Goal: Task Accomplishment & Management: Manage account settings

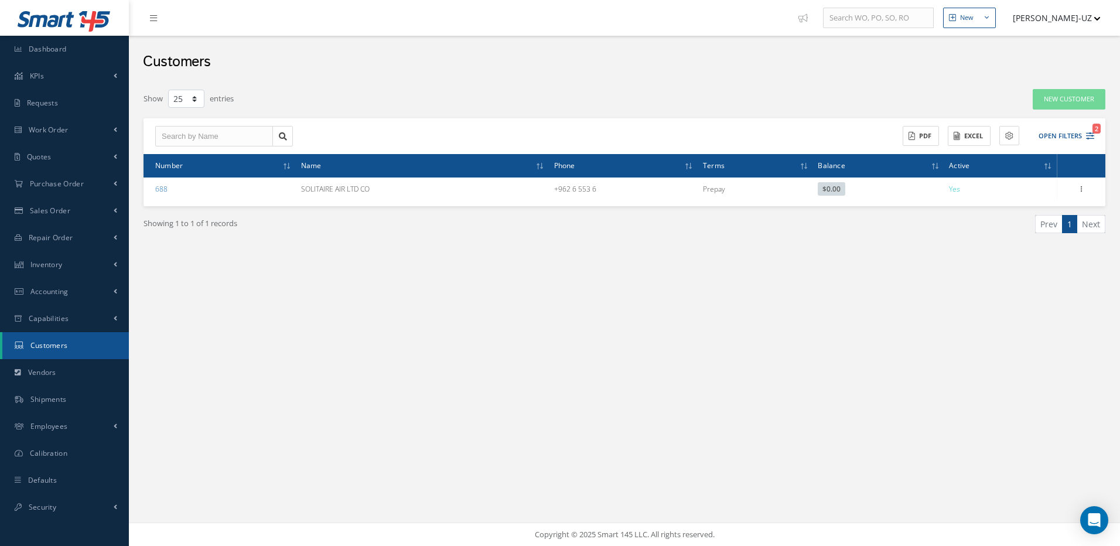
select select "25"
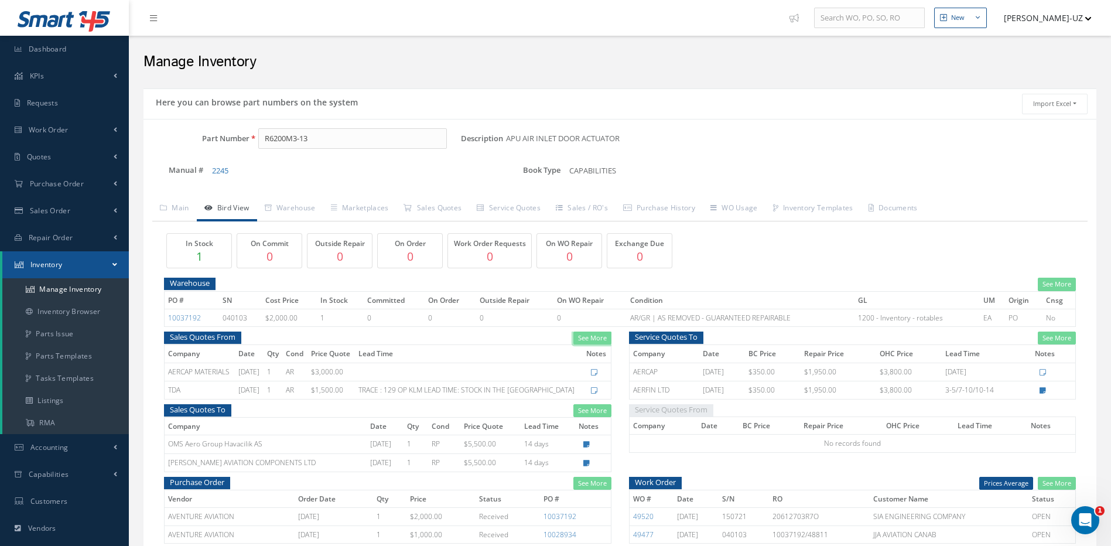
click at [590, 337] on link "See More" at bounding box center [592, 337] width 38 height 13
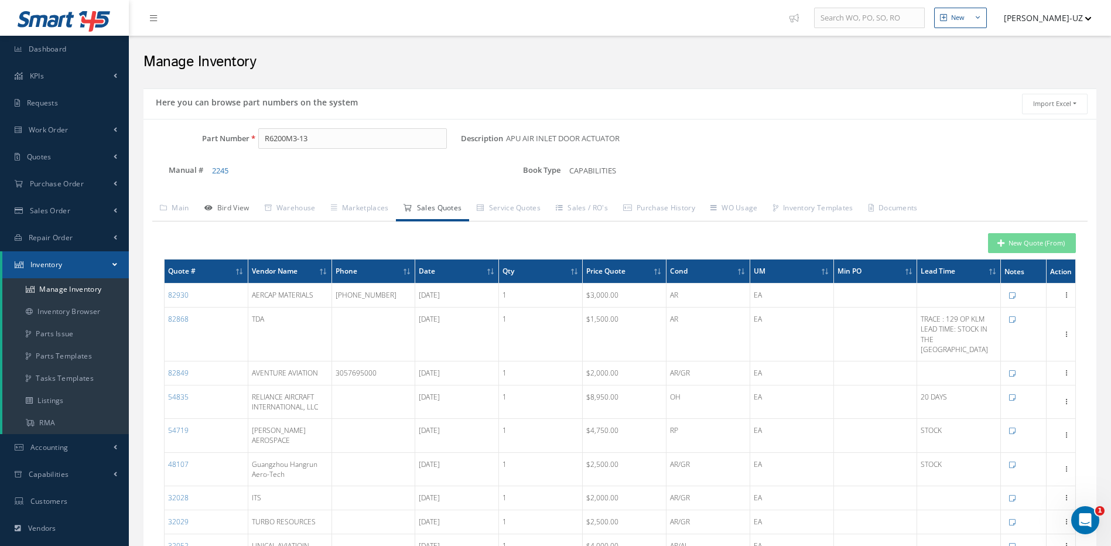
click at [238, 209] on link "Bird View" at bounding box center [227, 209] width 60 height 25
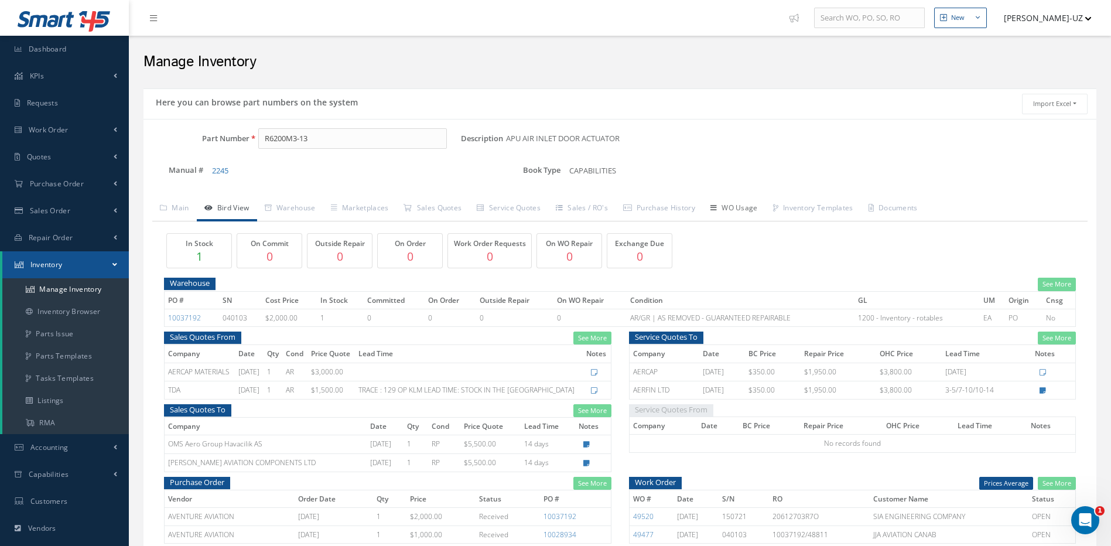
click at [748, 210] on link "WO Usage" at bounding box center [734, 209] width 63 height 25
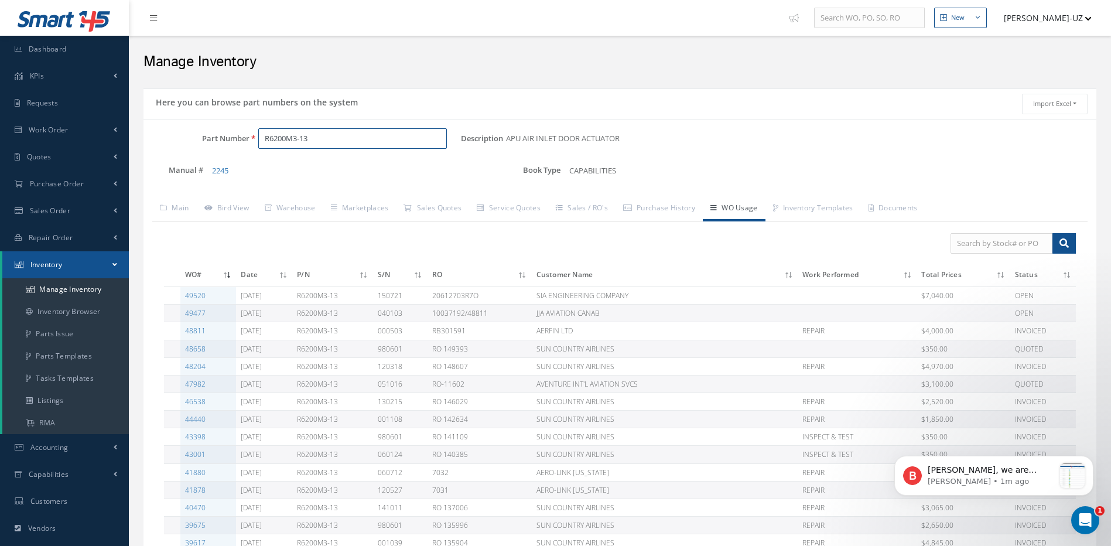
drag, startPoint x: 340, startPoint y: 131, endPoint x: 254, endPoint y: 117, distance: 86.6
click at [248, 130] on div "Part Number R6200M3-13" at bounding box center [301, 138] width 317 height 21
type input "701285"
click at [279, 170] on span "701285" at bounding box center [314, 169] width 105 height 12
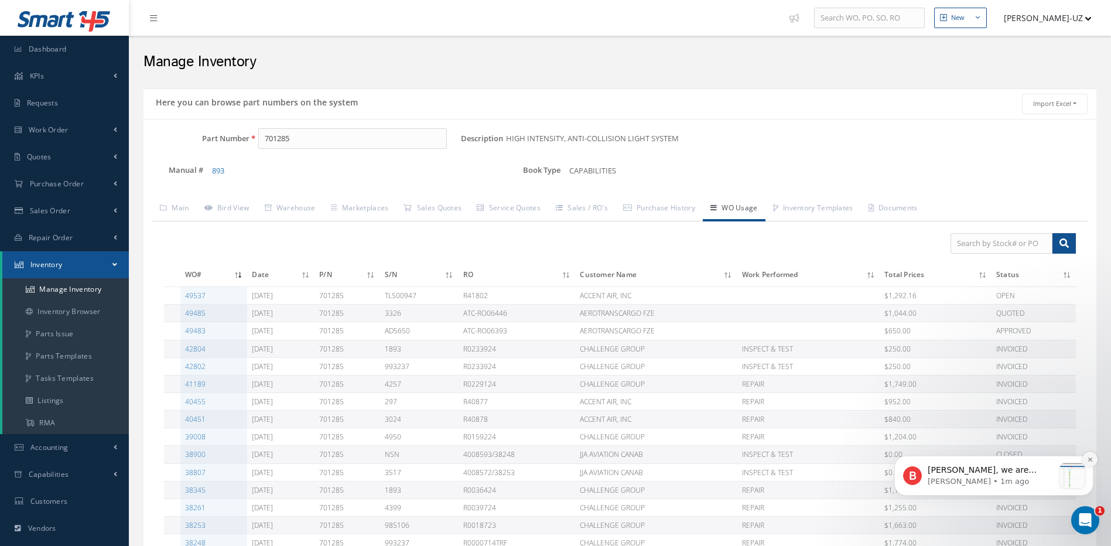
click at [1091, 458] on icon "Dismiss notification" at bounding box center [1090, 459] width 6 height 6
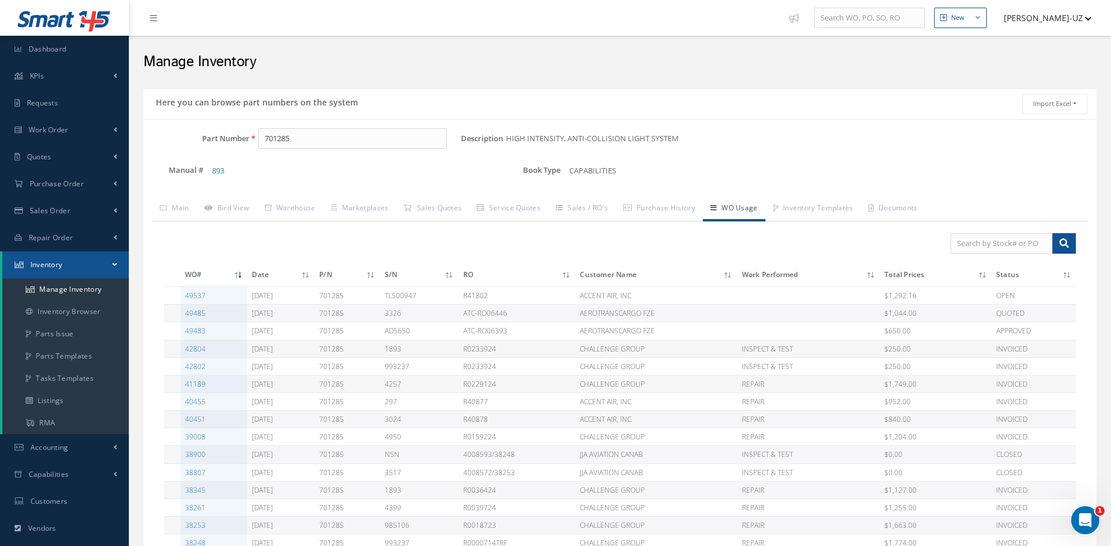
scroll to position [59, 0]
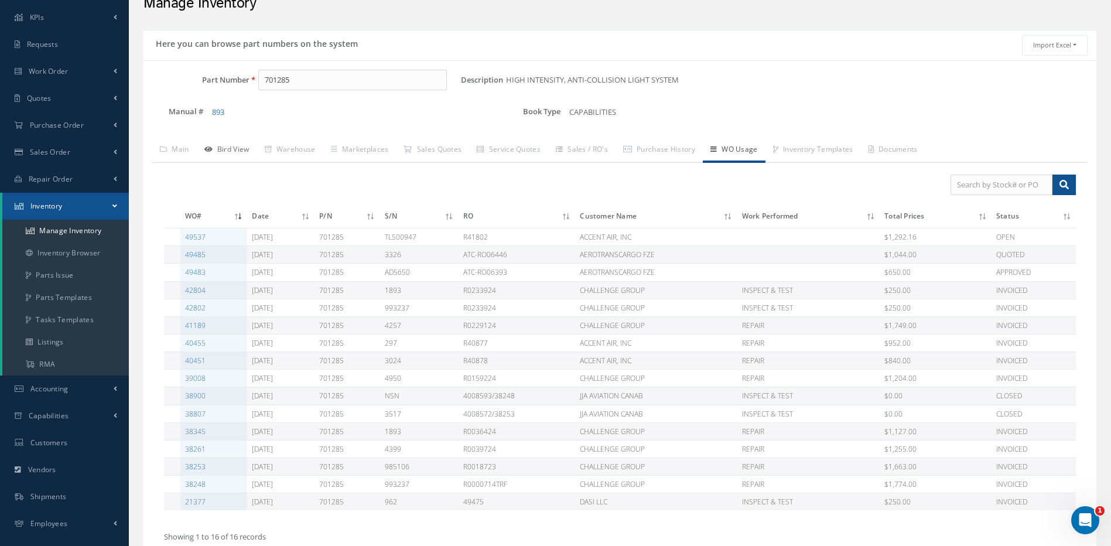
drag, startPoint x: 238, startPoint y: 149, endPoint x: 248, endPoint y: 155, distance: 12.4
click at [238, 149] on link "Bird View" at bounding box center [227, 150] width 60 height 25
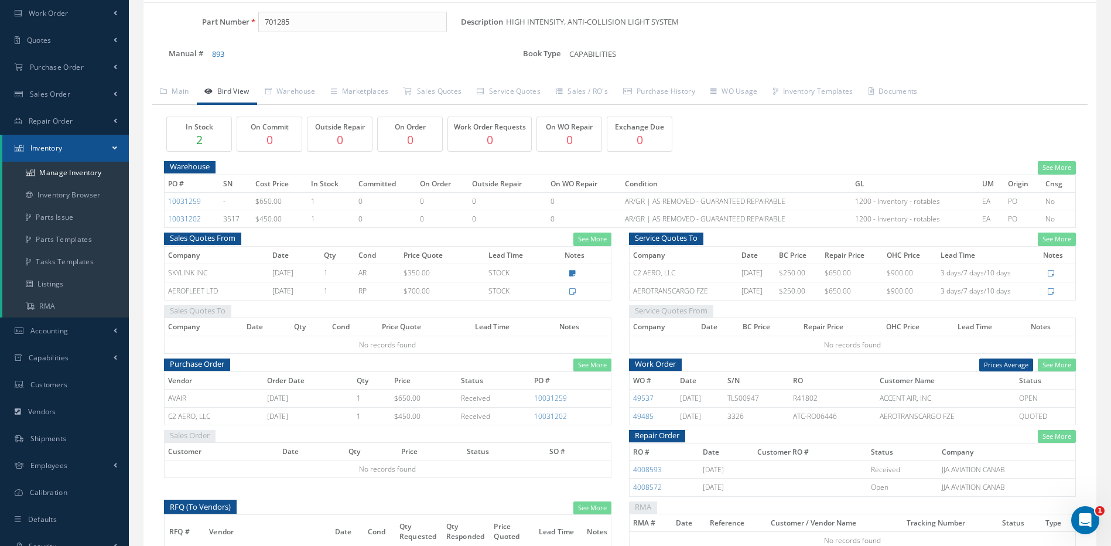
scroll to position [117, 0]
click at [593, 239] on link "See More" at bounding box center [592, 238] width 38 height 13
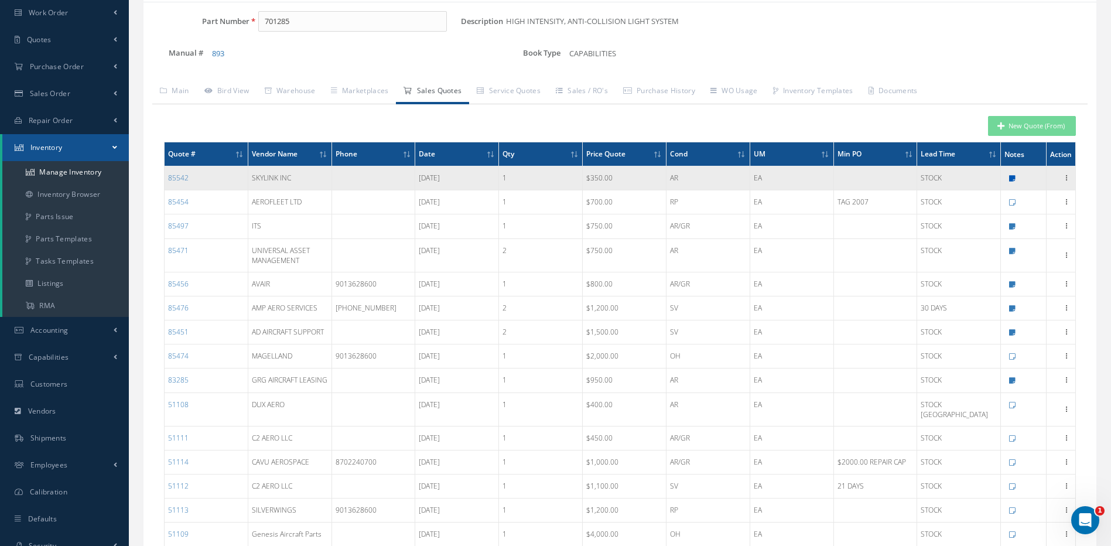
click at [1012, 177] on icon at bounding box center [1012, 178] width 6 height 7
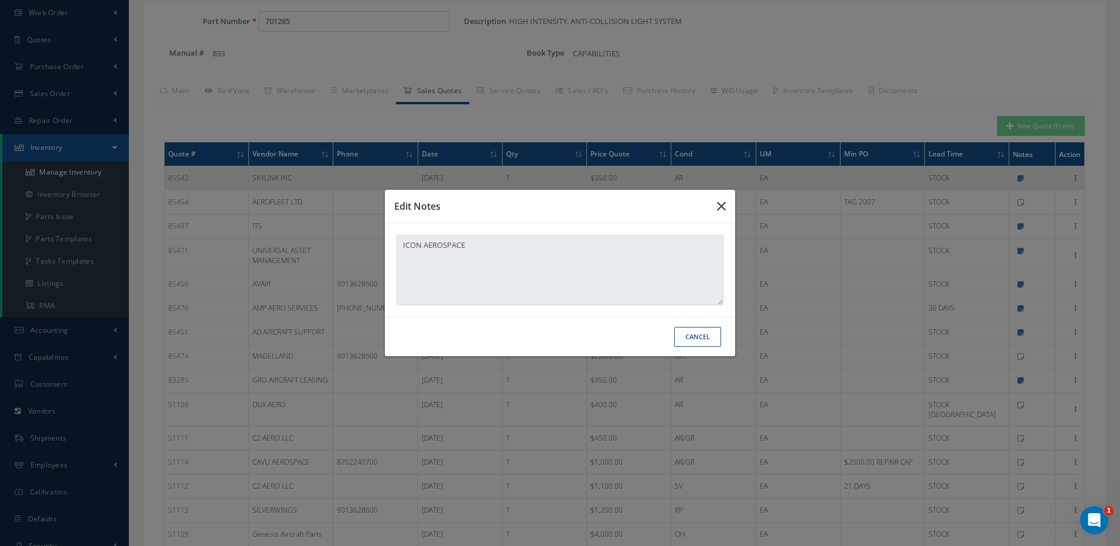
click at [721, 205] on icon "button" at bounding box center [721, 206] width 9 height 14
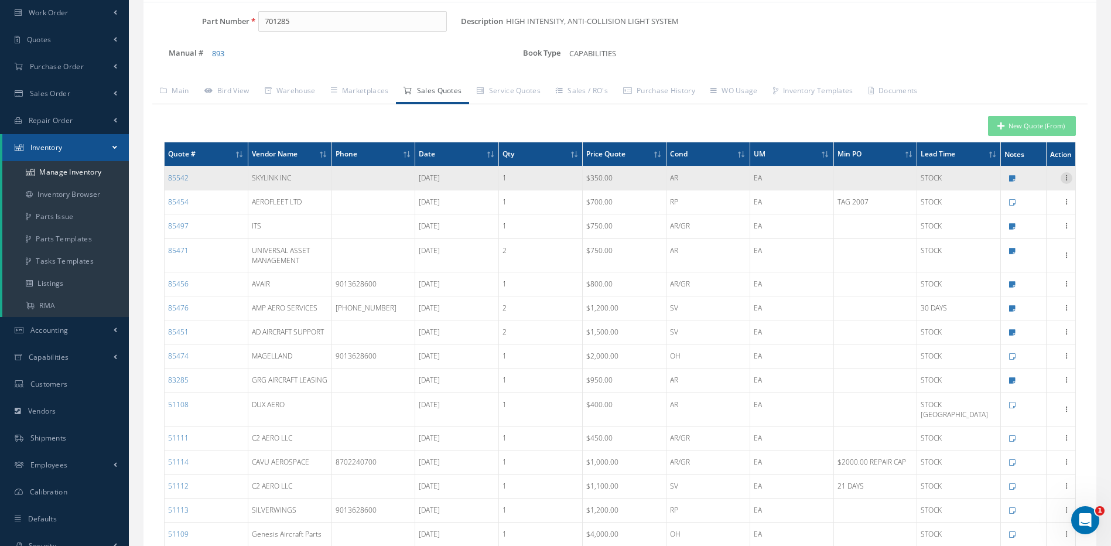
click at [1064, 175] on icon at bounding box center [1066, 176] width 12 height 9
click at [988, 189] on link "Edit" at bounding box center [1012, 185] width 93 height 15
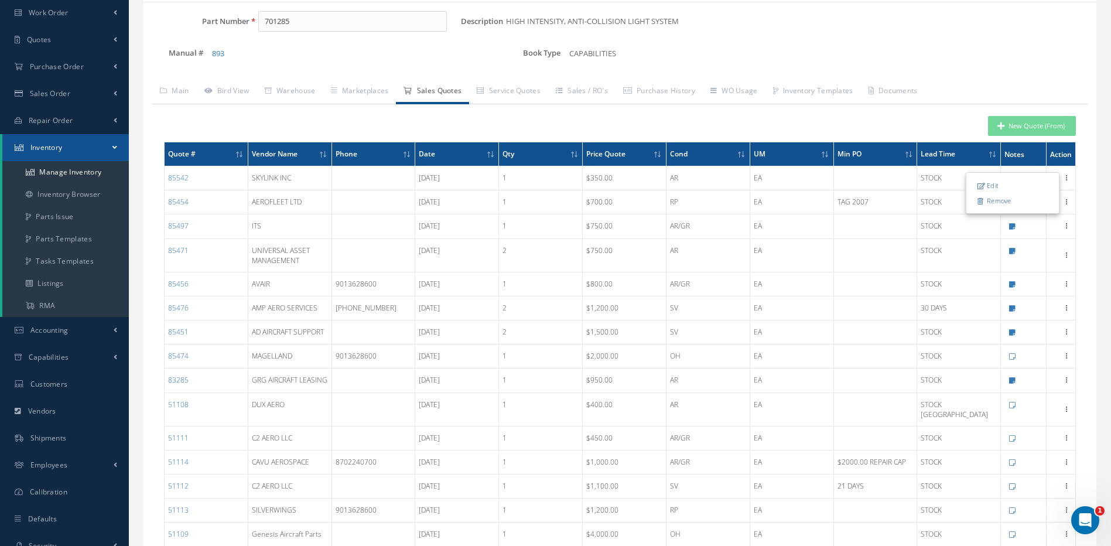
type input "SKYLINK INC"
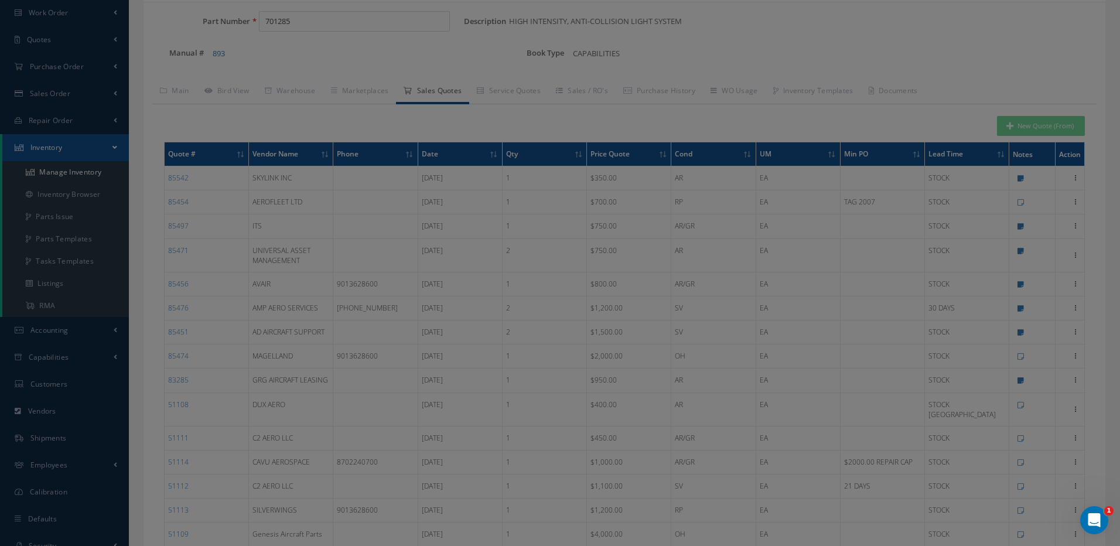
type input "HIGH INTENSITY, ANTI-COLLISION LIGHT SYSTEM"
type input "1"
type input "[DATE]"
type input "350.0000"
type input "STOCK"
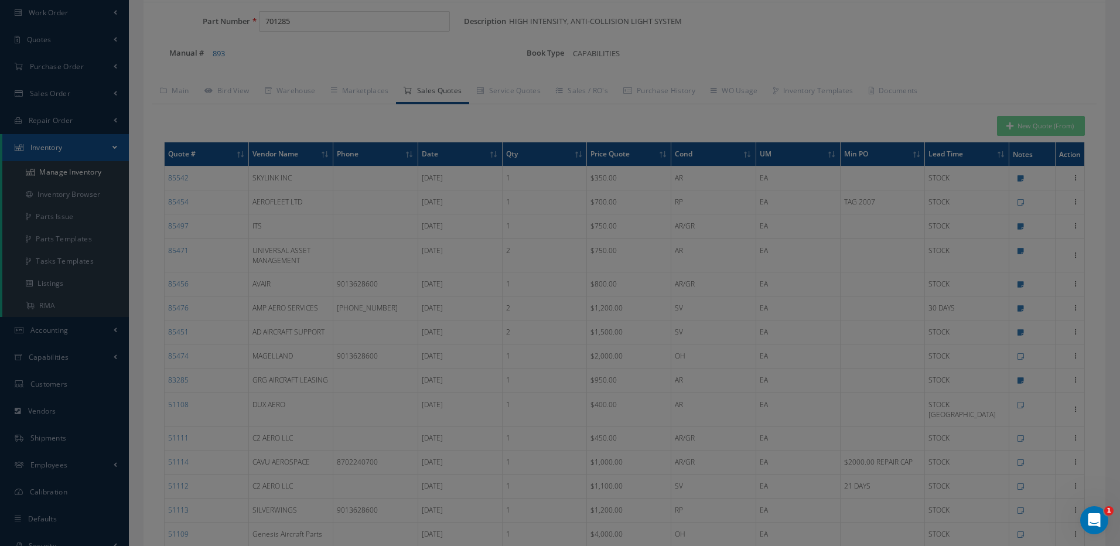
type textarea "ICON AEROSPACE"
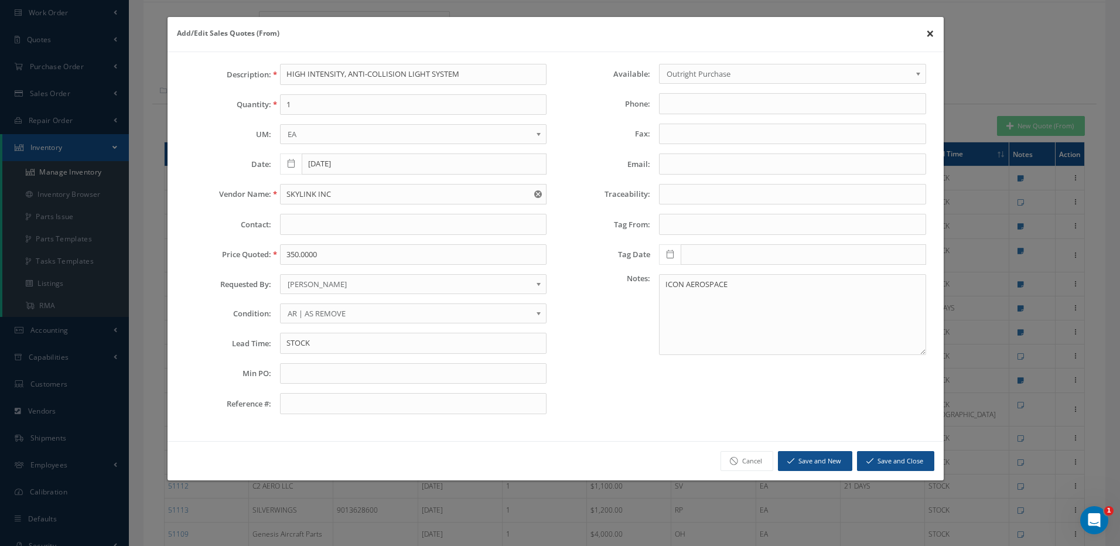
click at [928, 33] on button "×" at bounding box center [929, 33] width 27 height 33
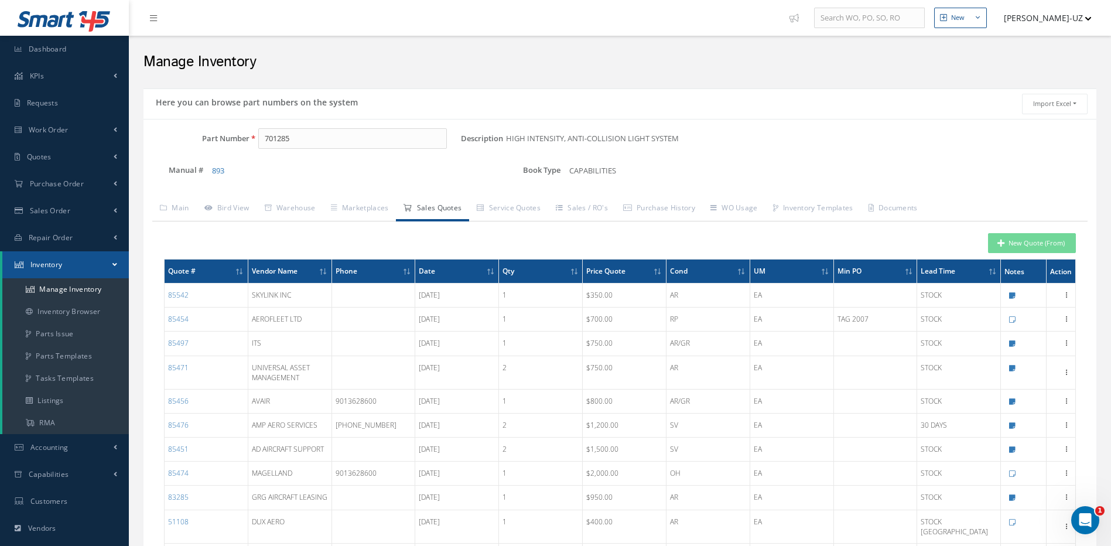
scroll to position [59, 0]
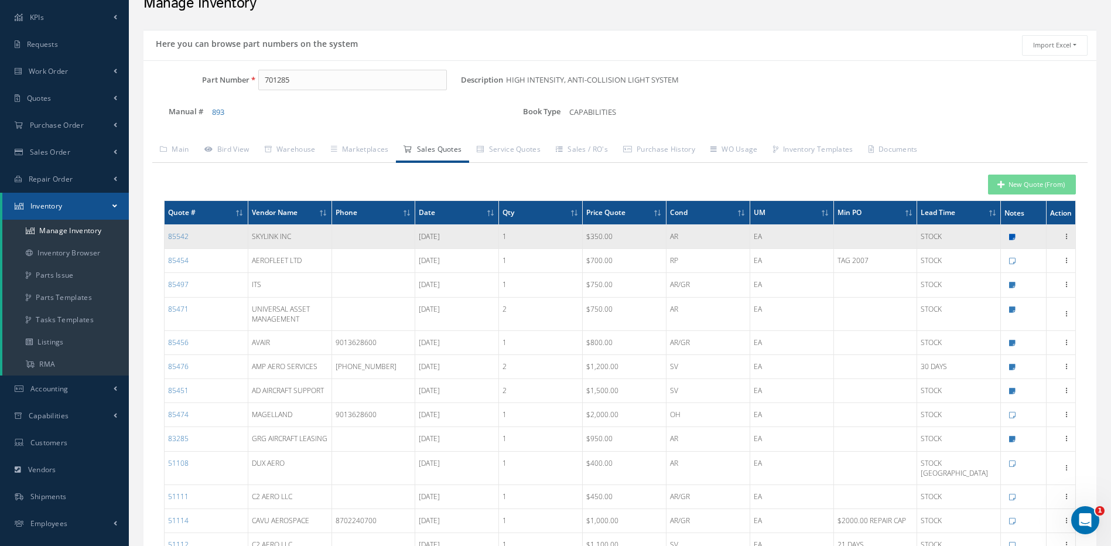
click at [1012, 236] on icon at bounding box center [1012, 237] width 6 height 7
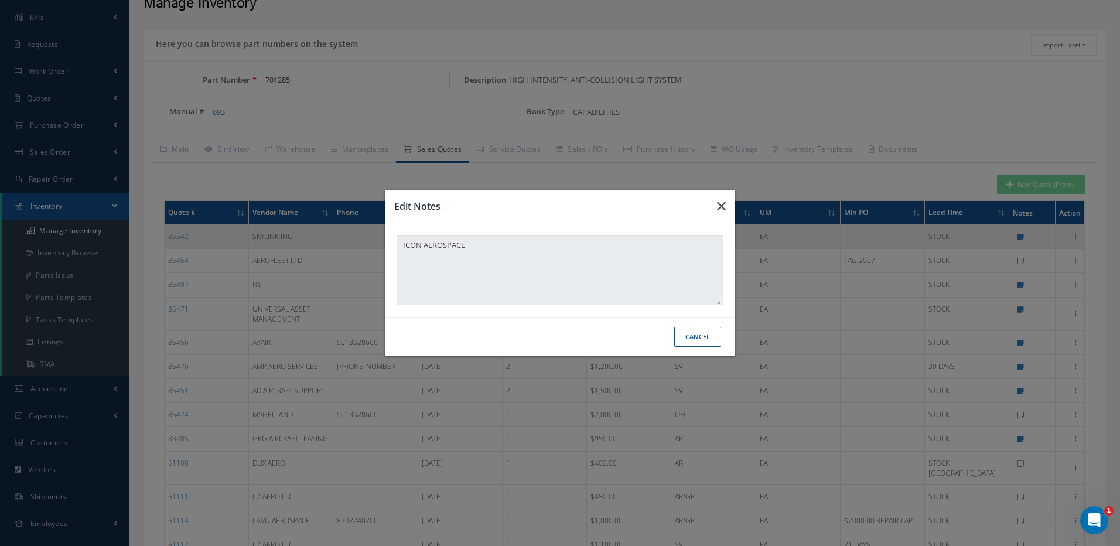
click at [719, 204] on icon "button" at bounding box center [721, 206] width 9 height 14
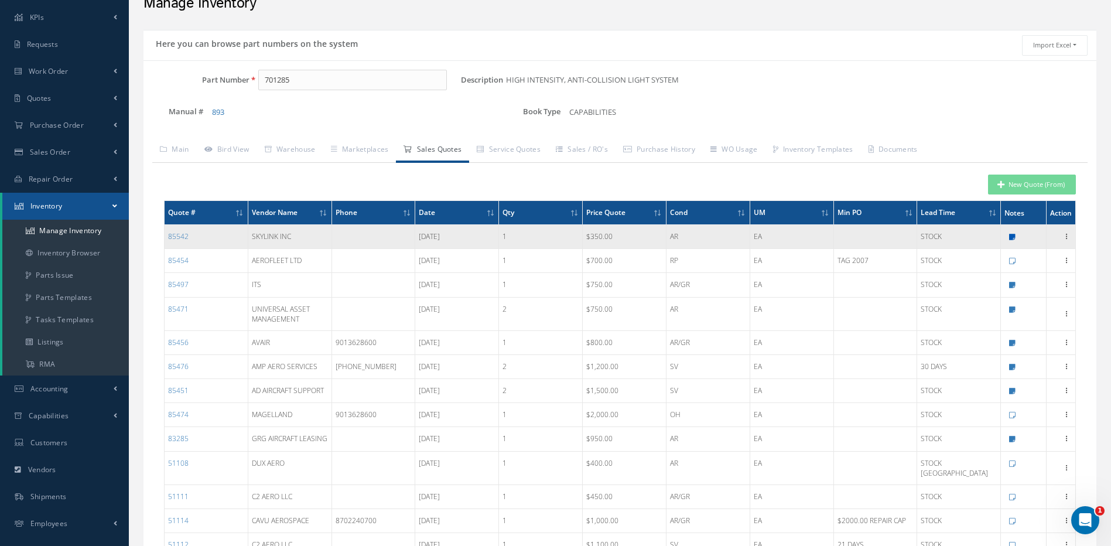
click at [1014, 236] on icon at bounding box center [1012, 237] width 6 height 7
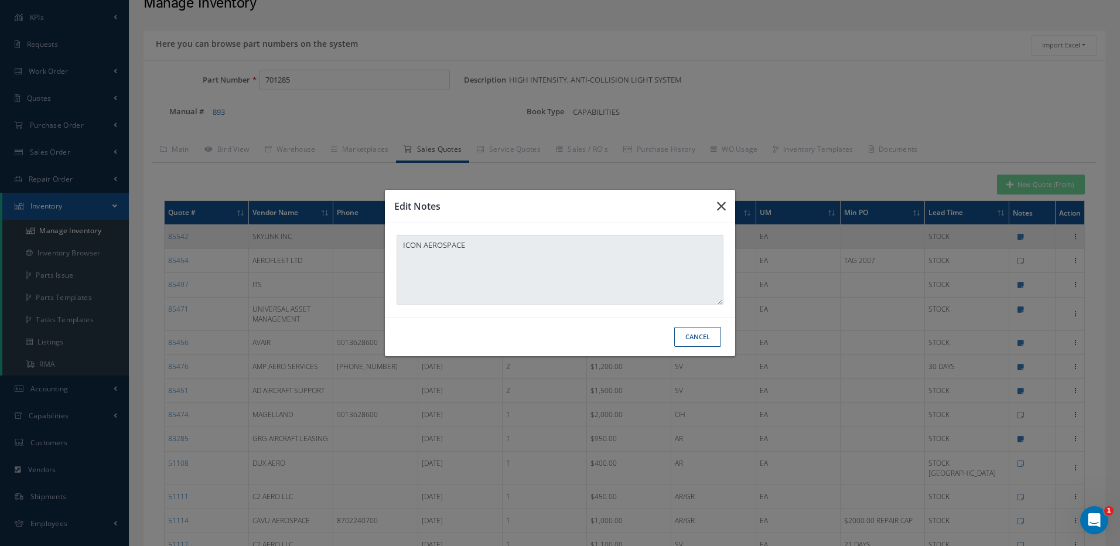
click at [721, 204] on icon "button" at bounding box center [721, 206] width 9 height 14
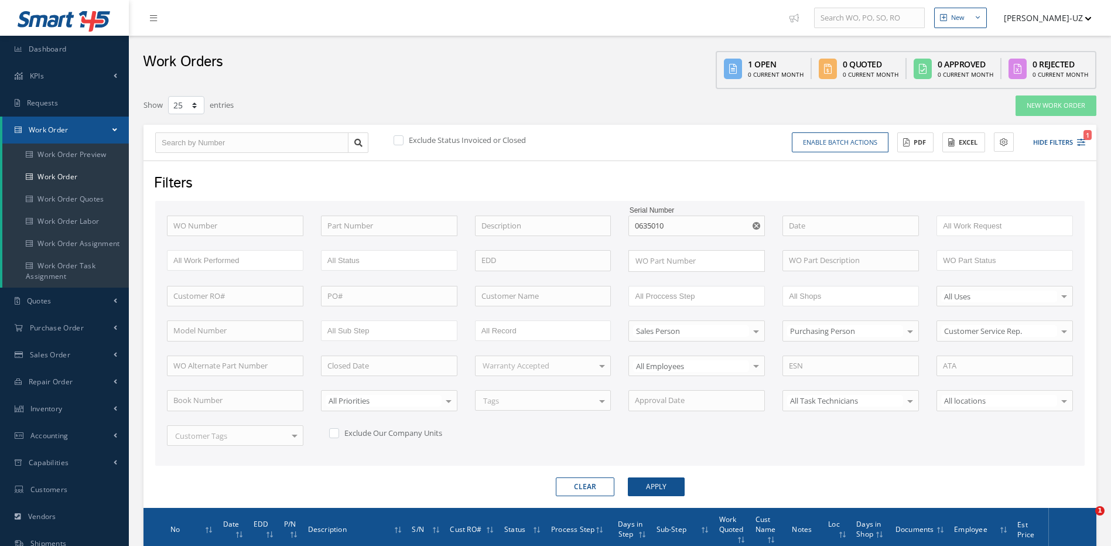
select select "25"
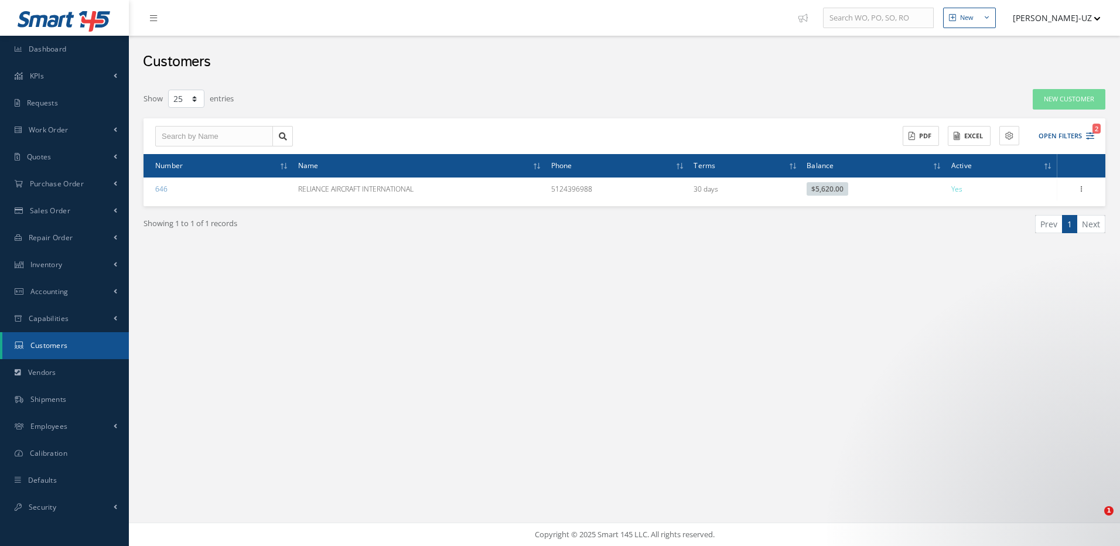
select select "25"
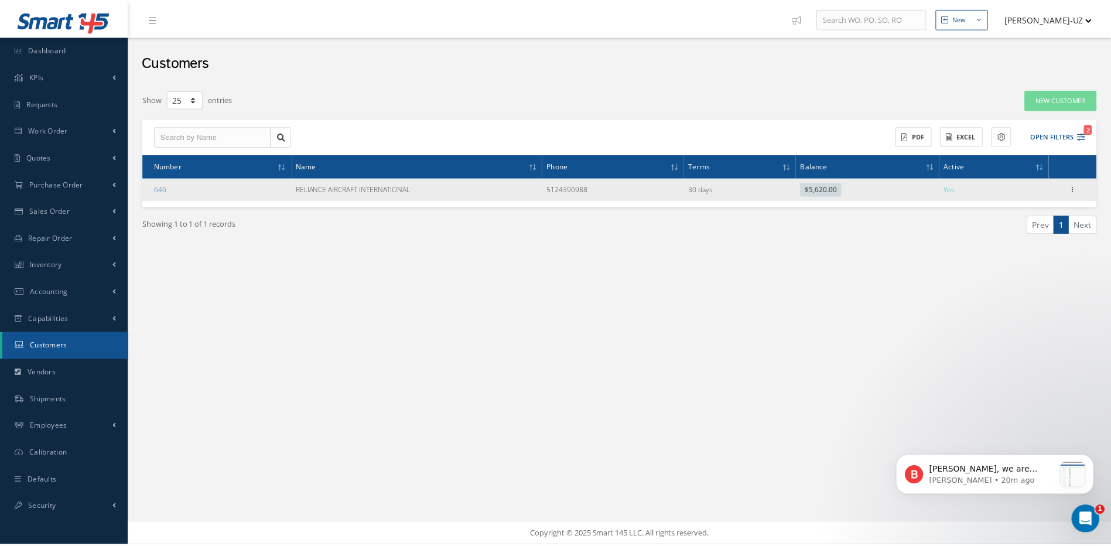
scroll to position [2, 0]
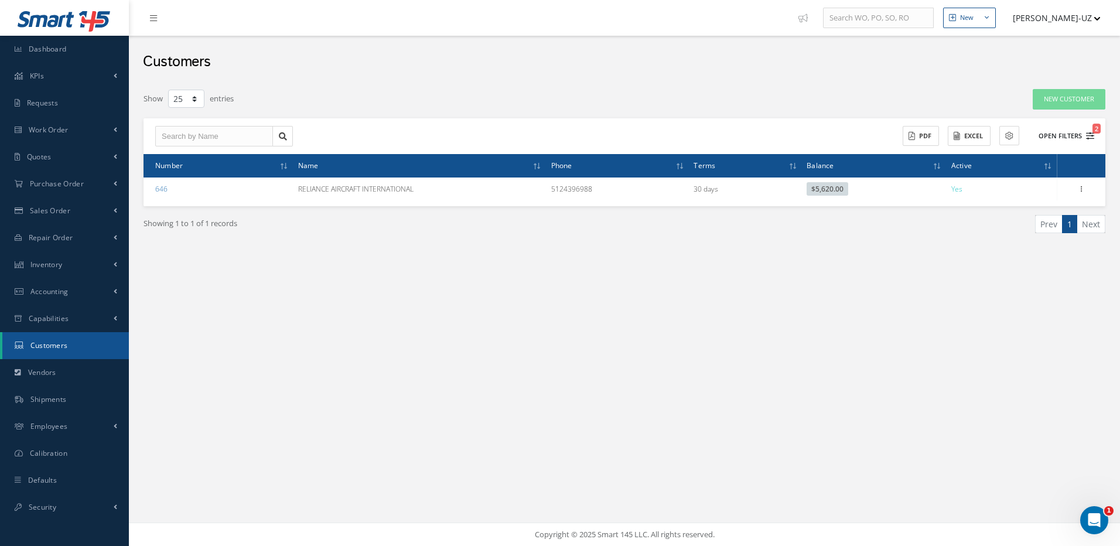
click at [1087, 132] on icon "2" at bounding box center [1090, 136] width 8 height 8
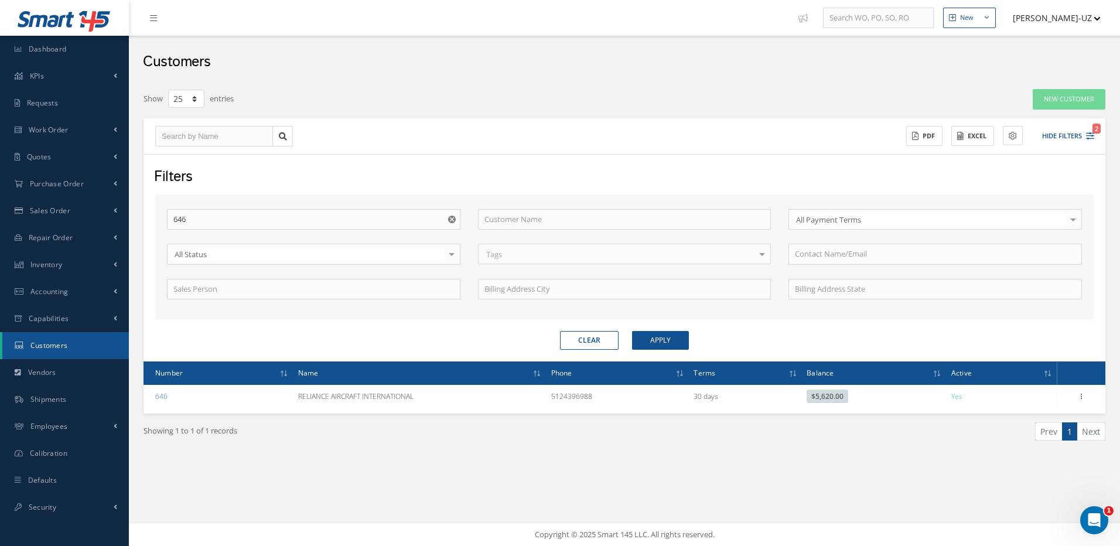
click at [579, 338] on button "Clear" at bounding box center [589, 340] width 59 height 19
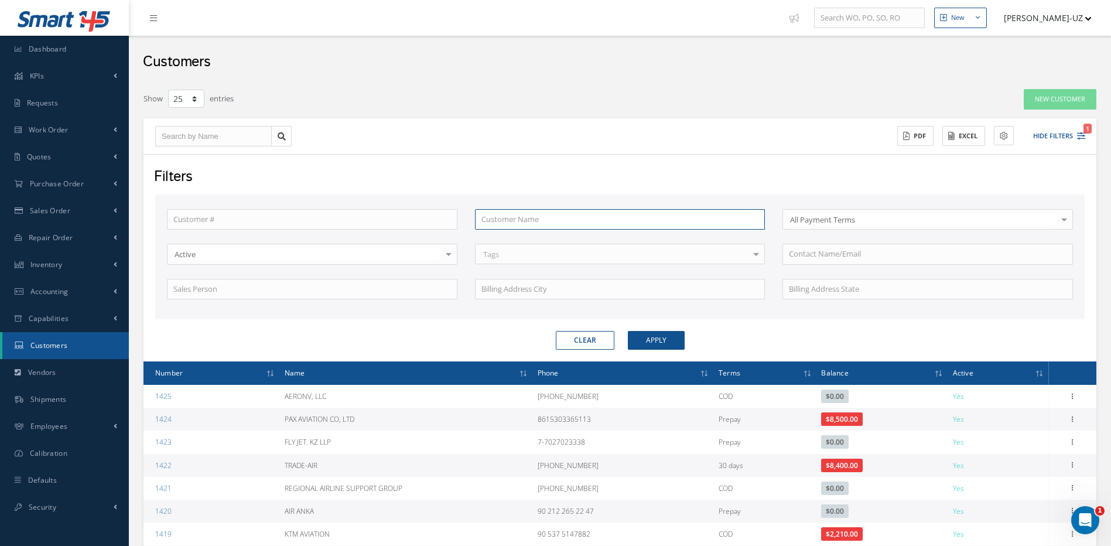
click at [517, 217] on input "text" at bounding box center [620, 219] width 290 height 21
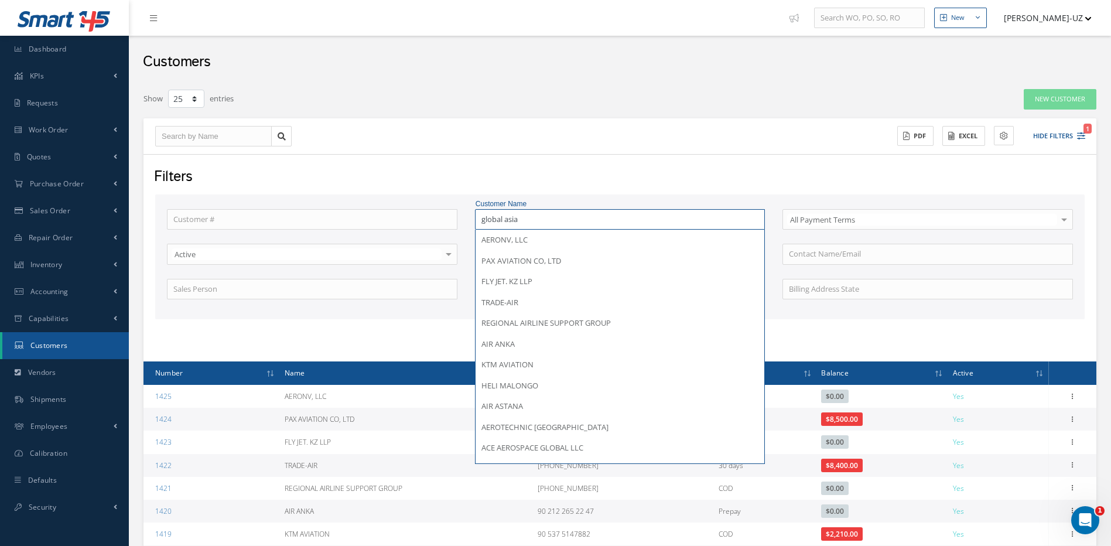
click at [628, 331] on button "Apply" at bounding box center [656, 340] width 57 height 19
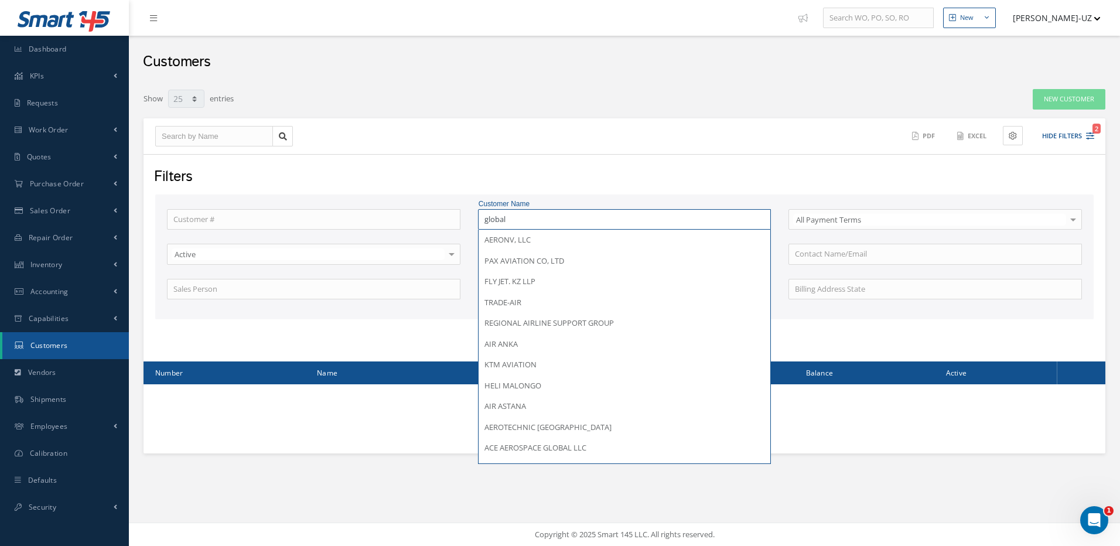
type input "global"
click at [632, 331] on button "Apply" at bounding box center [660, 340] width 57 height 19
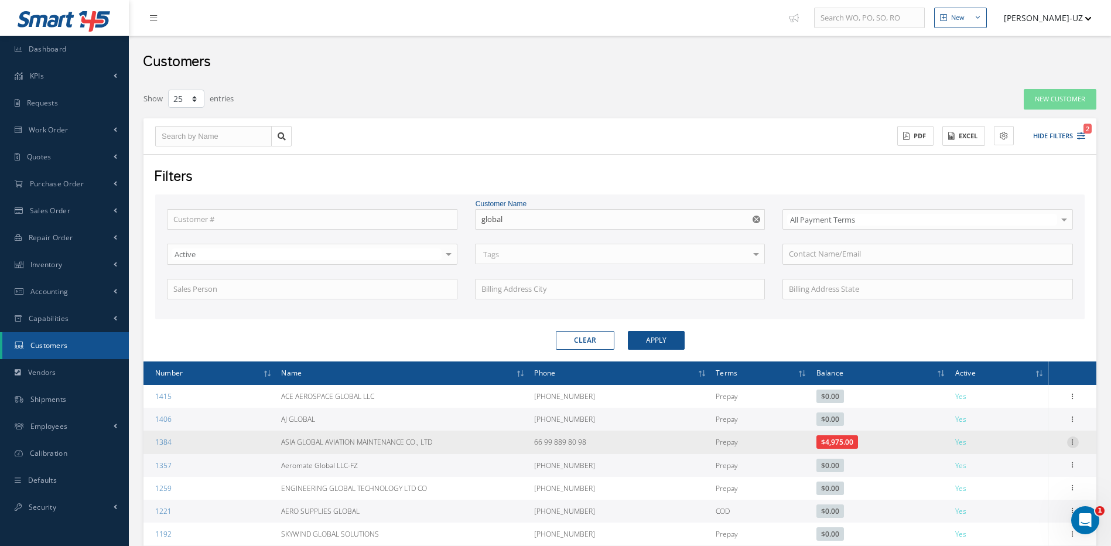
click at [1073, 441] on icon at bounding box center [1073, 440] width 12 height 9
click at [998, 464] on link "Edit" at bounding box center [1019, 464] width 93 height 15
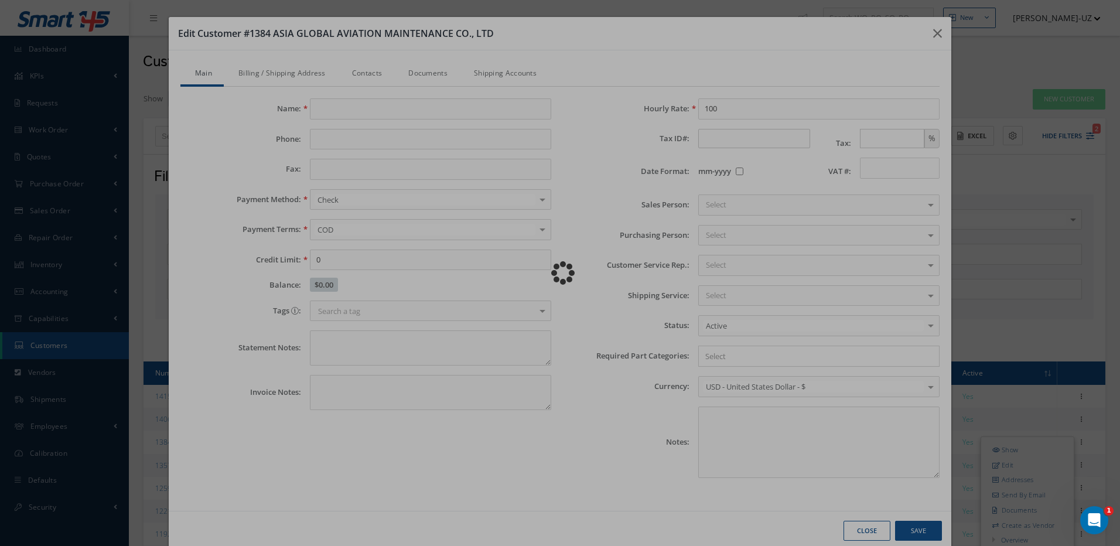
type input "ASIA GLOBAL AVIATION MAINTENANCE CO., LTD"
type input "66 99 889 80 98"
type input "0.00"
type input "100.00"
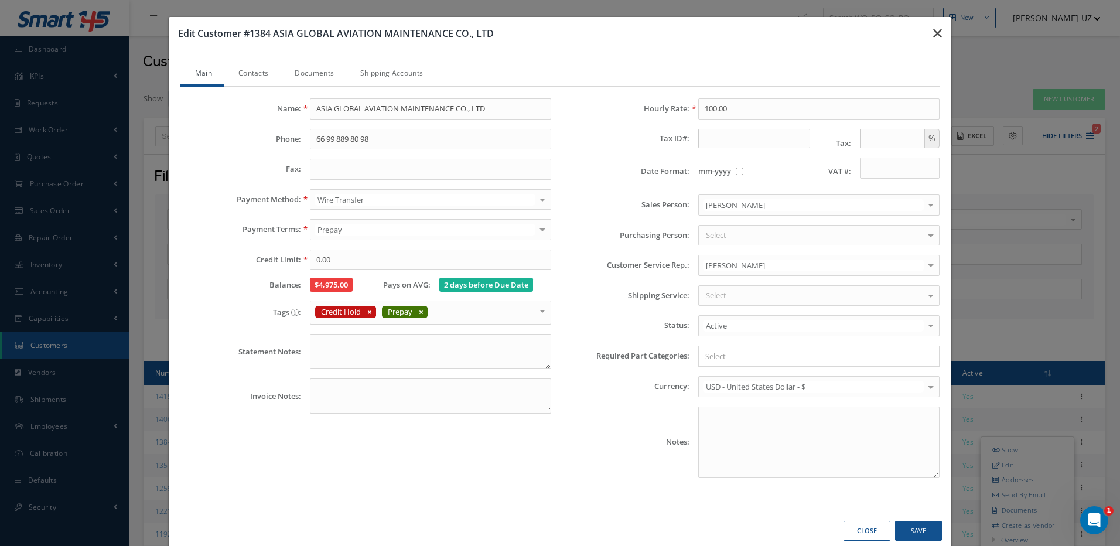
click at [933, 35] on icon "button" at bounding box center [937, 33] width 9 height 14
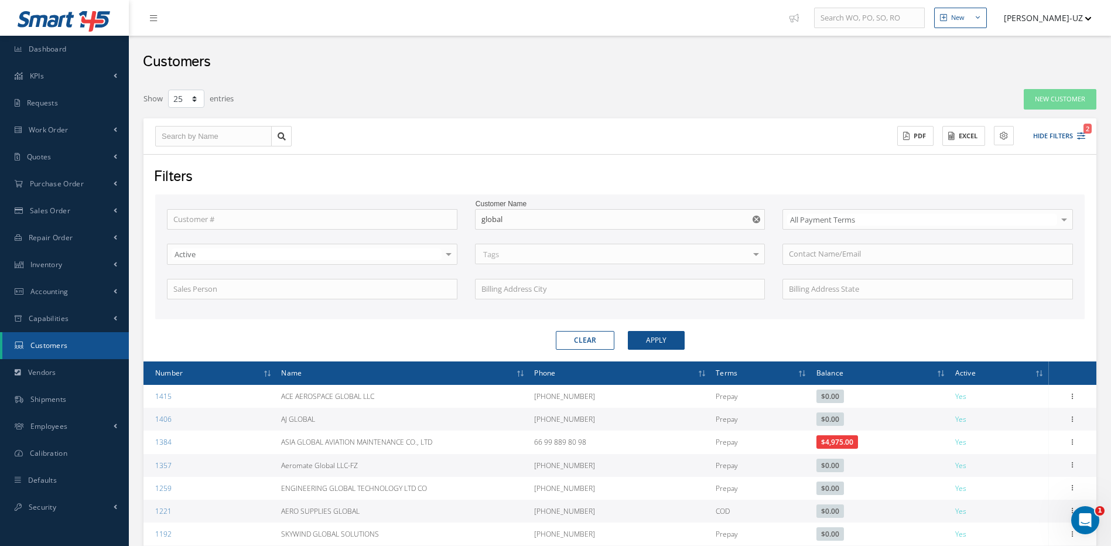
click at [714, 120] on div "ACTIONS Receive Payments Select Customer JJA AVIATION INC. JET ONE AEROSPACE 11…" at bounding box center [619, 136] width 953 height 36
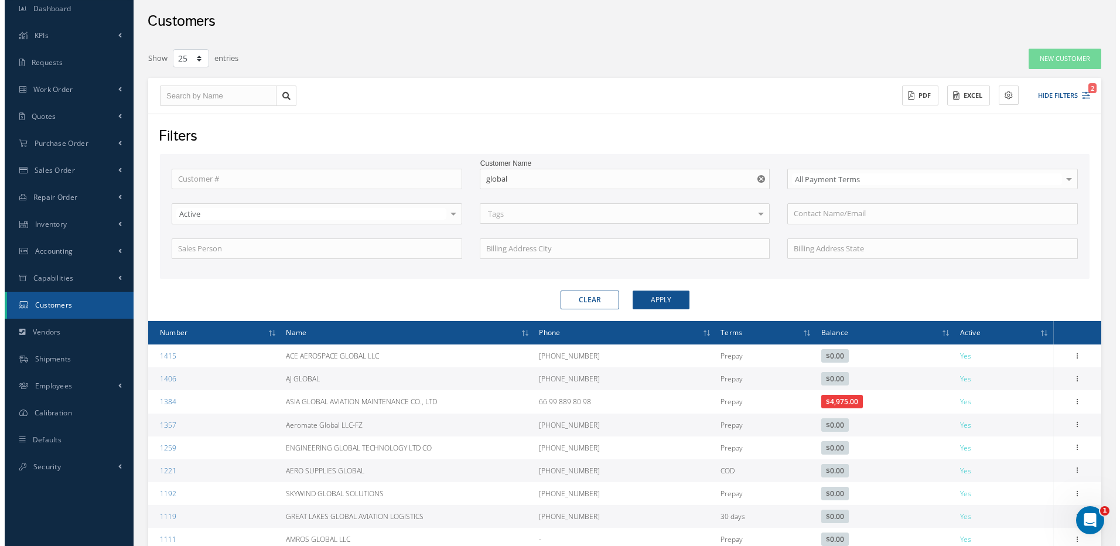
scroll to position [59, 0]
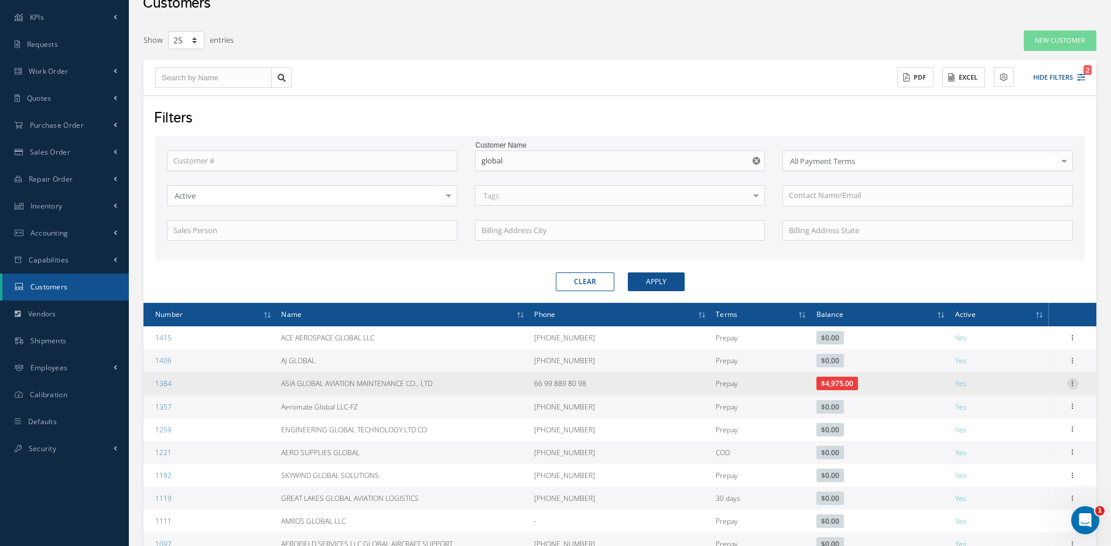
click at [1071, 379] on icon at bounding box center [1073, 382] width 12 height 9
click at [995, 405] on link "Edit" at bounding box center [1019, 406] width 93 height 15
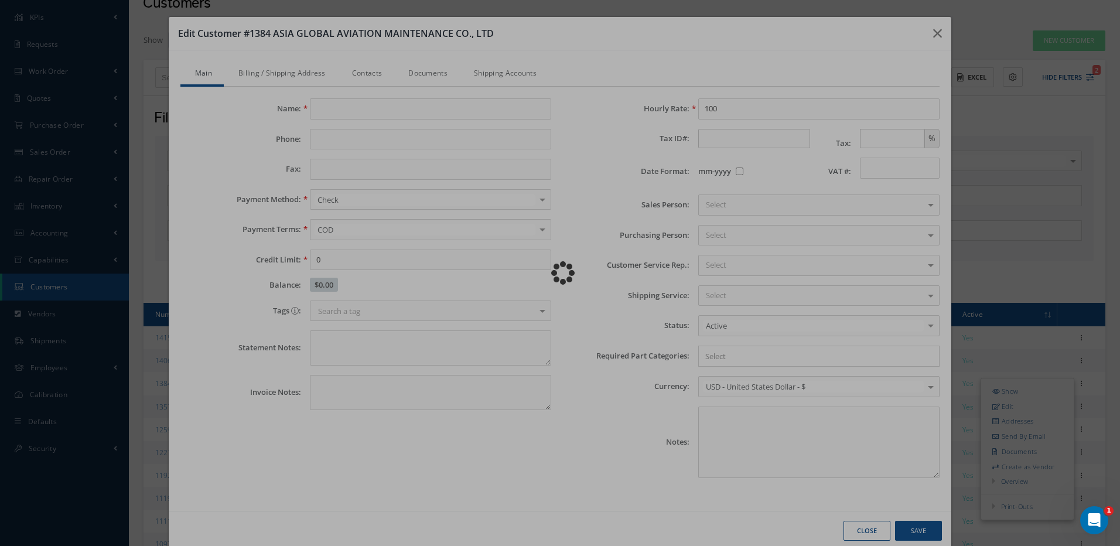
type input "ASIA GLOBAL AVIATION MAINTENANCE CO., LTD"
type input "66 99 889 80 98"
type input "0.00"
type input "100.00"
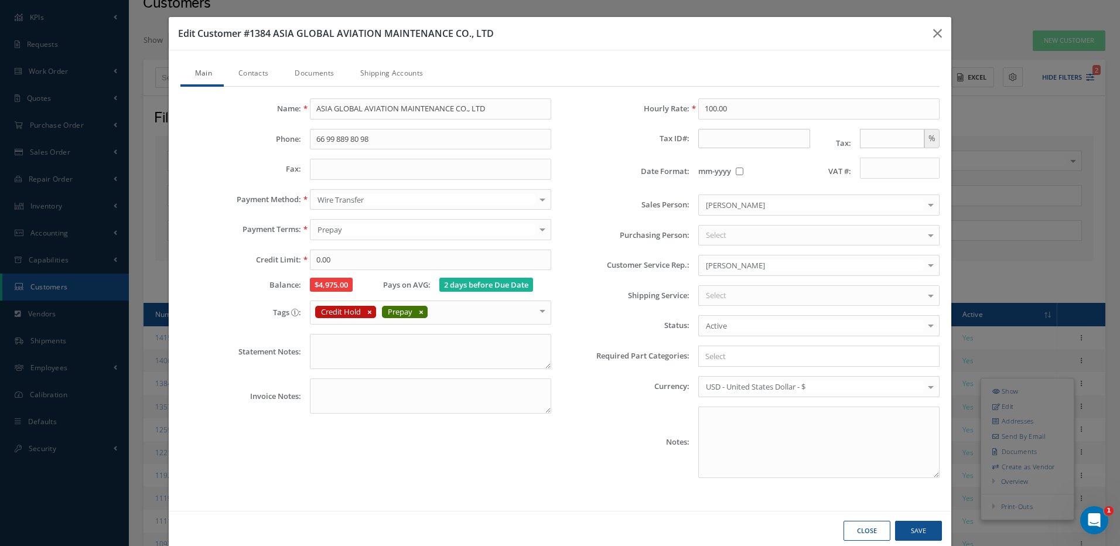
click at [253, 73] on link "Contacts" at bounding box center [252, 74] width 56 height 25
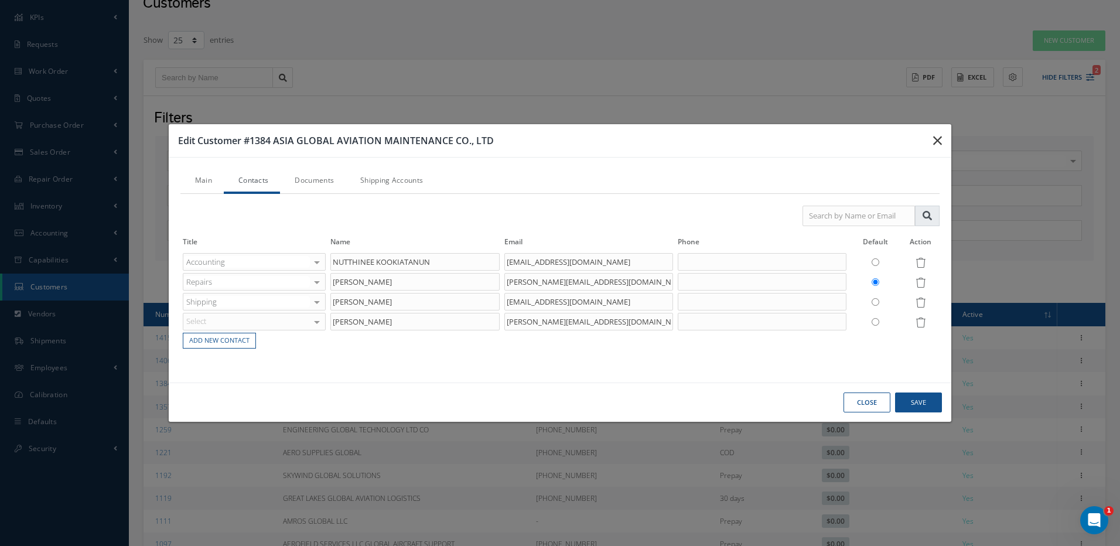
click at [939, 138] on icon "button" at bounding box center [937, 141] width 9 height 14
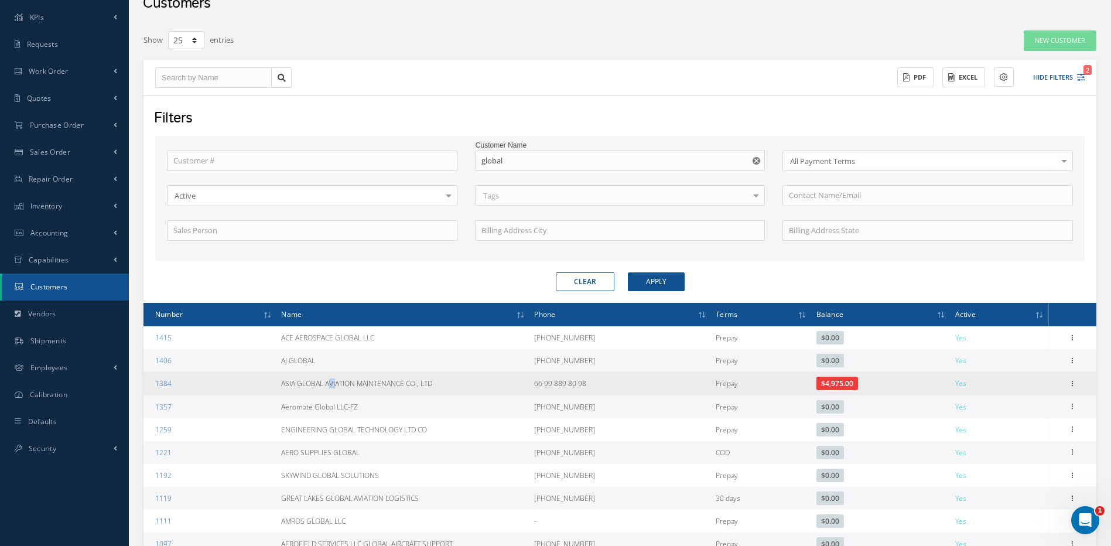
drag, startPoint x: 285, startPoint y: 384, endPoint x: 292, endPoint y: 384, distance: 6.4
click at [292, 384] on td "ASIA GLOBAL AVIATION MAINTENANCE CO., LTD" at bounding box center [402, 383] width 253 height 23
click at [1072, 381] on icon at bounding box center [1073, 382] width 12 height 9
click at [1001, 403] on link "Edit" at bounding box center [1019, 406] width 93 height 15
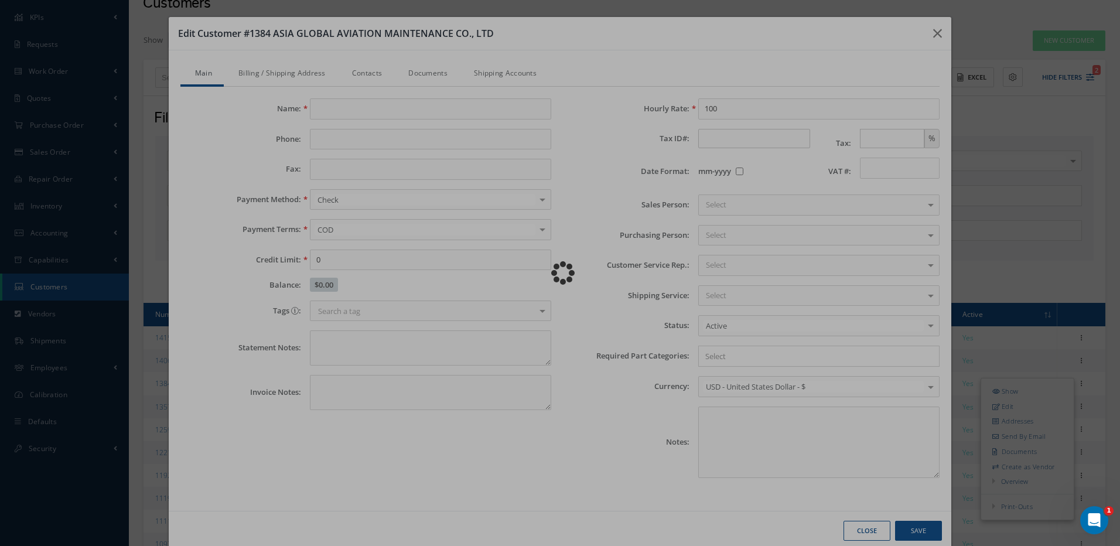
type input "ASIA GLOBAL AVIATION MAINTENANCE CO., LTD"
type input "66 99 889 80 98"
type input "0.00"
type input "100.00"
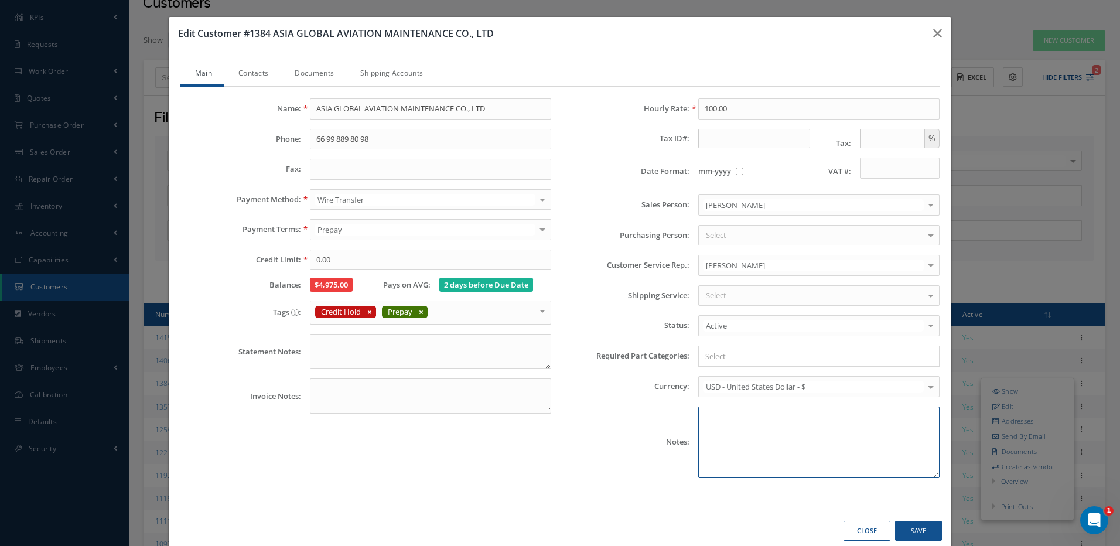
click at [729, 415] on textarea "Notes:" at bounding box center [818, 441] width 241 height 71
type textarea "t"
click at [698, 417] on textarea "THIS COMPANY PURCHASED POWER AVIONICS." at bounding box center [818, 441] width 241 height 71
click at [919, 416] on textarea "09/29/2025....THIS COMPANY PURCHASED POWER AVIONICS." at bounding box center [818, 441] width 241 height 71
type textarea "09/29/2025....THIS COMPANY PURCHASED POWER AVIONICS. MARIA"
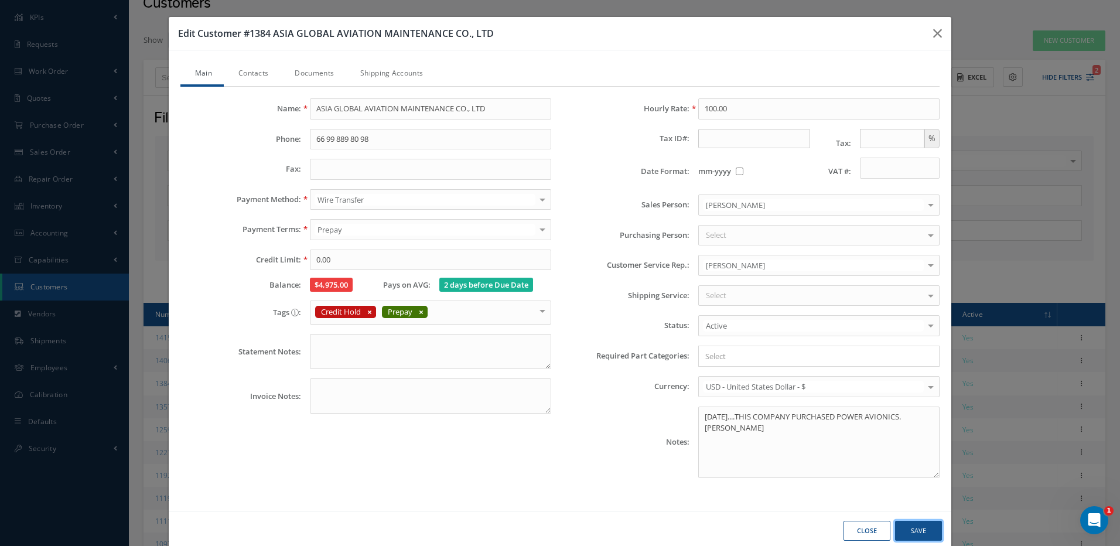
click at [910, 535] on button "Save" at bounding box center [918, 531] width 47 height 20
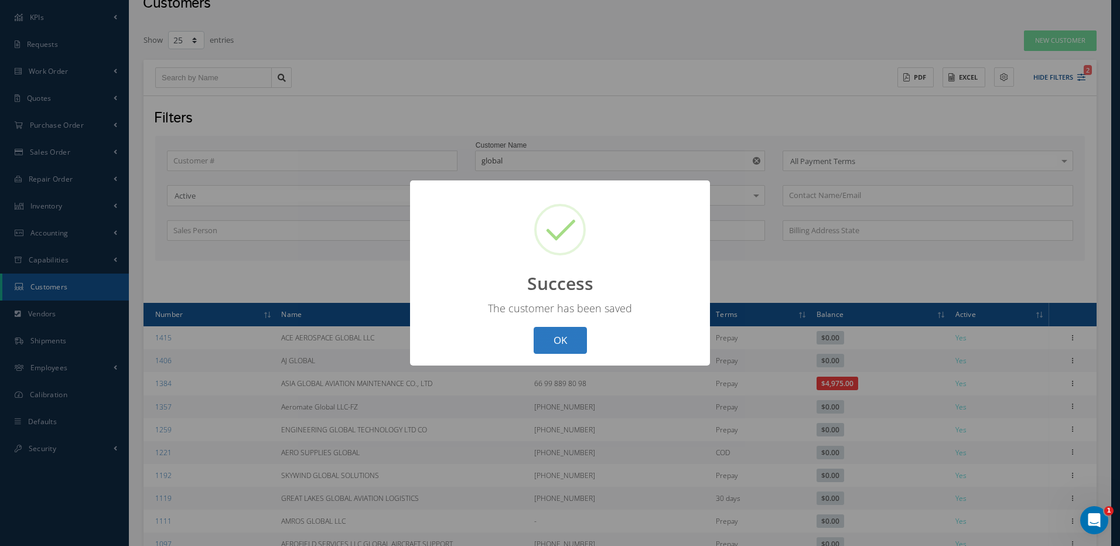
click at [569, 341] on button "OK" at bounding box center [559, 341] width 53 height 28
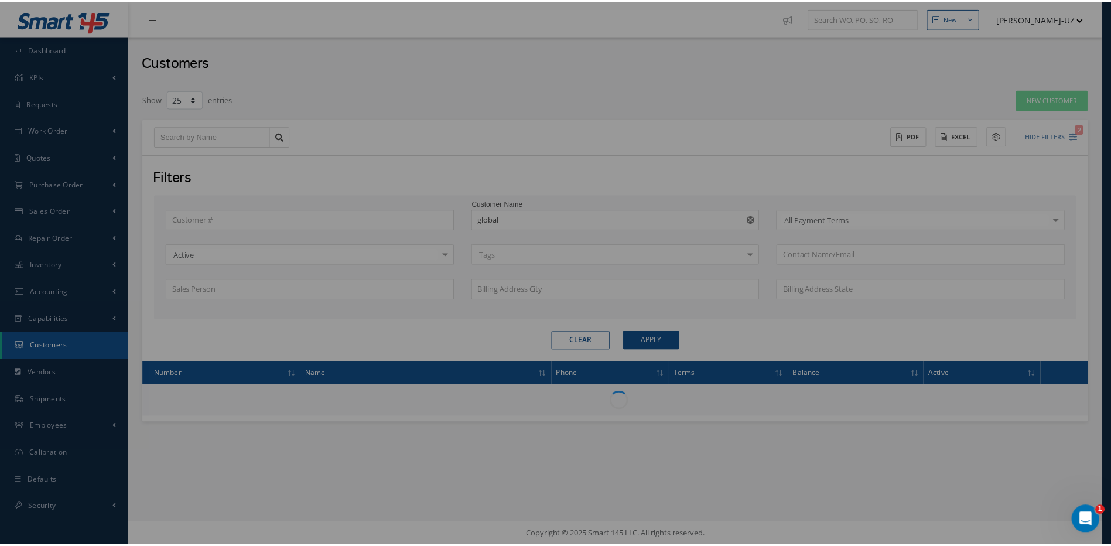
scroll to position [0, 0]
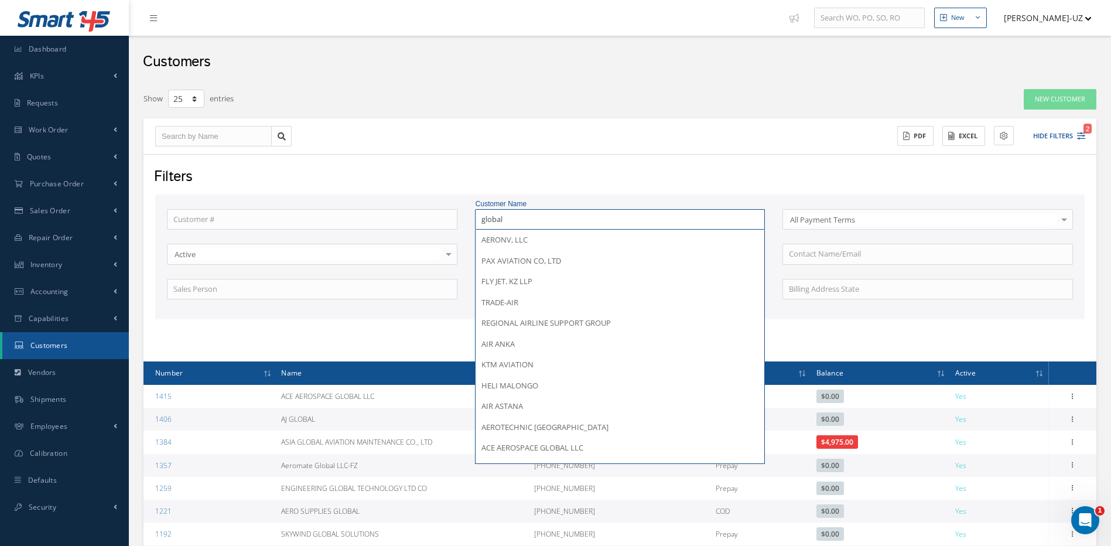
drag, startPoint x: 515, startPoint y: 218, endPoint x: 476, endPoint y: 222, distance: 39.4
click at [476, 222] on input "global" at bounding box center [620, 219] width 290 height 21
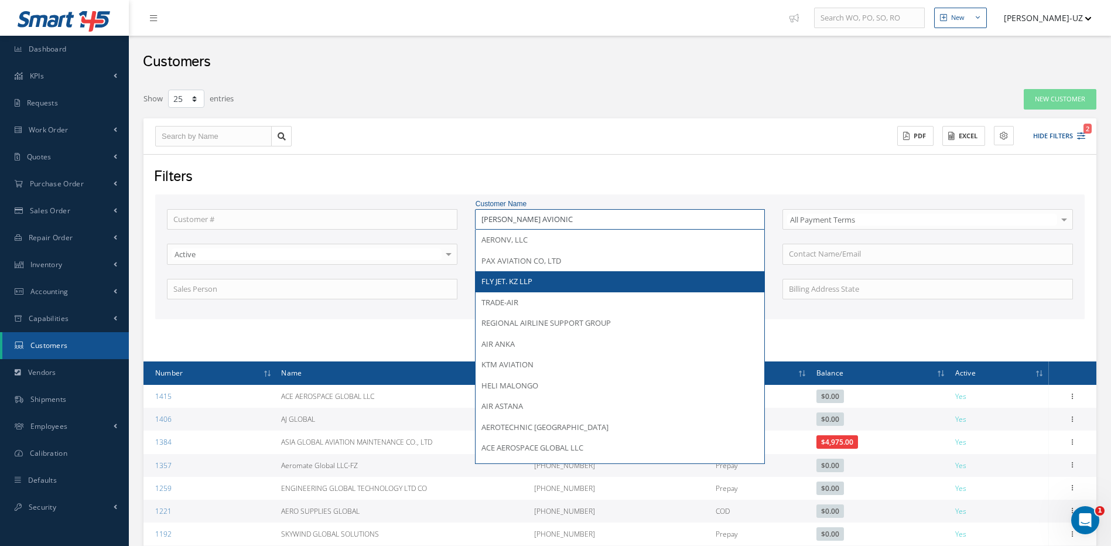
click at [628, 331] on button "Apply" at bounding box center [656, 340] width 57 height 19
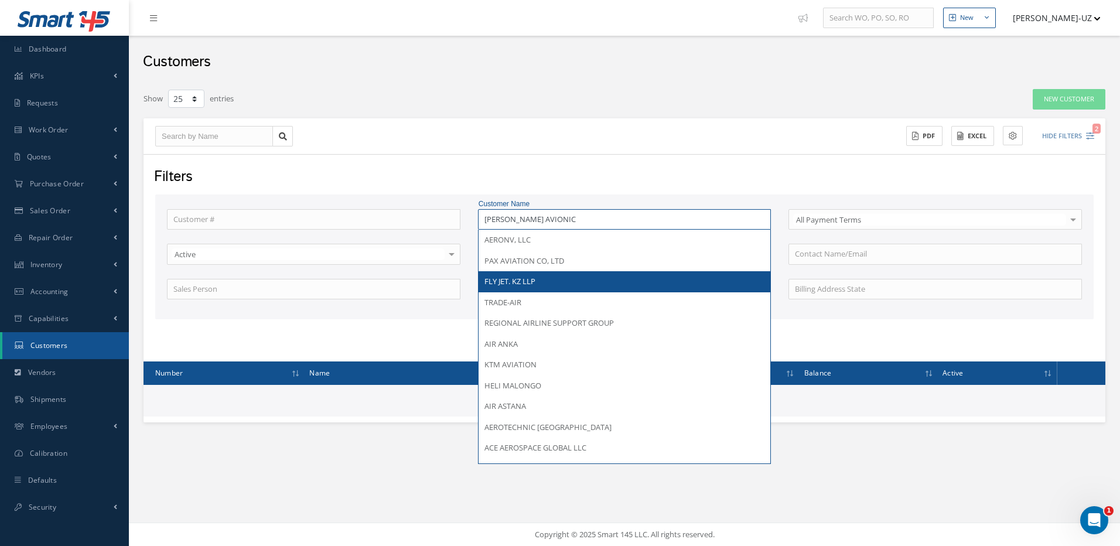
type input "FLY JET. KZ LLP"
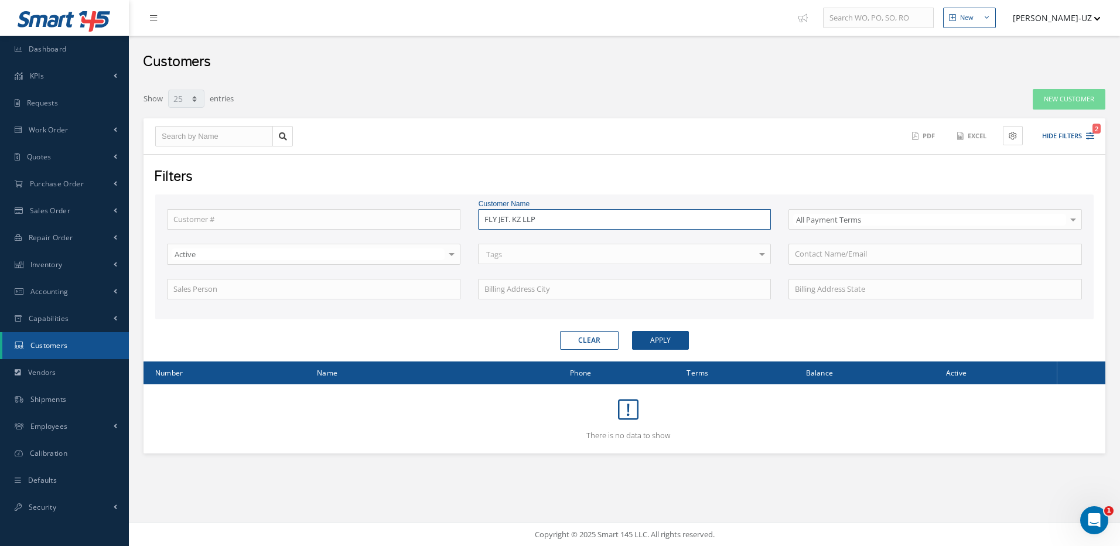
drag, startPoint x: 546, startPoint y: 217, endPoint x: 477, endPoint y: 213, distance: 69.2
click at [477, 213] on div "Customer Name FLY JET. KZ LLP" at bounding box center [624, 219] width 311 height 21
type input "POWER AVIONICS"
click at [632, 331] on button "Apply" at bounding box center [660, 340] width 57 height 19
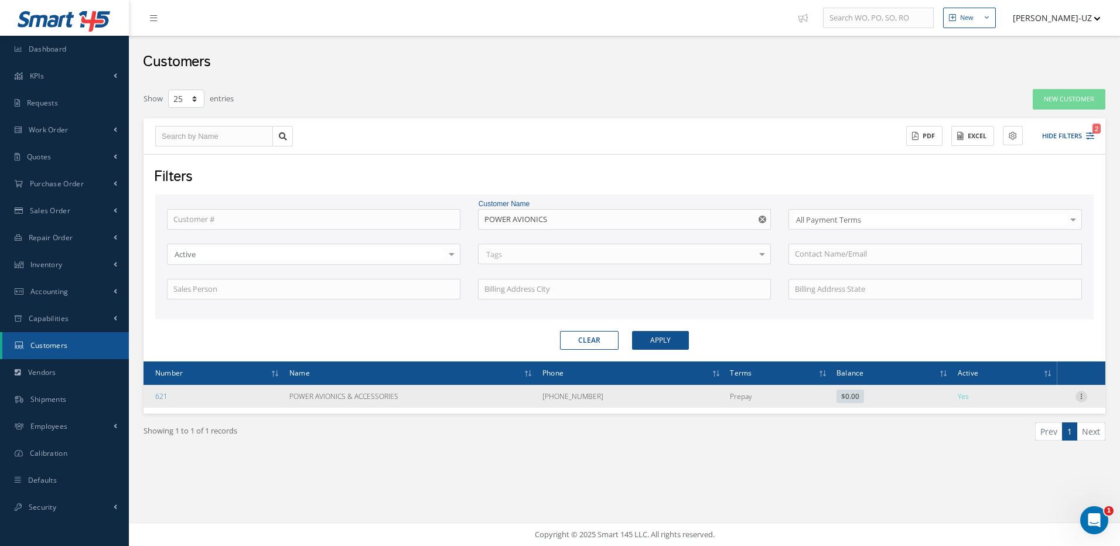
click at [1083, 397] on icon at bounding box center [1081, 395] width 12 height 9
click at [1005, 420] on link "Edit" at bounding box center [1027, 418] width 93 height 15
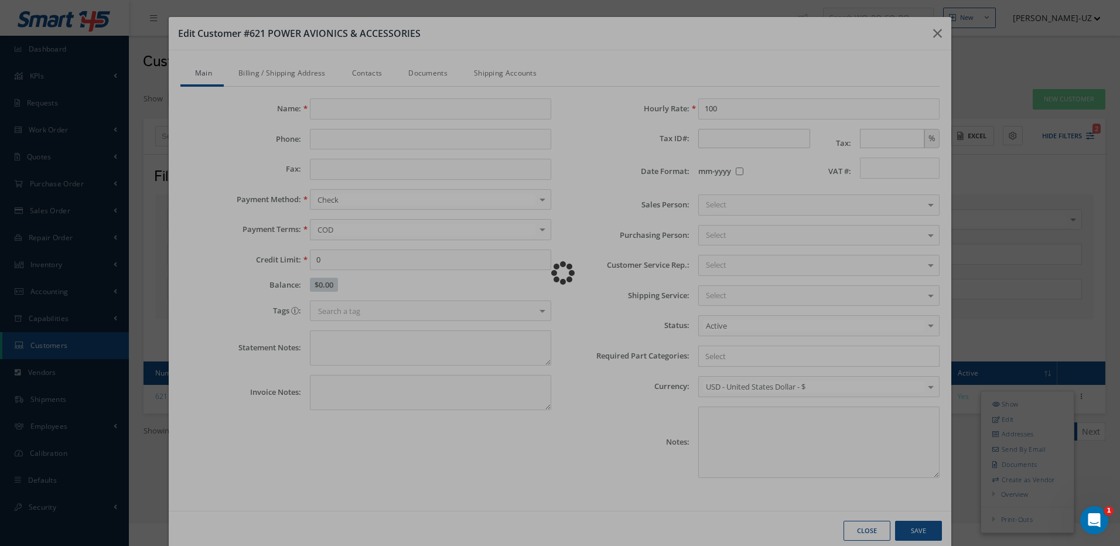
type input "POWER AVIONICS & ACCESSORIES"
type input "305-599-7740"
type input "0.00"
type input "100.00"
checkbox input "false"
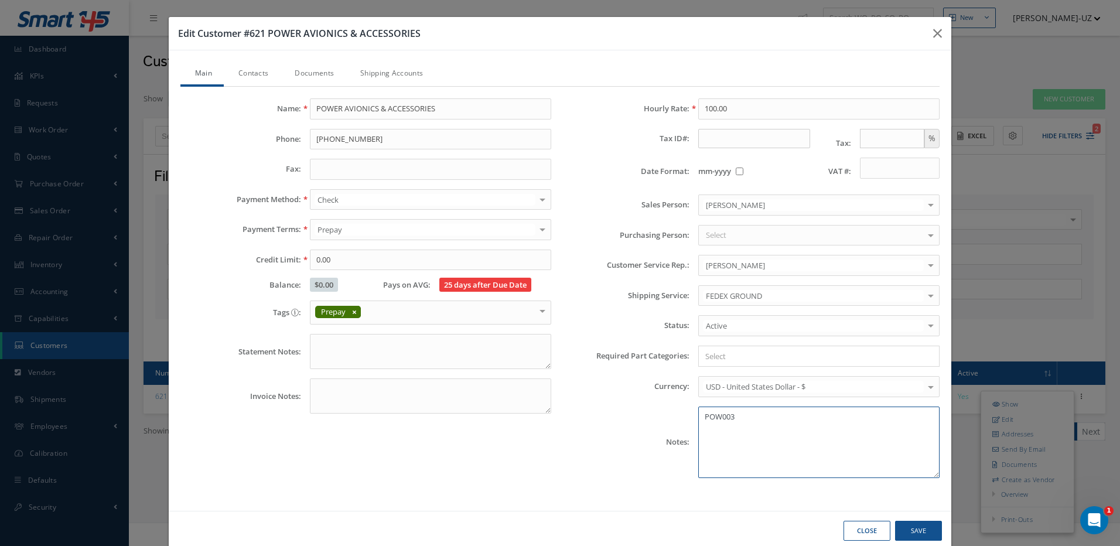
drag, startPoint x: 761, startPoint y: 420, endPoint x: 693, endPoint y: 414, distance: 67.6
click at [698, 414] on textarea "POW003" at bounding box center [818, 441] width 241 height 71
type textarea "T"
type textarea "A"
type textarea "G"
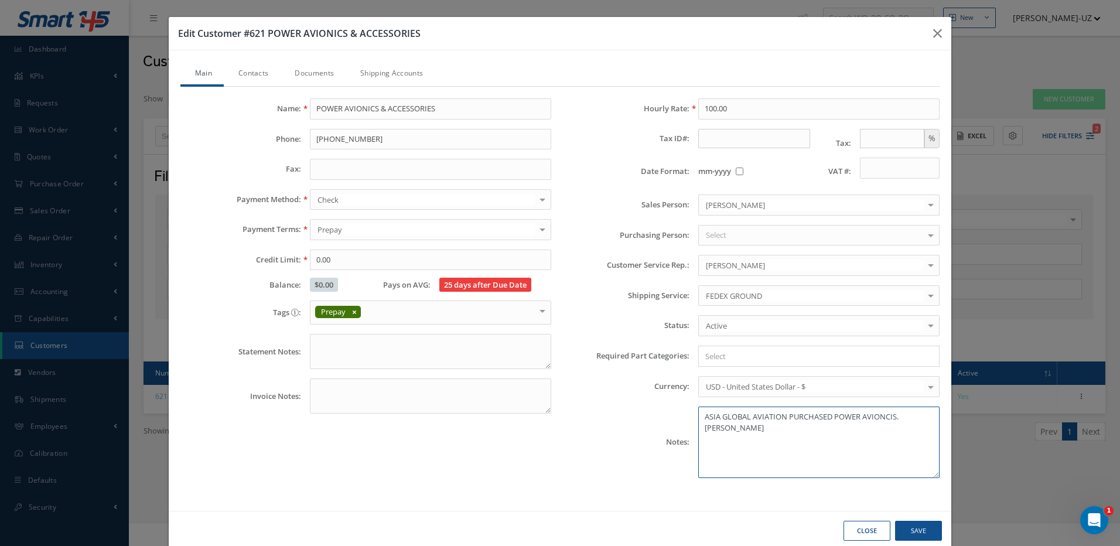
click at [698, 416] on textarea "ASIA GLOBAL AVIATION PURCHASED POWER AVIONCIS. MARIA" at bounding box center [818, 441] width 241 height 71
type textarea "09/29/2025...ASIA GLOBAL AVIATION PURCHASED POWER AVIONCIS. MARIA"
click at [919, 527] on button "Save" at bounding box center [918, 531] width 47 height 20
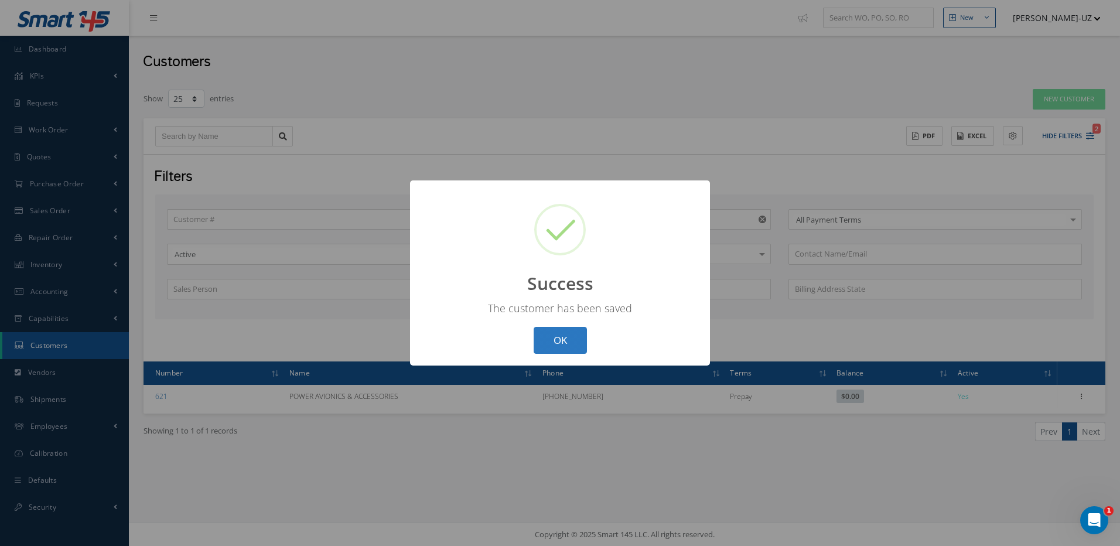
click at [568, 343] on button "OK" at bounding box center [559, 341] width 53 height 28
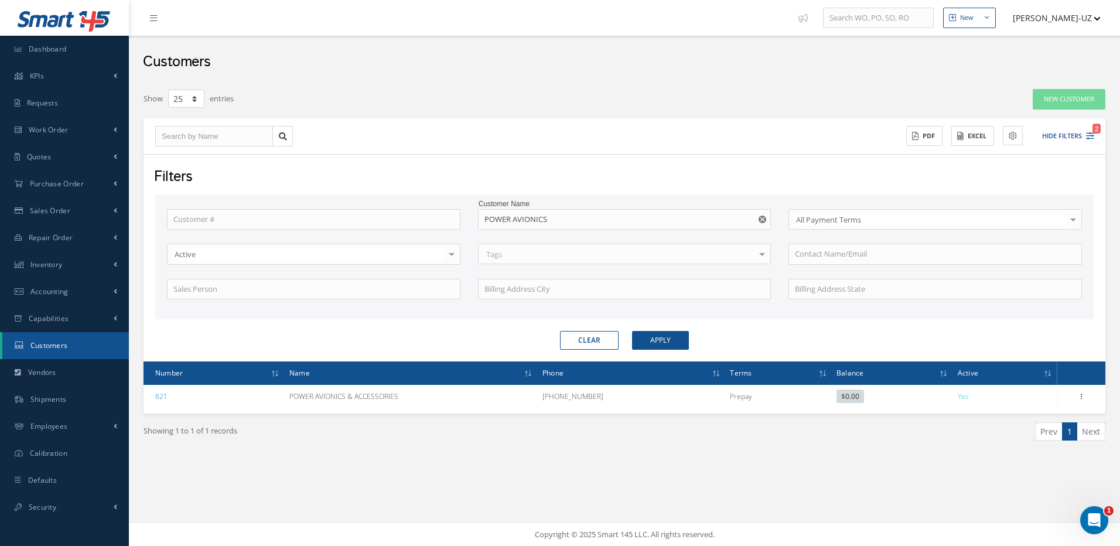
click at [589, 351] on div "Filters Customer # Customer Name POWER AVIONICS AERONV, LLC PAX AVIATION CO, LT…" at bounding box center [623, 257] width 961 height 207
click at [585, 335] on button "Clear" at bounding box center [589, 340] width 59 height 19
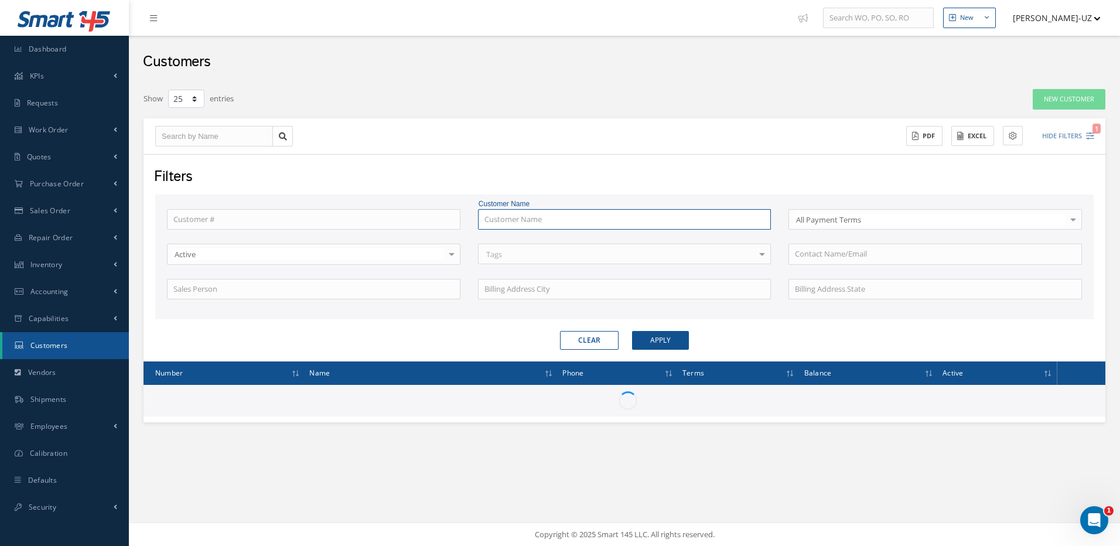
click at [504, 218] on input "text" at bounding box center [624, 219] width 293 height 21
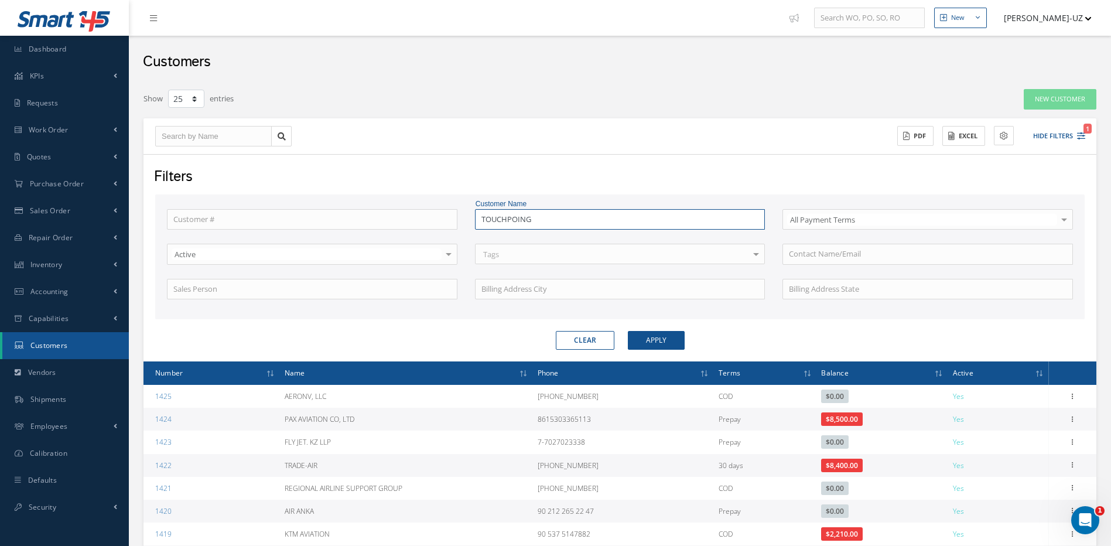
click at [628, 331] on button "Apply" at bounding box center [656, 340] width 57 height 19
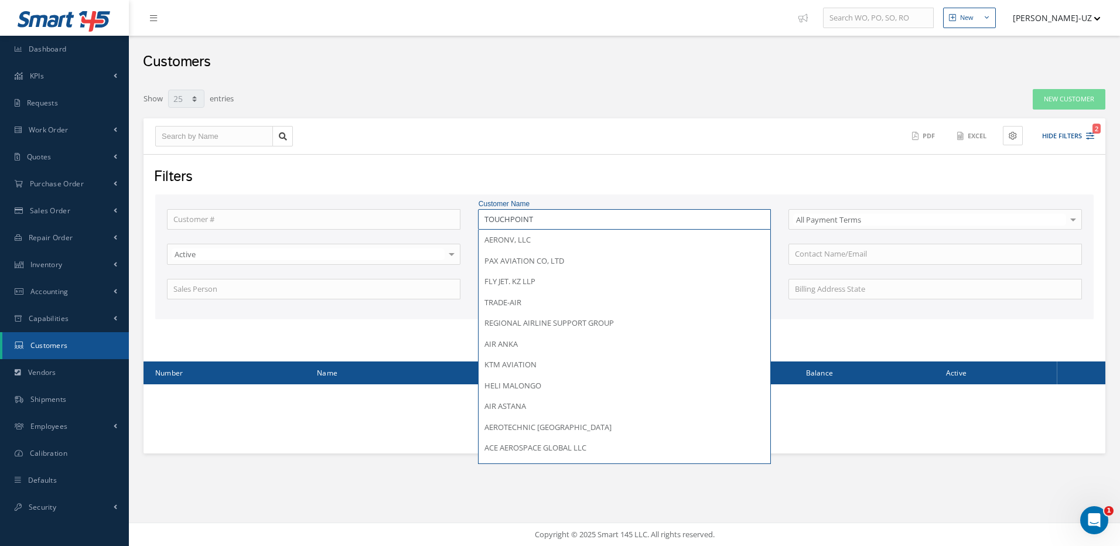
type input "TOUCHPOINT"
click at [632, 331] on button "Apply" at bounding box center [660, 340] width 57 height 19
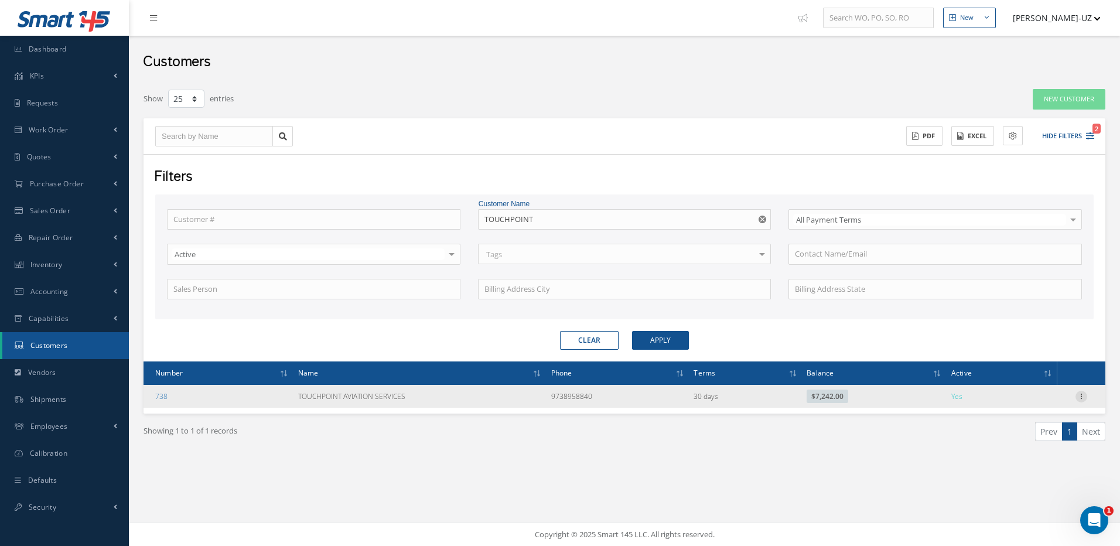
click at [1077, 392] on icon at bounding box center [1081, 395] width 12 height 9
click at [1007, 416] on link "Edit" at bounding box center [1027, 418] width 93 height 15
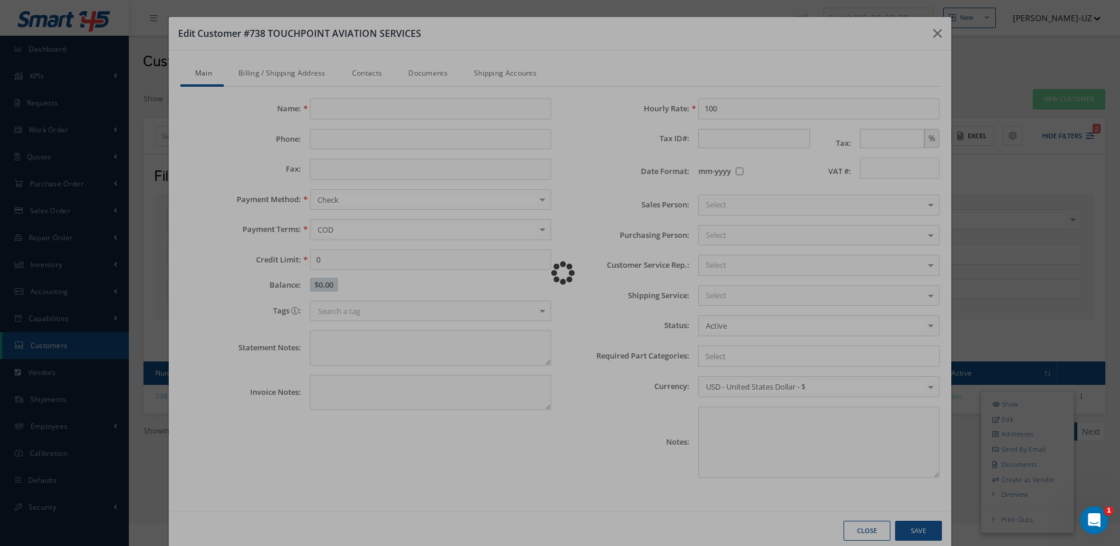
type input "TOUCHPOINT AVIATION SERVICES"
type input "9738958840"
type input "25000.00"
type input "100.00"
checkbox input "false"
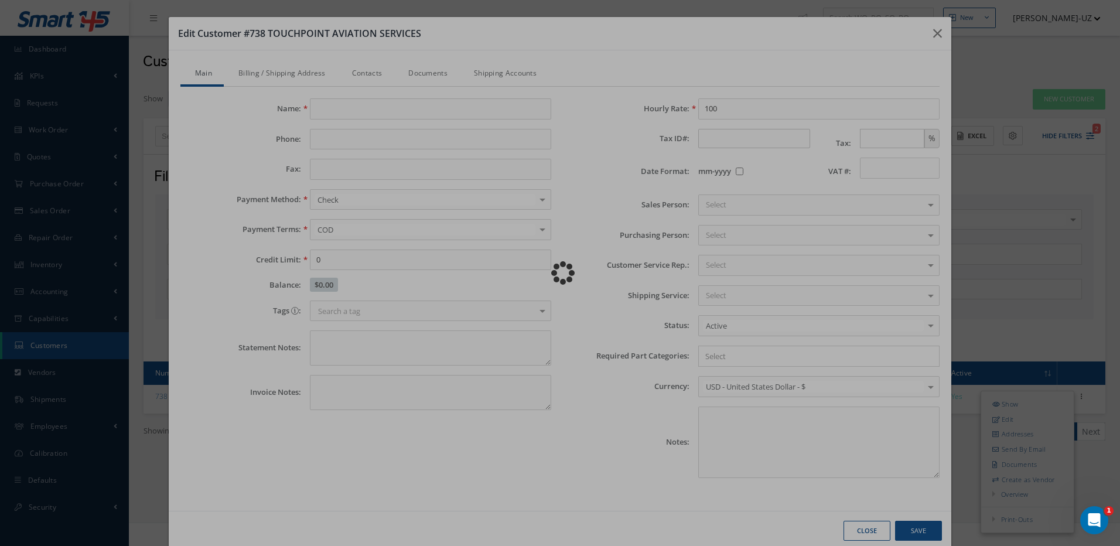
type textarea "TOU001"
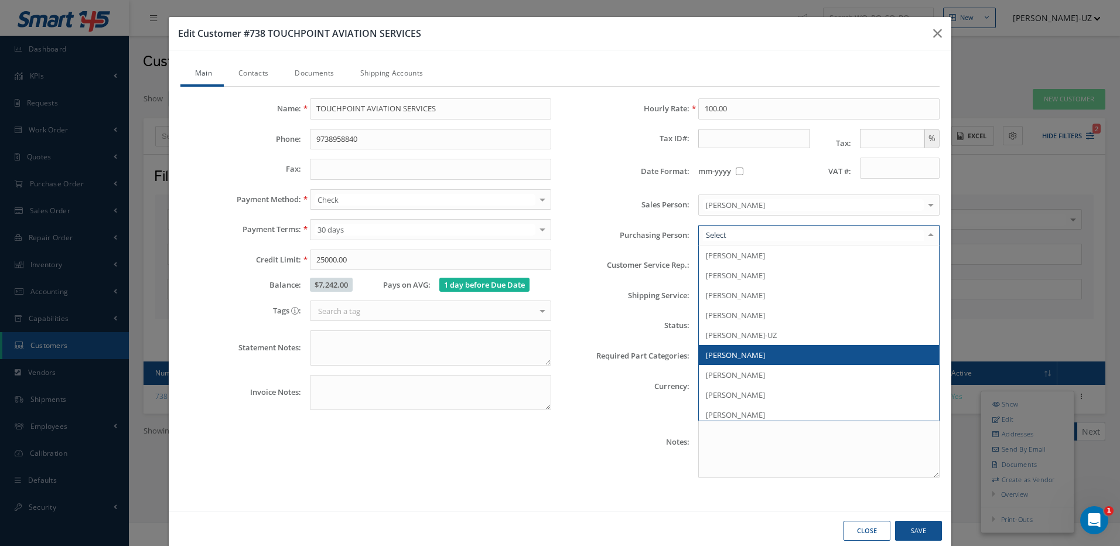
click at [708, 226] on div at bounding box center [818, 235] width 241 height 21
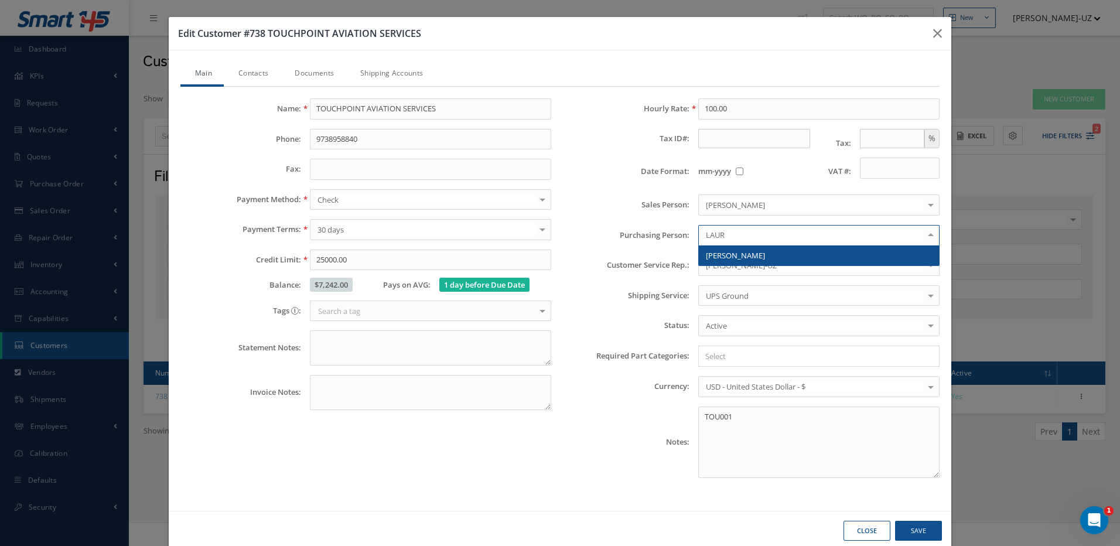
type input "LAURA"
click at [720, 258] on span "[PERSON_NAME]" at bounding box center [735, 255] width 59 height 11
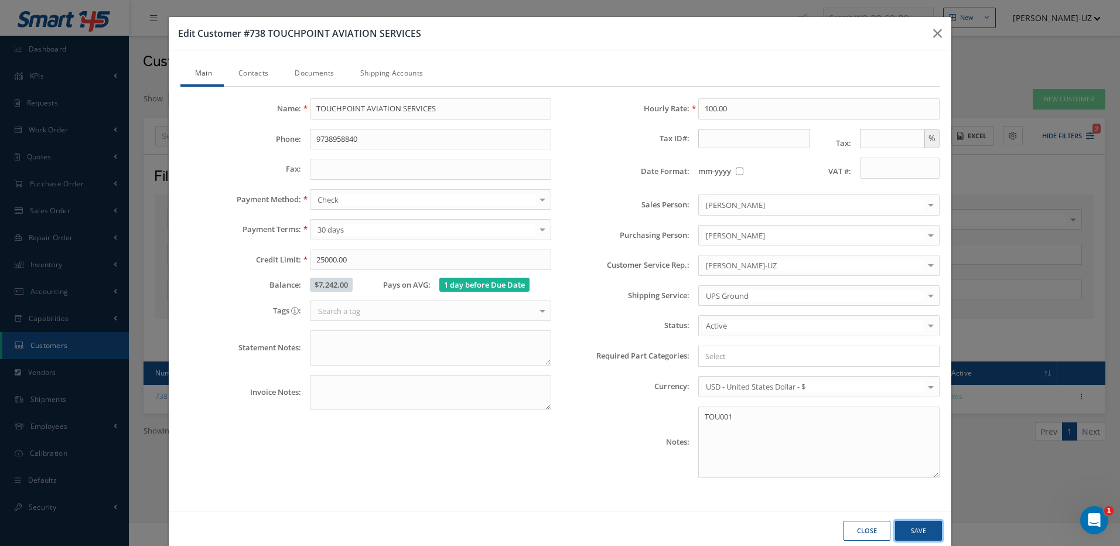
click at [911, 533] on button "Save" at bounding box center [918, 531] width 47 height 20
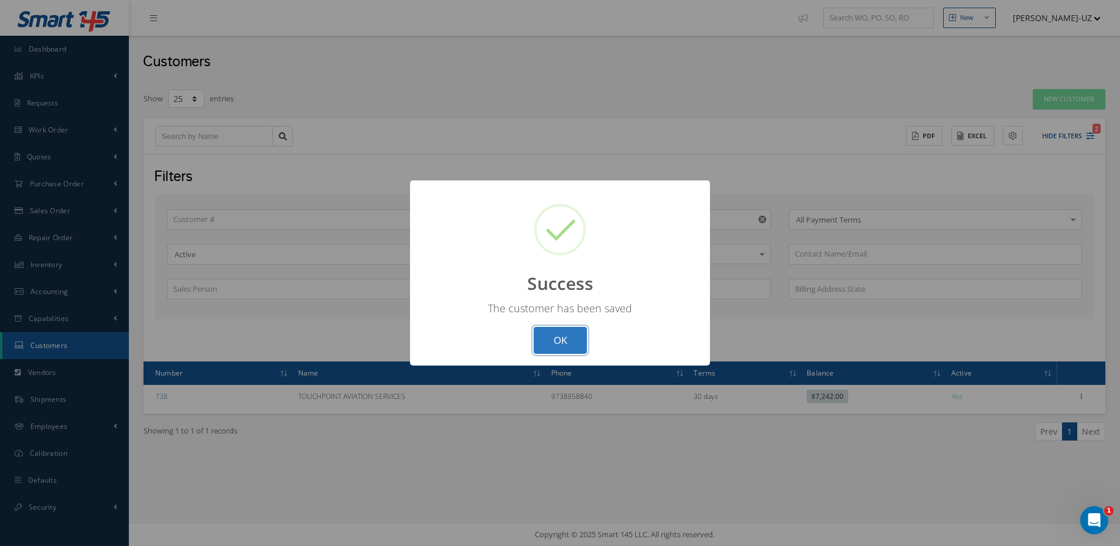
click at [569, 344] on button "OK" at bounding box center [559, 341] width 53 height 28
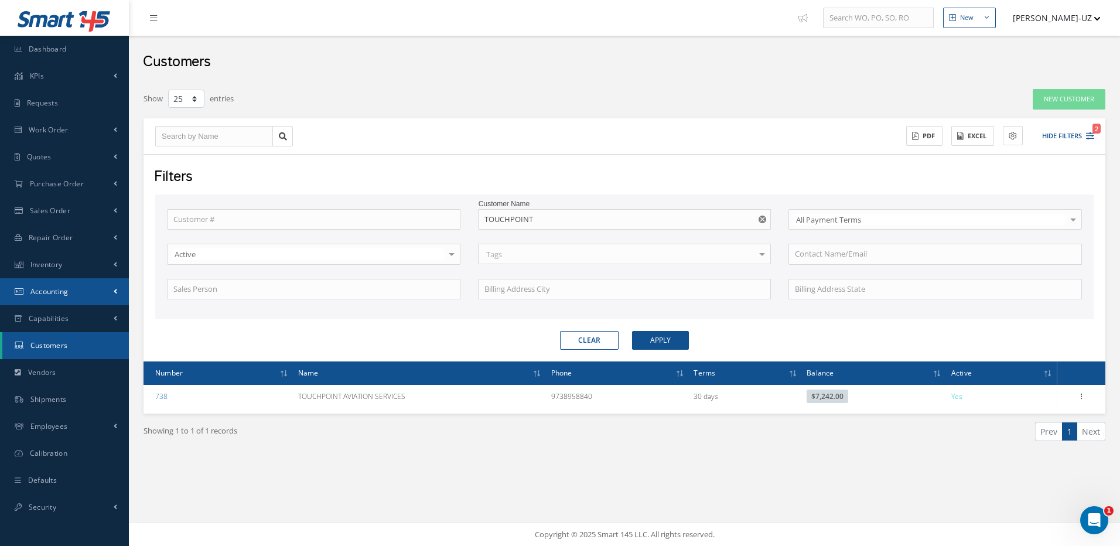
click at [49, 286] on span "Accounting" at bounding box center [49, 291] width 38 height 10
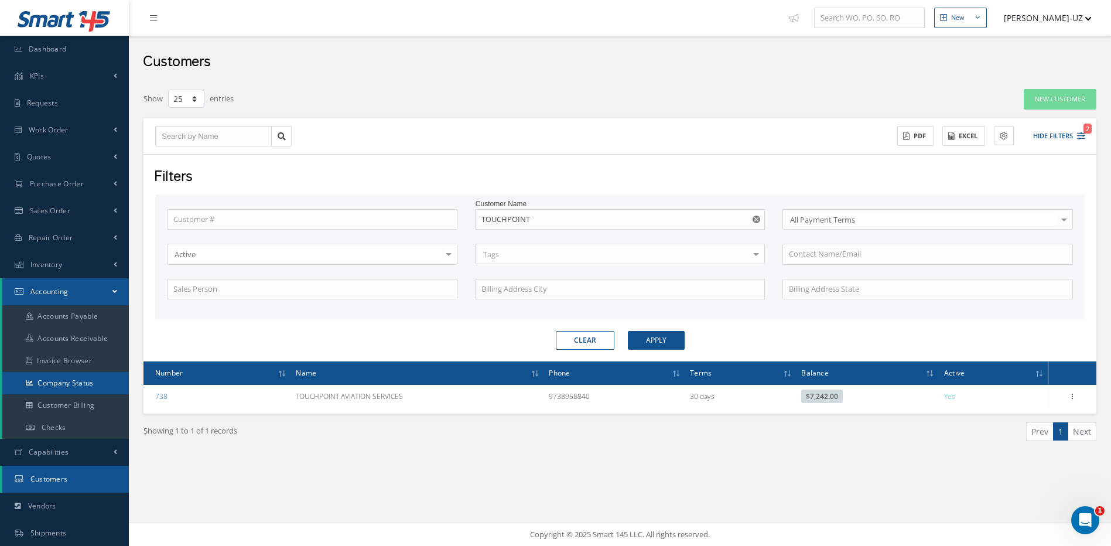
click at [64, 381] on link "Company Status" at bounding box center [65, 383] width 126 height 22
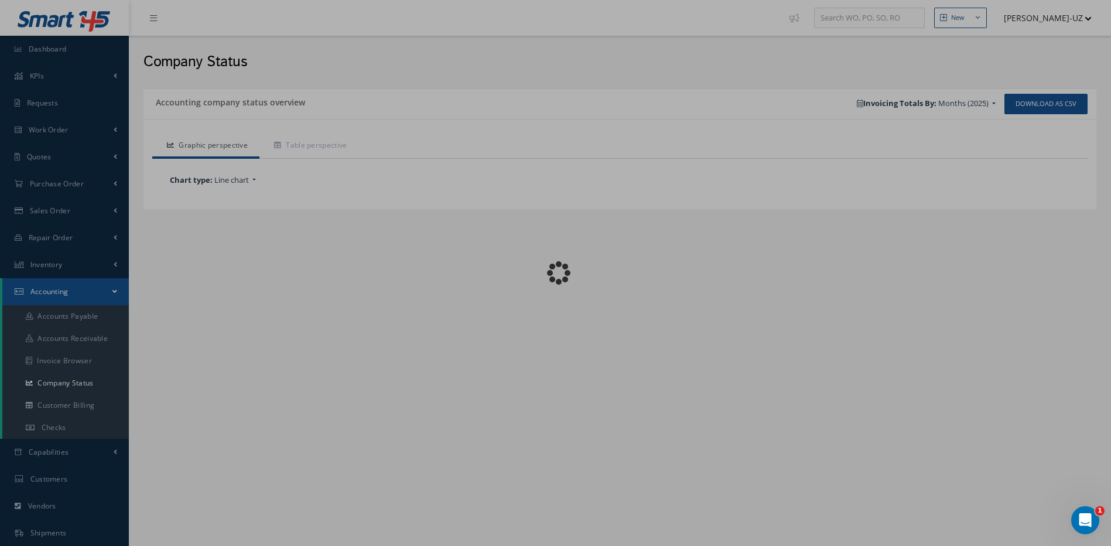
click at [556, 273] on div "Loading…" at bounding box center [556, 273] width 0 height 0
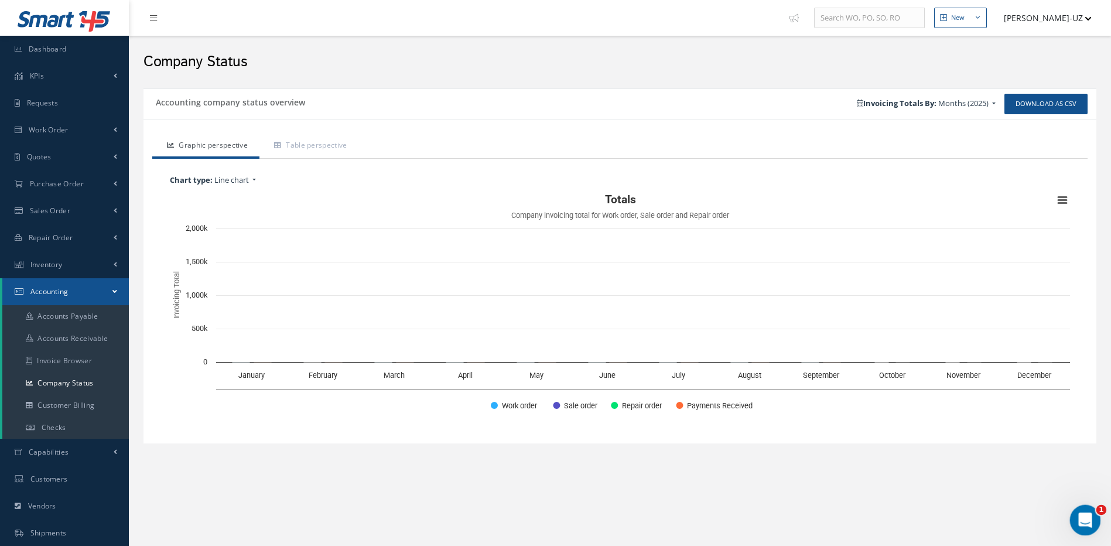
click at [1098, 511] on span "1" at bounding box center [1101, 510] width 11 height 11
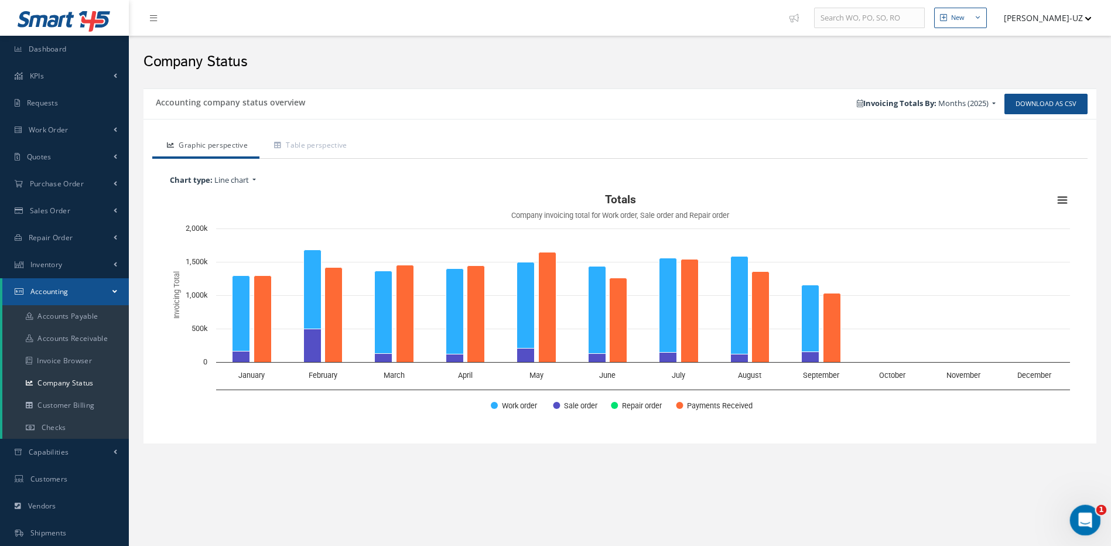
click at [1084, 511] on icon "Open Intercom Messenger" at bounding box center [1083, 518] width 19 height 19
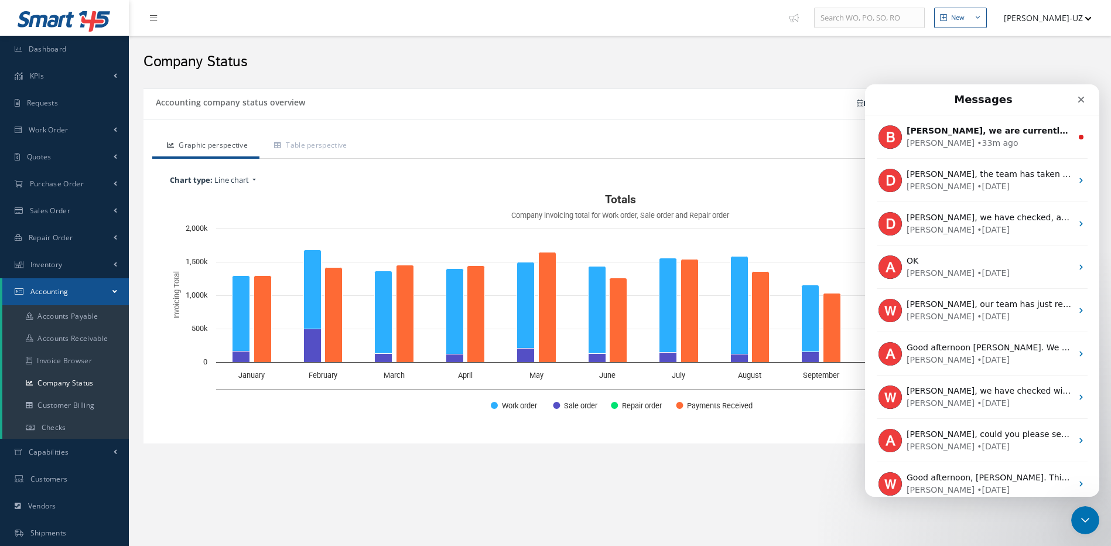
click at [366, 200] on rect "Interactive chart" at bounding box center [620, 306] width 912 height 234
click at [748, 505] on div "New New Work Order New Purchase Order New Customer Quote New Sales Order New Re…" at bounding box center [620, 327] width 982 height 654
drag, startPoint x: 306, startPoint y: 145, endPoint x: 399, endPoint y: 164, distance: 94.5
click at [306, 145] on link "Table perspective" at bounding box center [308, 146] width 99 height 25
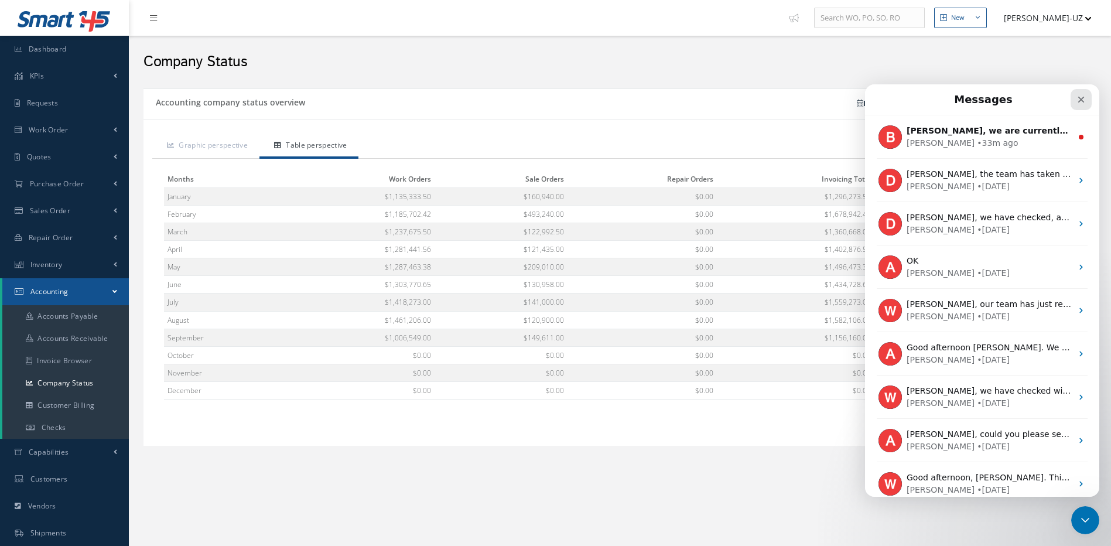
click at [1080, 98] on icon "Close" at bounding box center [1081, 100] width 6 height 6
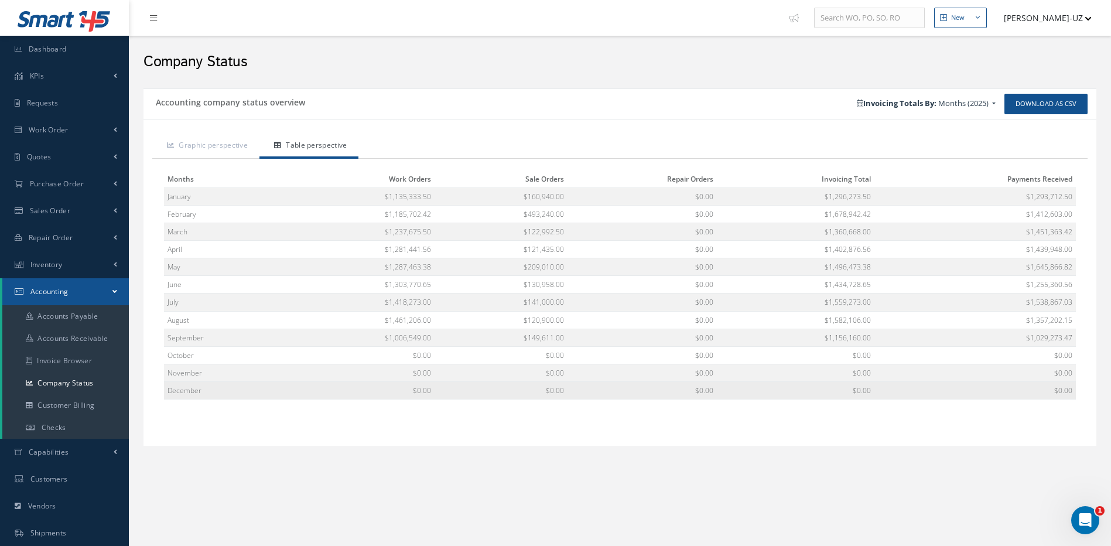
click at [333, 382] on td "$0.00" at bounding box center [359, 391] width 149 height 18
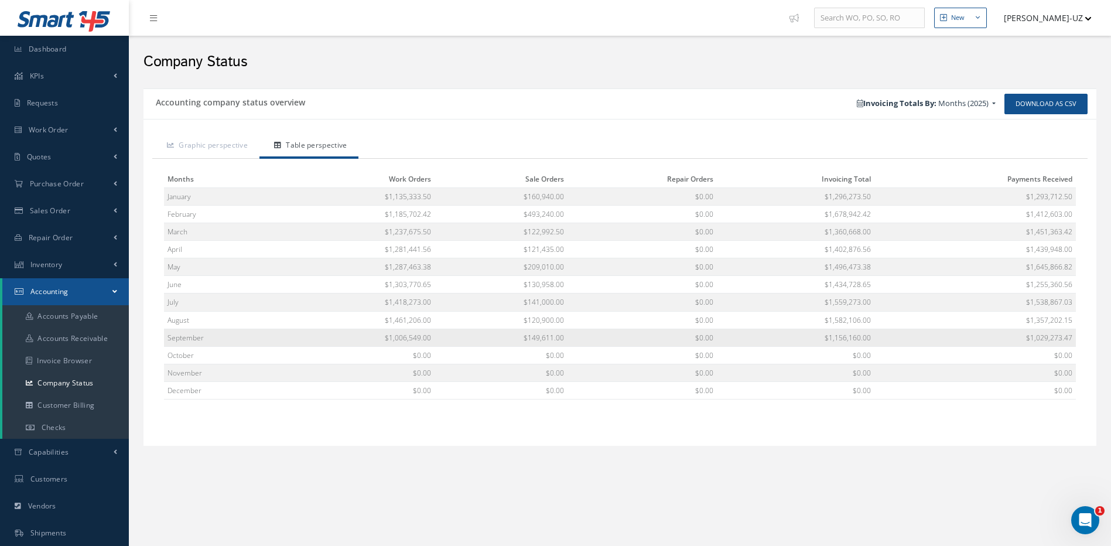
click at [402, 337] on td "$1,006,549.00" at bounding box center [359, 337] width 149 height 18
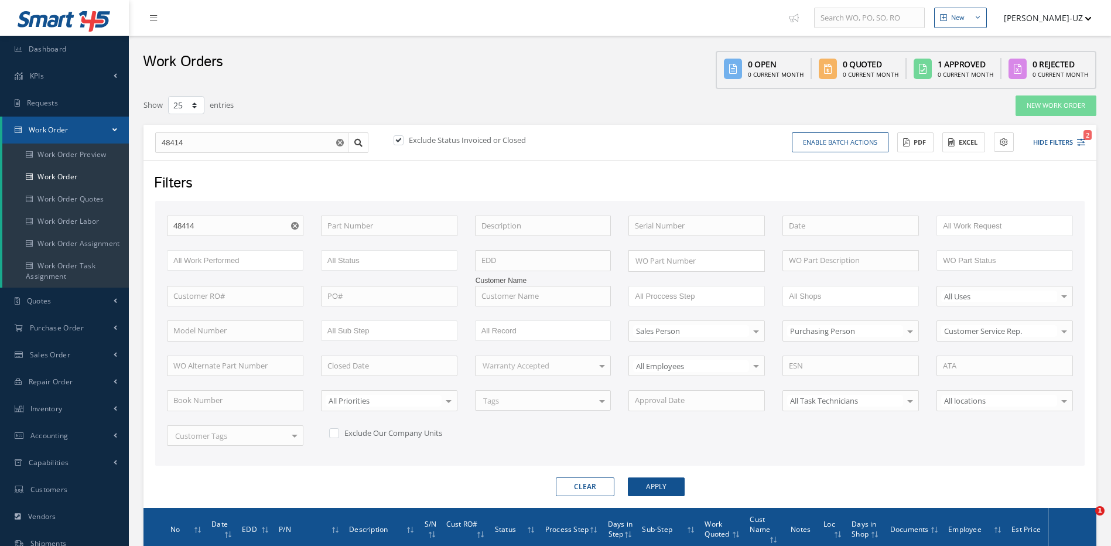
select select "25"
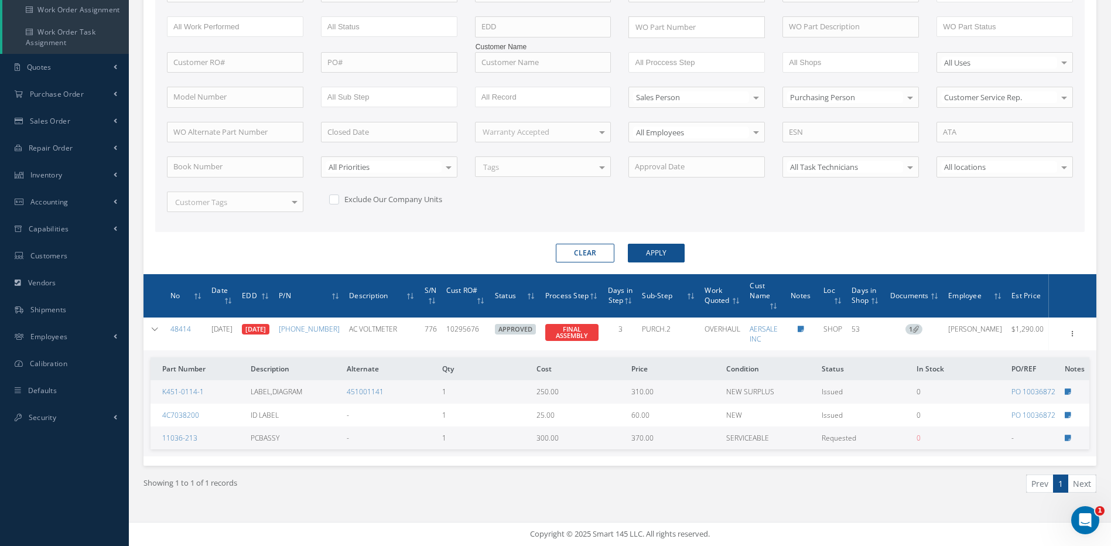
scroll to position [347, 0]
click at [1067, 441] on icon at bounding box center [1067, 437] width 6 height 7
type textarea "NEW CANAB C2 AERO"
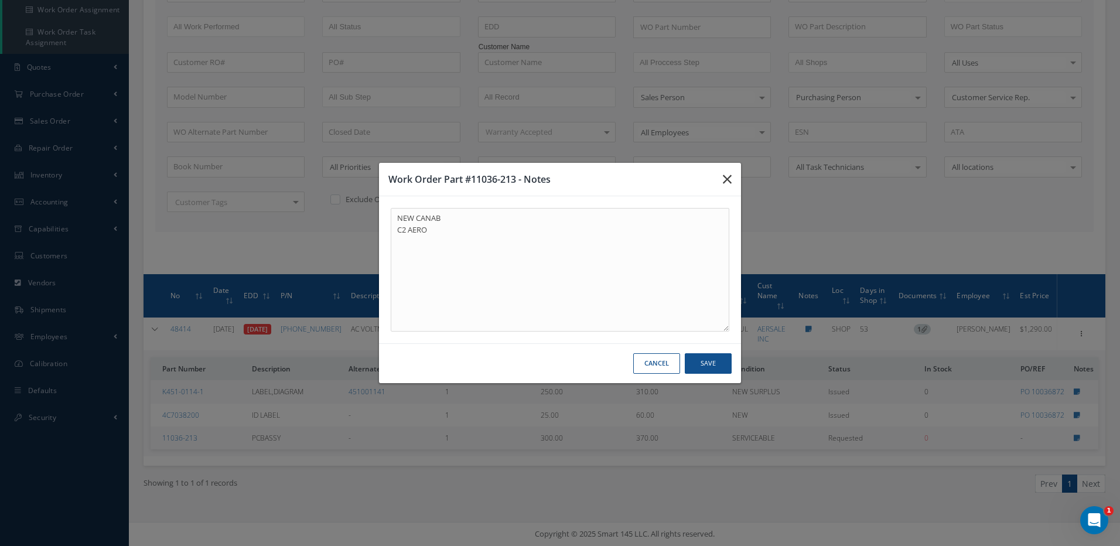
click at [726, 181] on icon "button" at bounding box center [727, 179] width 9 height 14
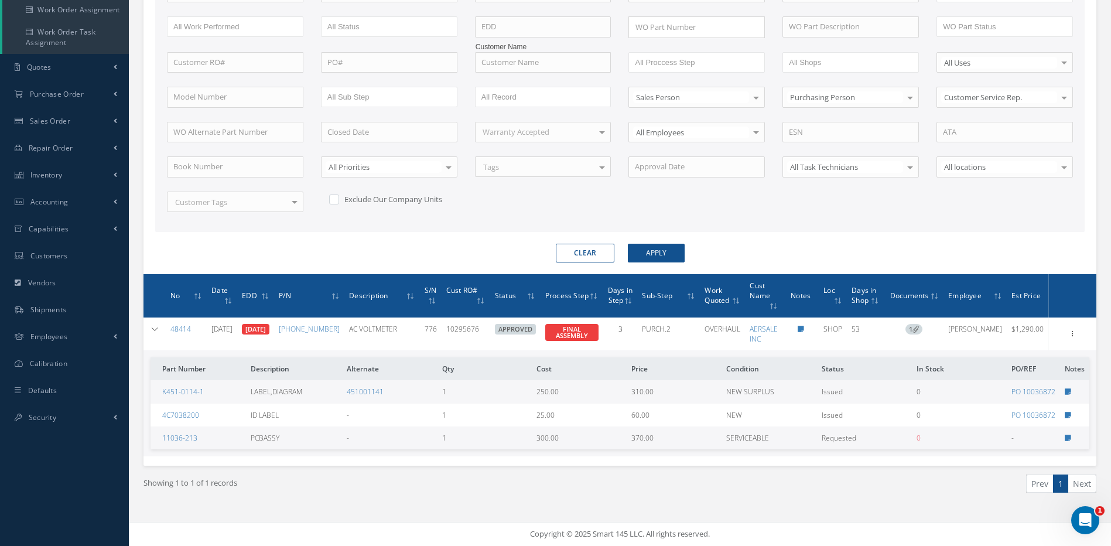
click at [588, 247] on button "Clear" at bounding box center [585, 253] width 59 height 19
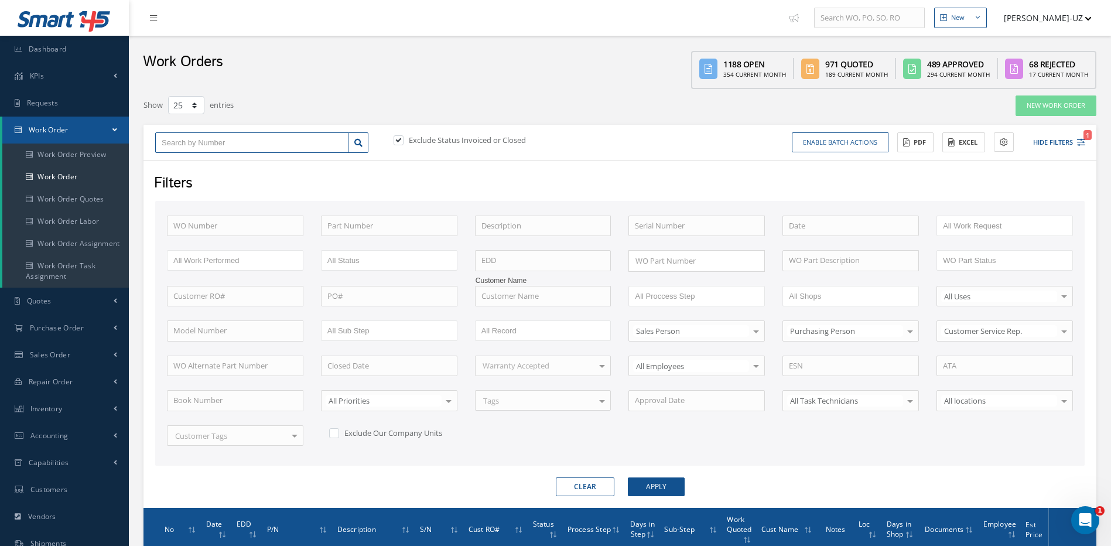
click at [190, 142] on input "text" at bounding box center [251, 142] width 193 height 21
type input "4"
type input "49"
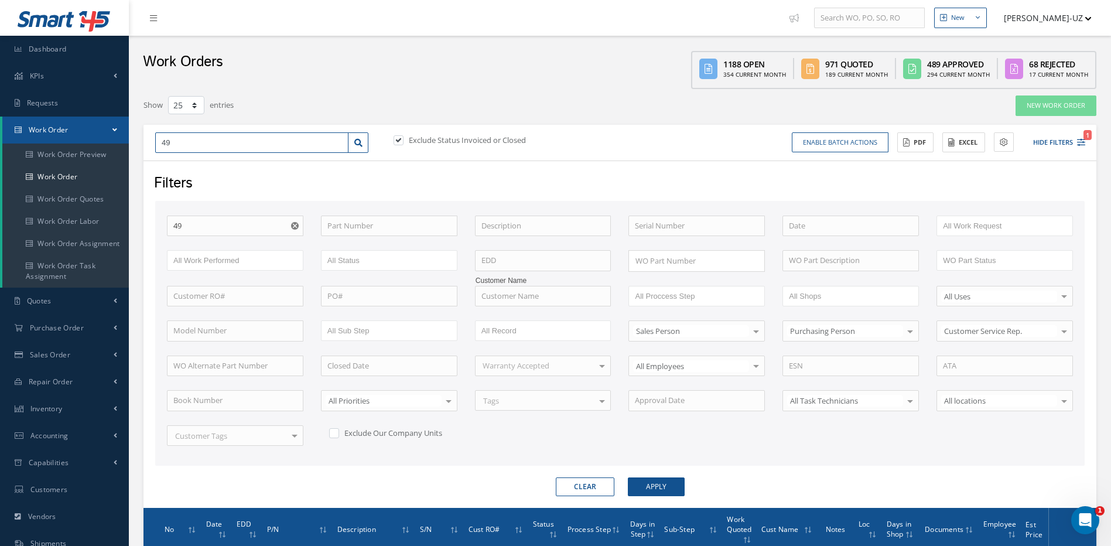
type input "499"
type input "4993"
type input "49930"
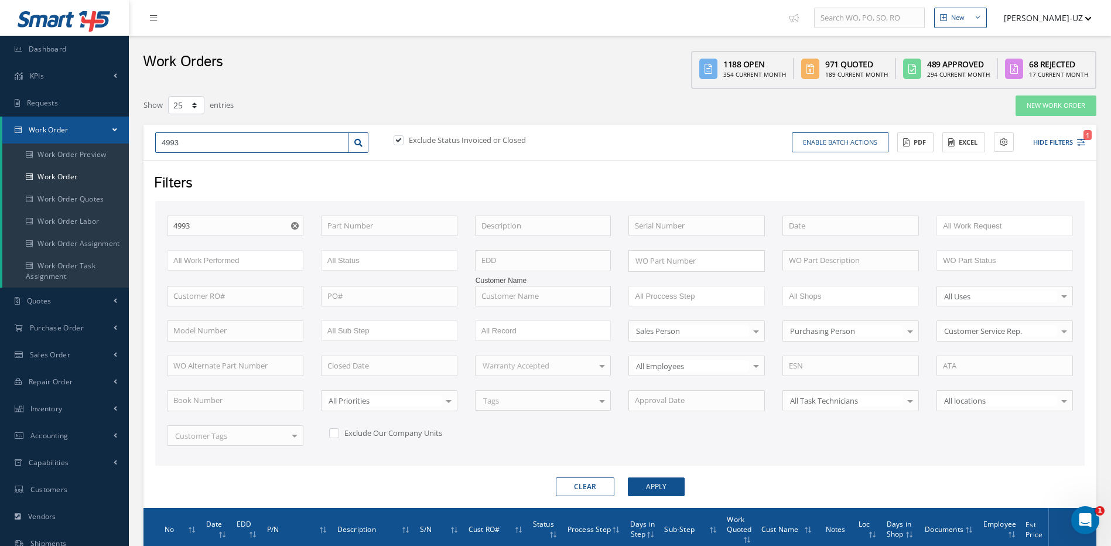
type input "49930"
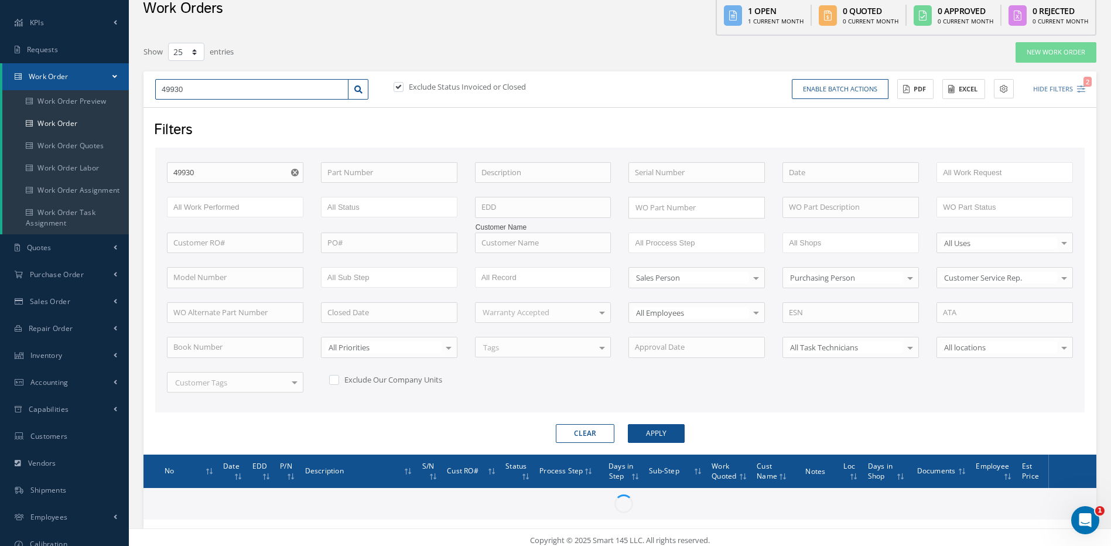
scroll to position [119, 0]
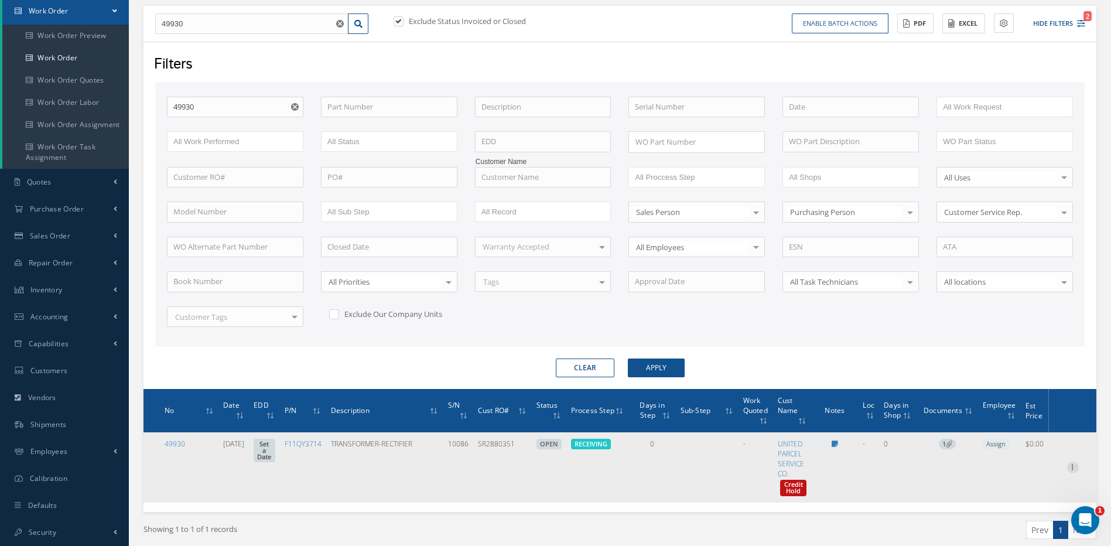
click at [1070, 466] on icon at bounding box center [1073, 465] width 12 height 9
click at [999, 472] on link "Edit" at bounding box center [1019, 475] width 93 height 15
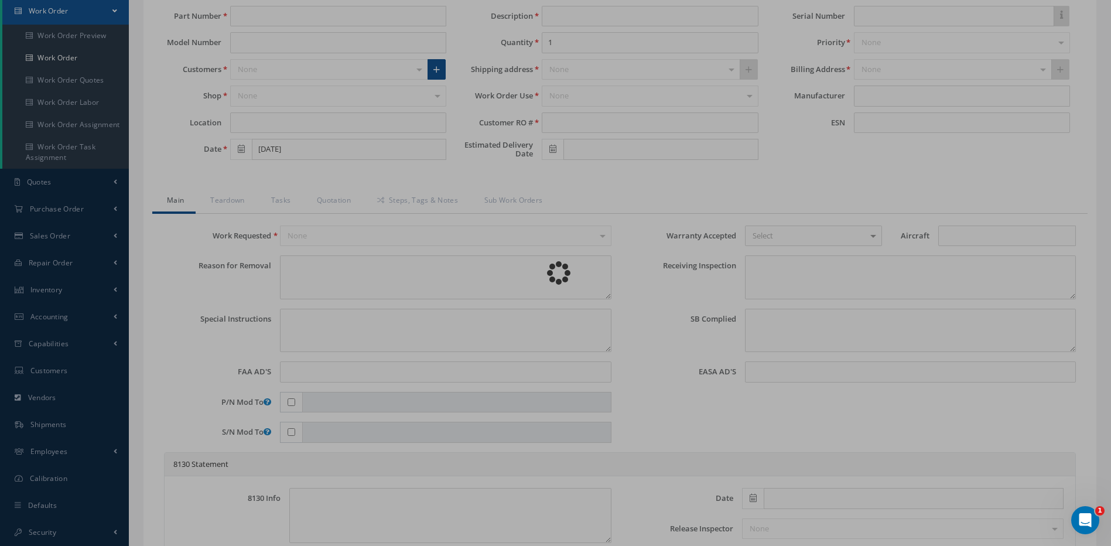
type input "F11QY3714"
type input "TRANSFORMER-RECTIFIER"
type input "SR2880351"
type input "10086"
type textarea "UNIT RECEIVED WITH SN 1150, CORRECT SN 10086 #1 TR MINUS 6 AMPS ADVISORY MESSAG…"
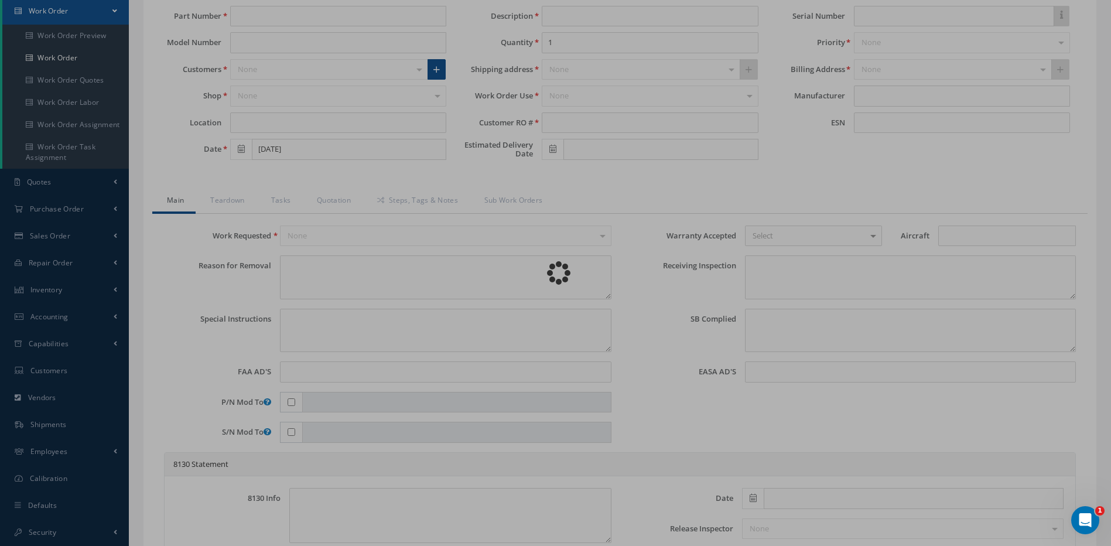
type textarea "PLEASE SEE R.O. FOR DETAILS"
type input "2005-07-25"
type textarea "NO VISUAL DAMAGE"
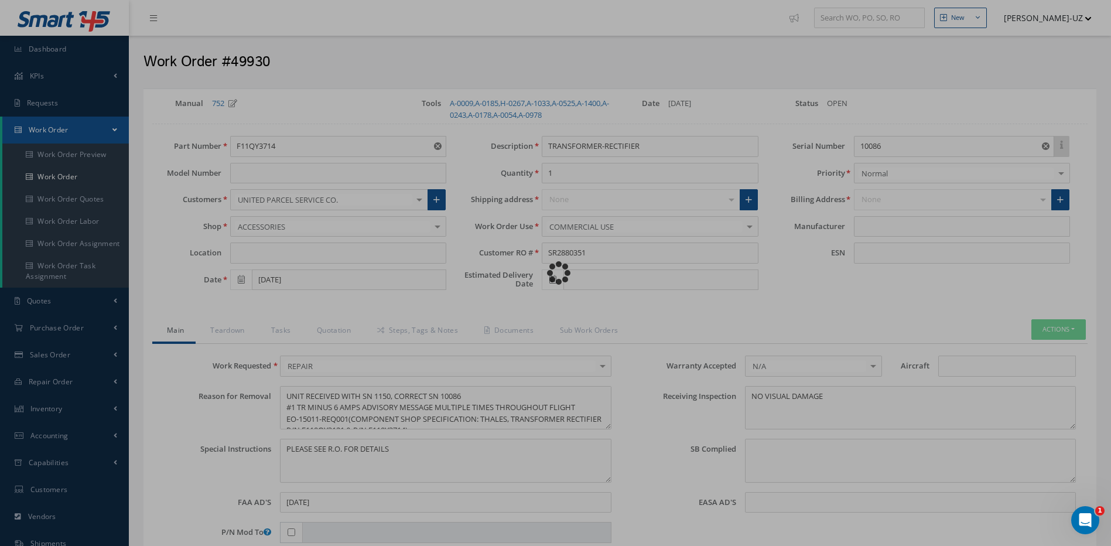
type input "THALES"
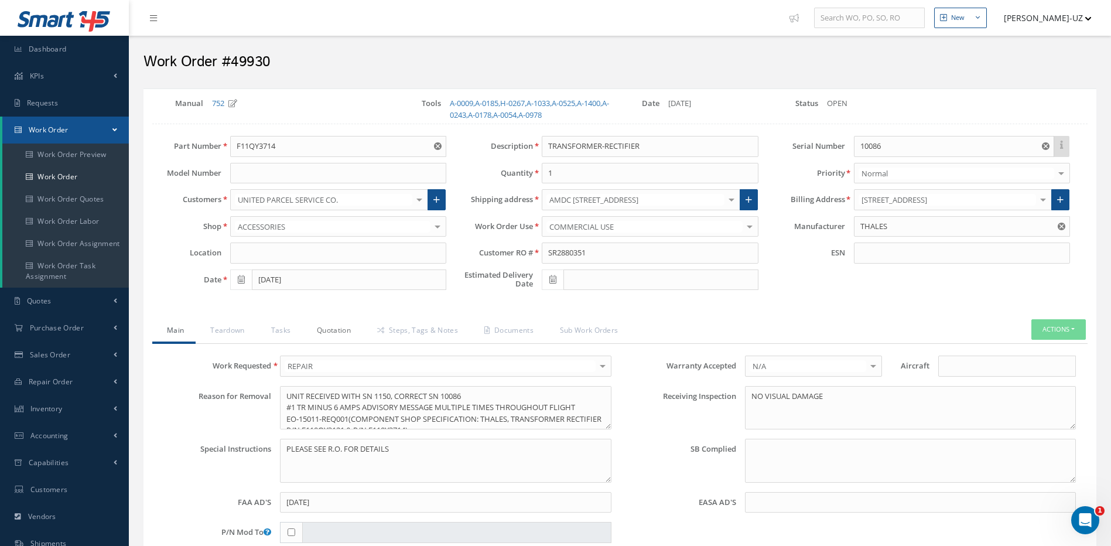
click at [338, 327] on link "Quotation" at bounding box center [332, 331] width 60 height 25
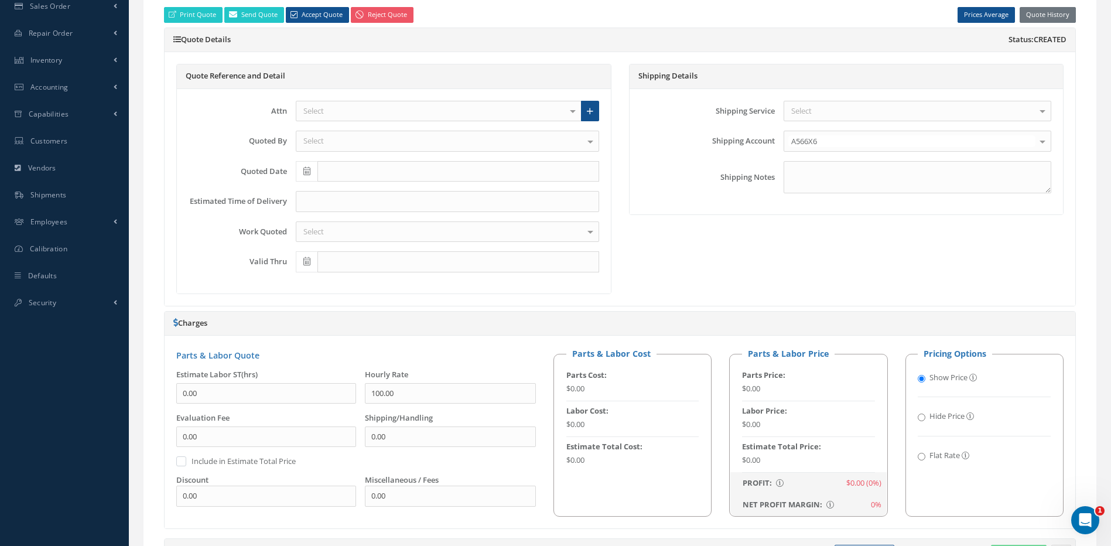
scroll to position [176, 0]
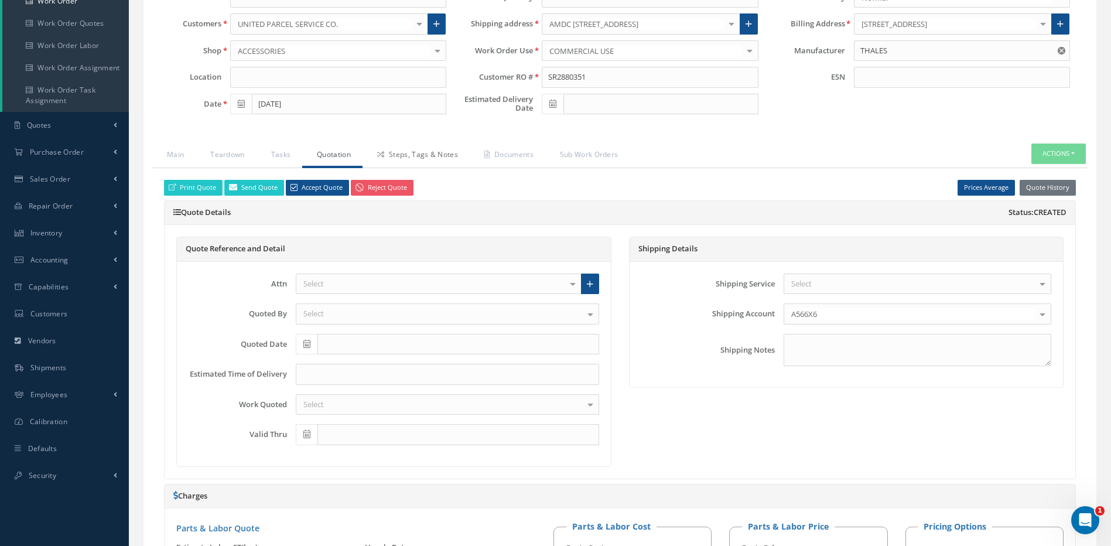
click at [440, 153] on link "Steps, Tags & Notes" at bounding box center [415, 155] width 107 height 25
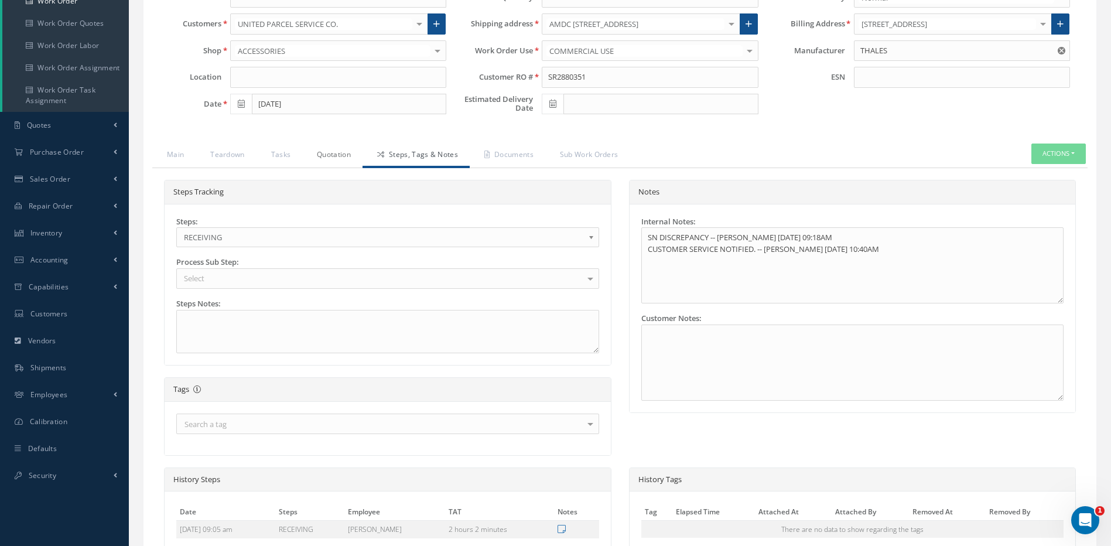
click at [315, 152] on link "Quotation" at bounding box center [332, 155] width 60 height 25
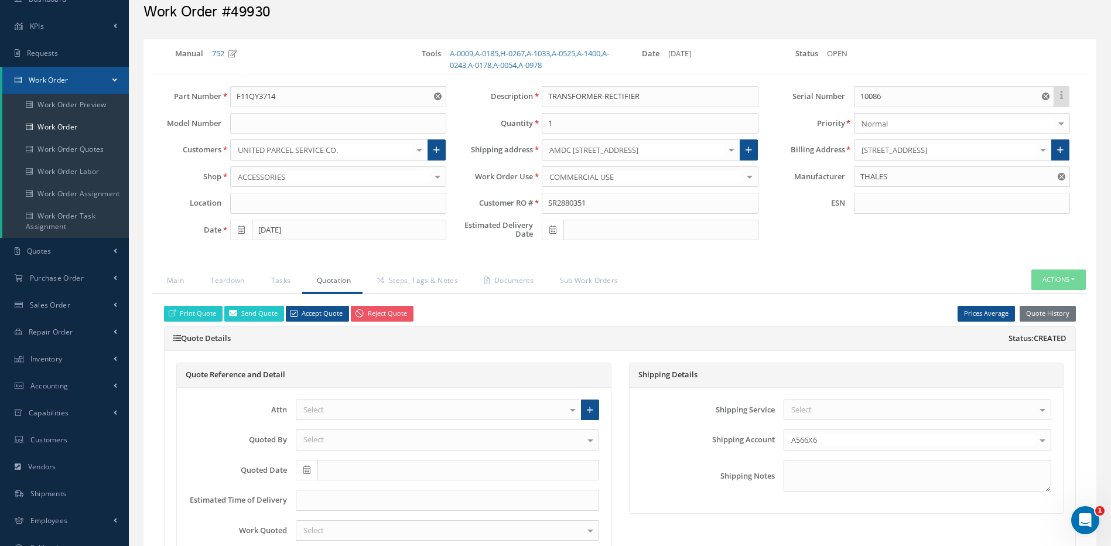
scroll to position [0, 0]
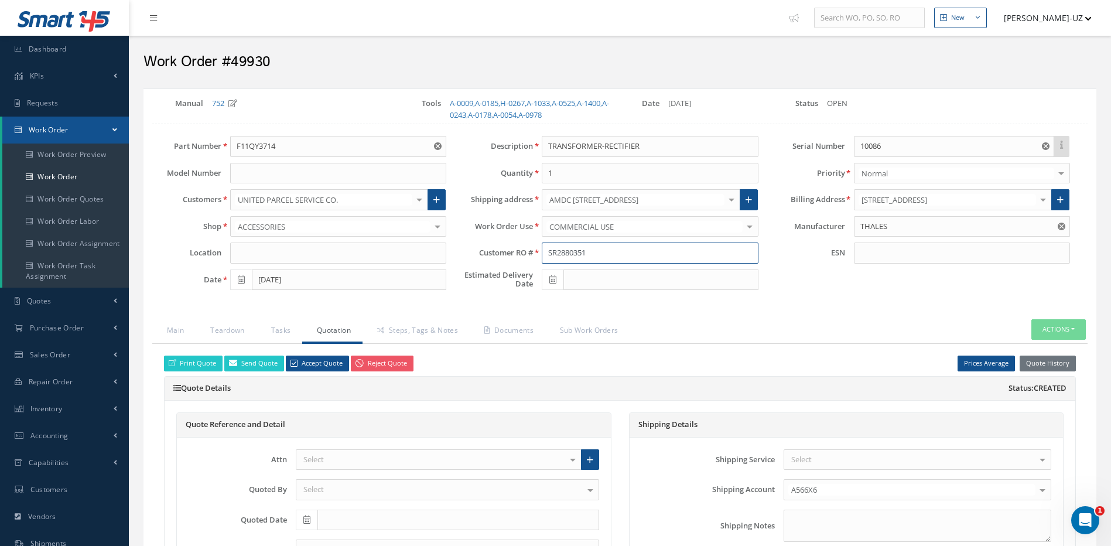
drag, startPoint x: 602, startPoint y: 253, endPoint x: 538, endPoint y: 246, distance: 64.8
click at [538, 246] on div "SR2880351" at bounding box center [650, 252] width 234 height 21
click at [415, 330] on link "Steps, Tags & Notes" at bounding box center [415, 331] width 107 height 25
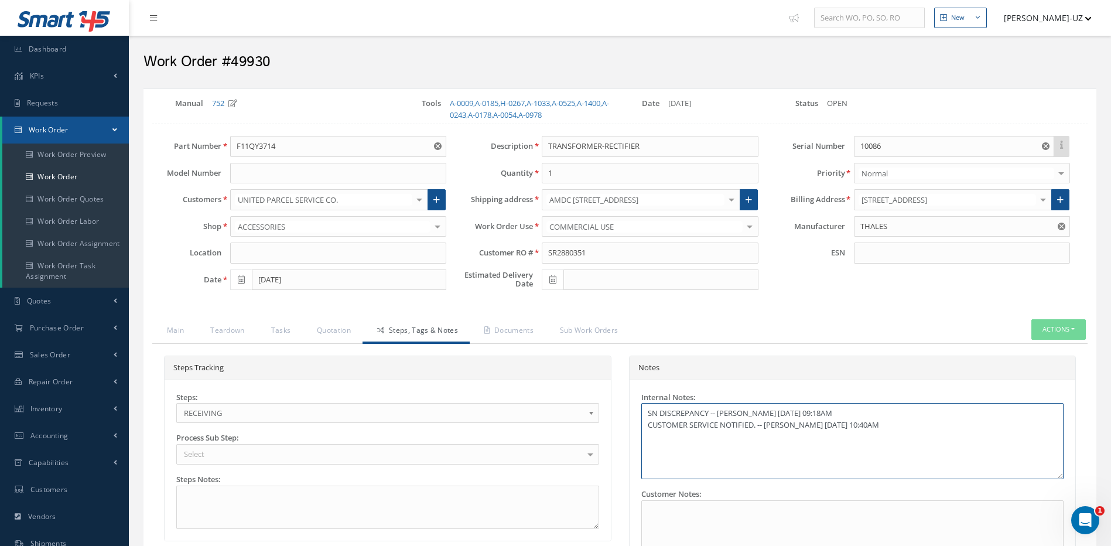
click at [916, 423] on textarea "SN DISCREPANCY -- LUIS DEL RIO 09/29/2025 09:18AM CUSTOMER SERVICE NOTIFIED. --…" at bounding box center [852, 441] width 423 height 76
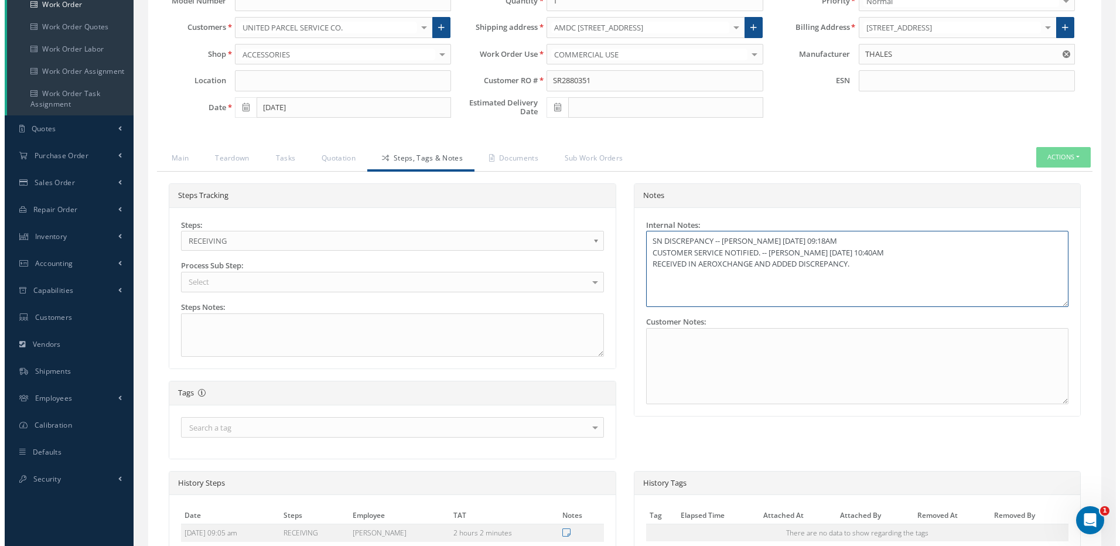
scroll to position [296, 0]
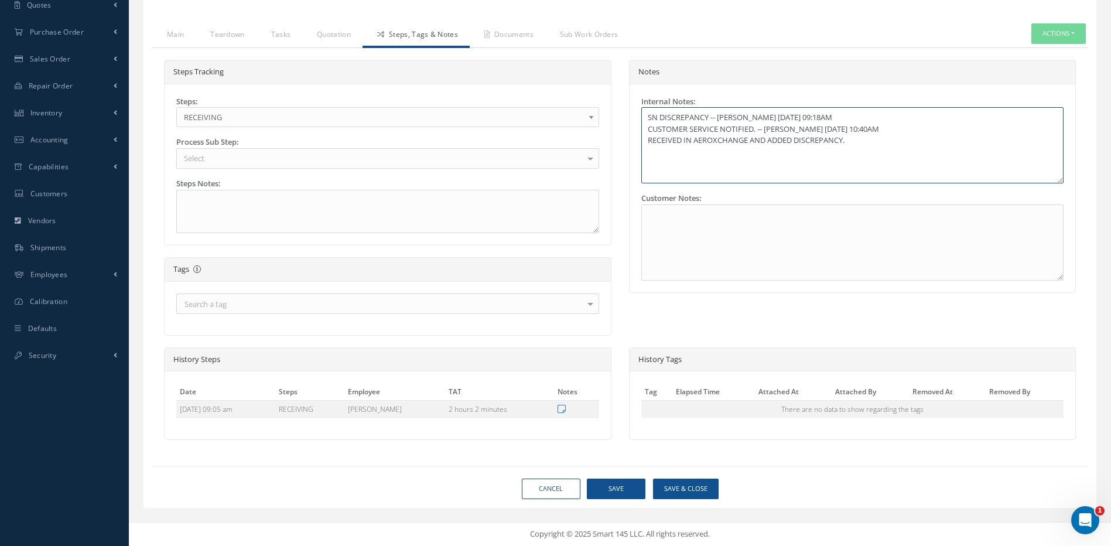
type textarea "SN DISCREPANCY -- LUIS DEL RIO 09/29/2025 09:18AM CUSTOMER SERVICE NOTIFIED. --…"
click at [692, 490] on button "Save & Close" at bounding box center [686, 488] width 66 height 20
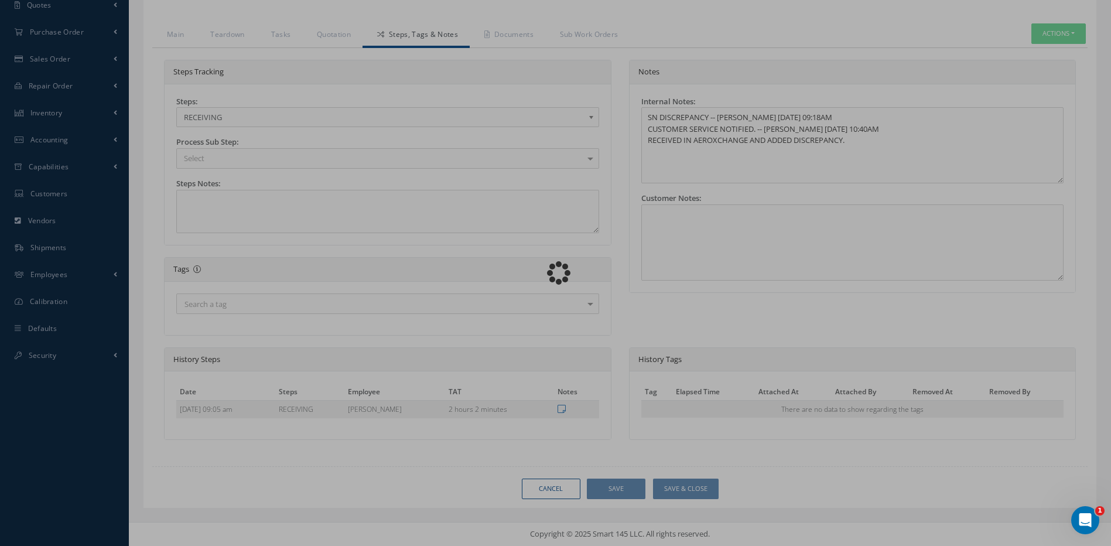
type textarea "SN DISCREPANCY -- LUIS DEL RIO 09/29/2025 09:18AM CUSTOMER SERVICE NOTIFIED. --…"
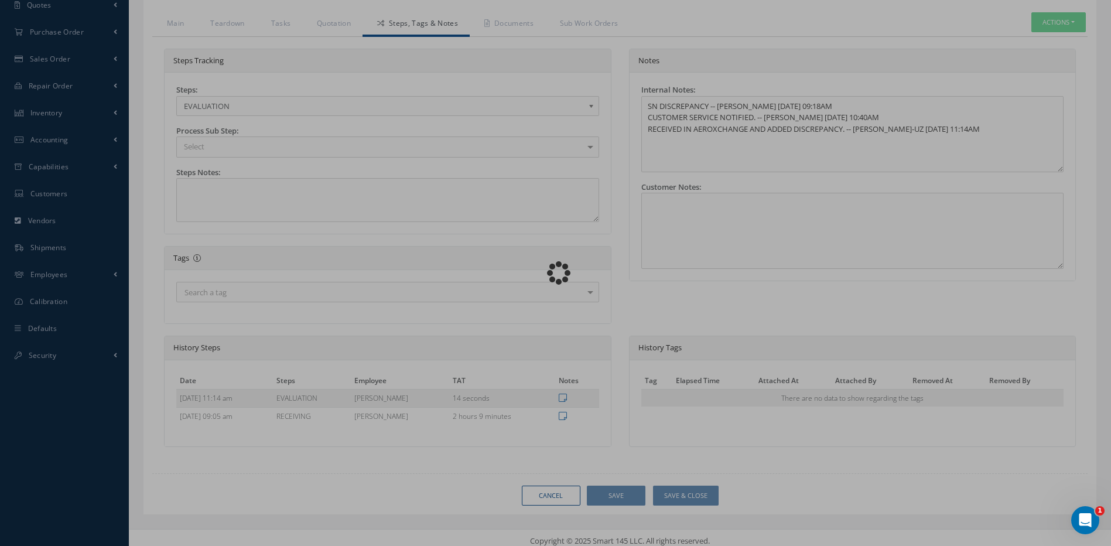
type input "THALES"
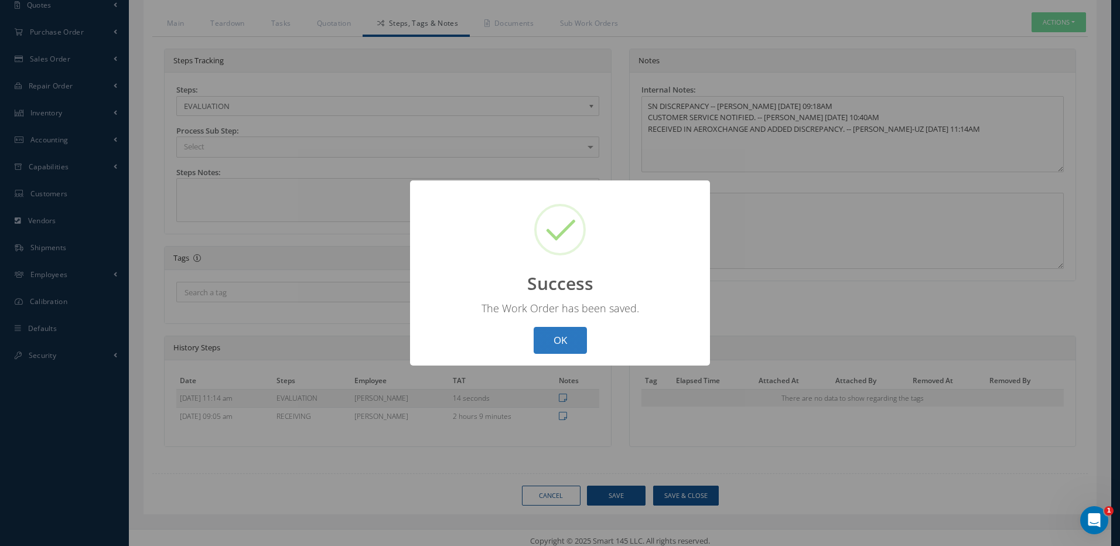
click at [563, 344] on button "OK" at bounding box center [559, 341] width 53 height 28
select select "25"
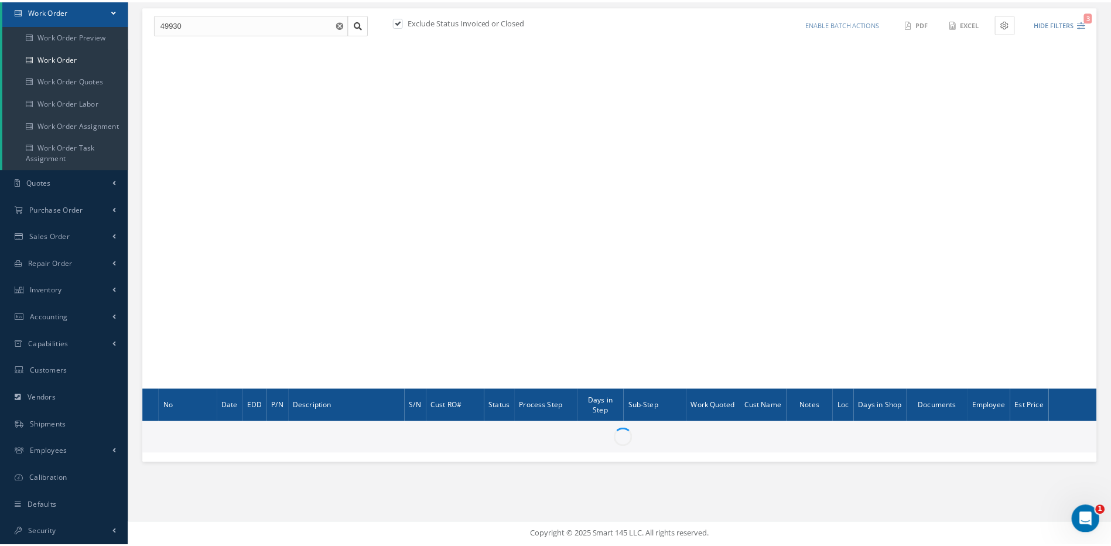
scroll to position [119, 0]
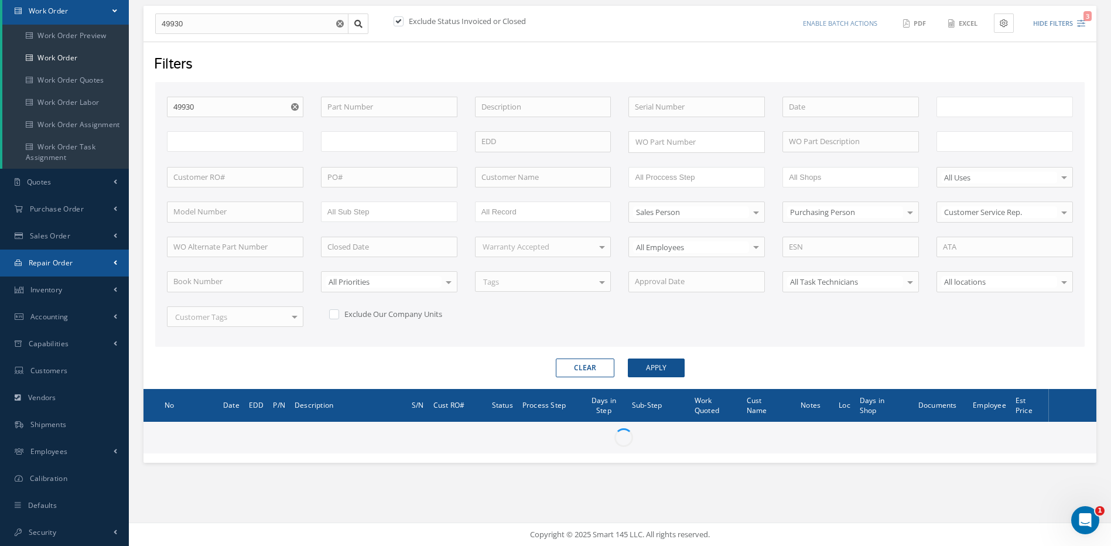
type input "All Work Request"
type input "All Work Performed"
type input "All Status"
type input "WO Part Status"
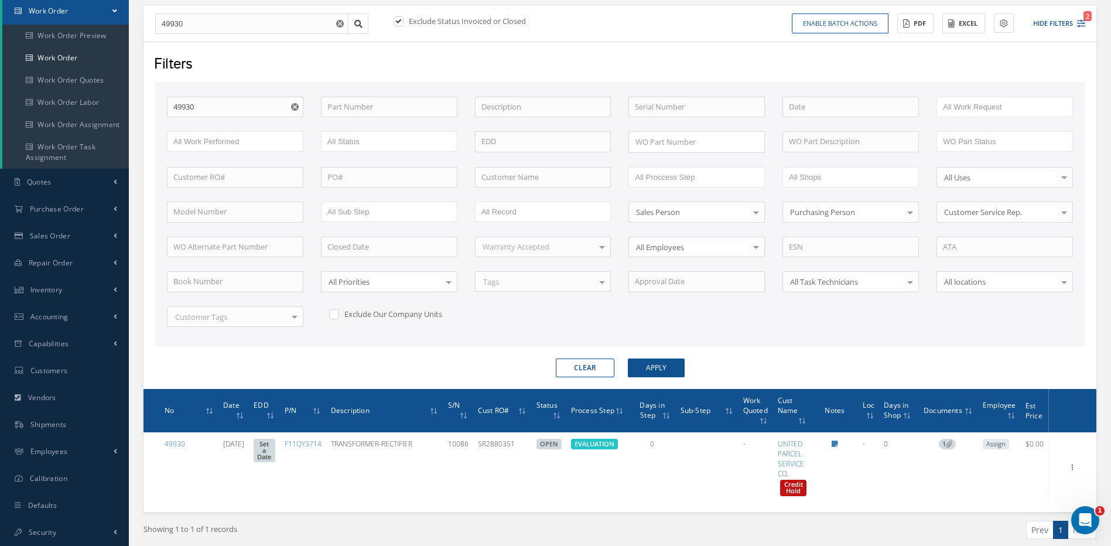
drag, startPoint x: 588, startPoint y: 364, endPoint x: 579, endPoint y: 338, distance: 28.0
click at [588, 364] on button "Clear" at bounding box center [585, 367] width 59 height 19
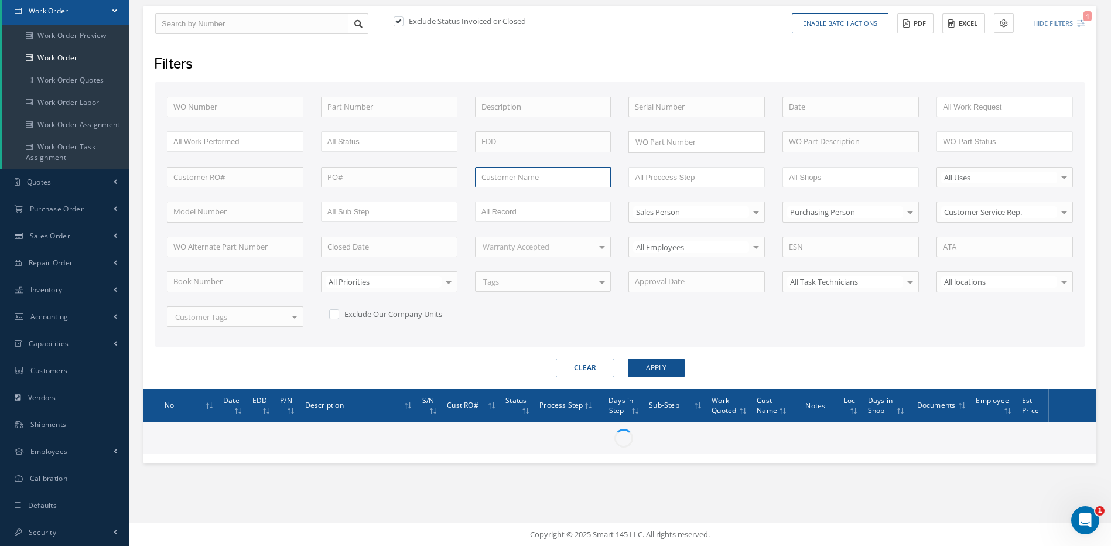
click at [538, 177] on input "text" at bounding box center [543, 177] width 136 height 21
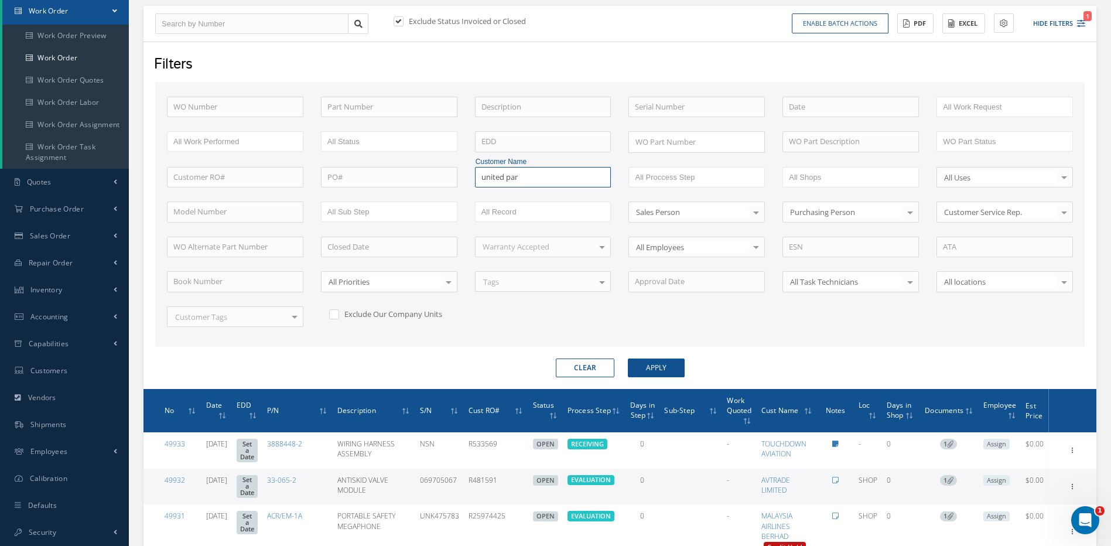
type input "united par"
click at [628, 358] on button "Apply" at bounding box center [656, 367] width 57 height 19
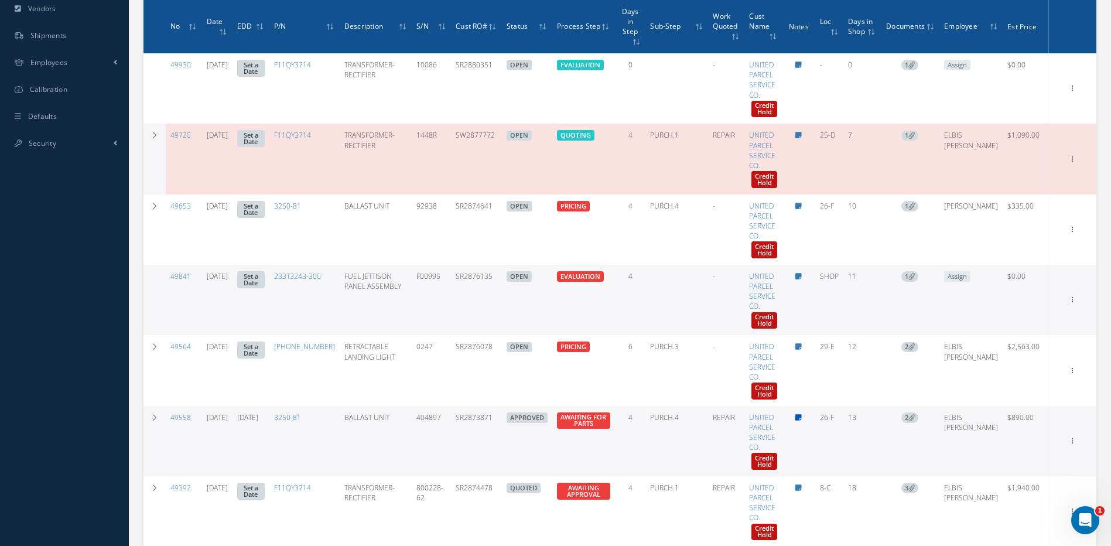
scroll to position [529, 0]
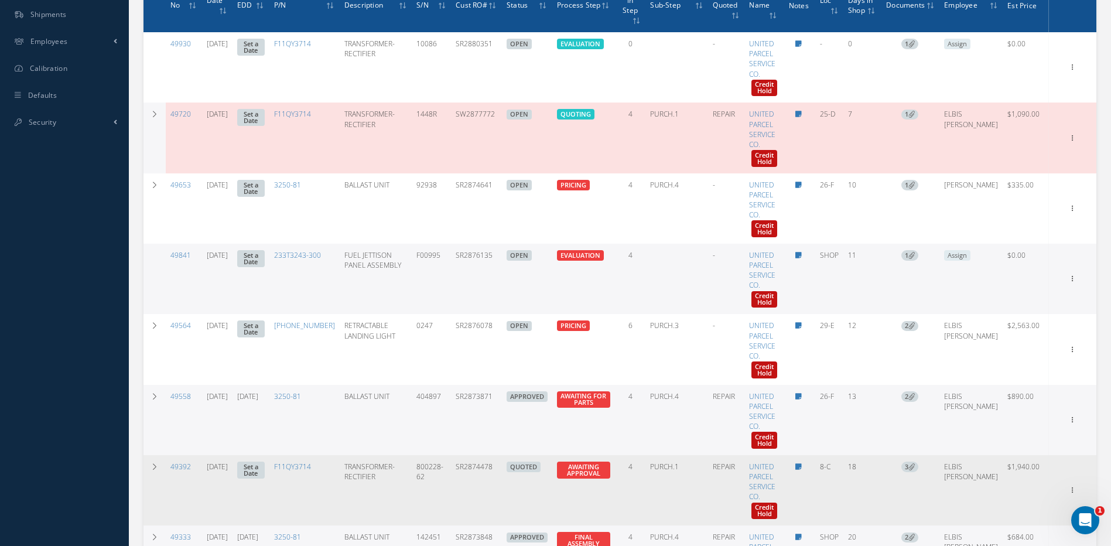
drag, startPoint x: 513, startPoint y: 459, endPoint x: 470, endPoint y: 461, distance: 43.4
click at [470, 461] on td "SR2874478" at bounding box center [476, 490] width 51 height 70
copy td "SR2874478"
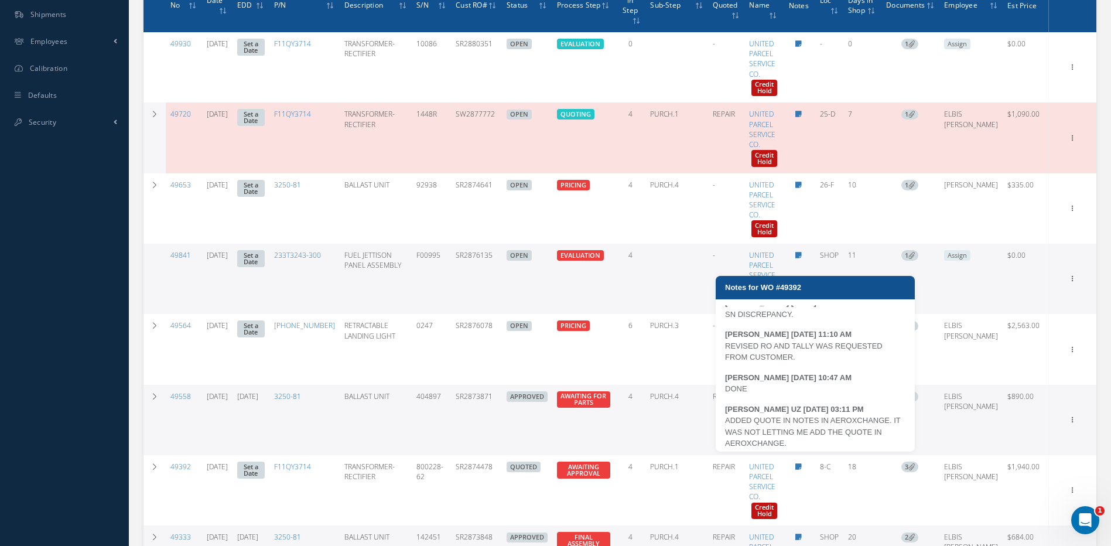
scroll to position [184, 0]
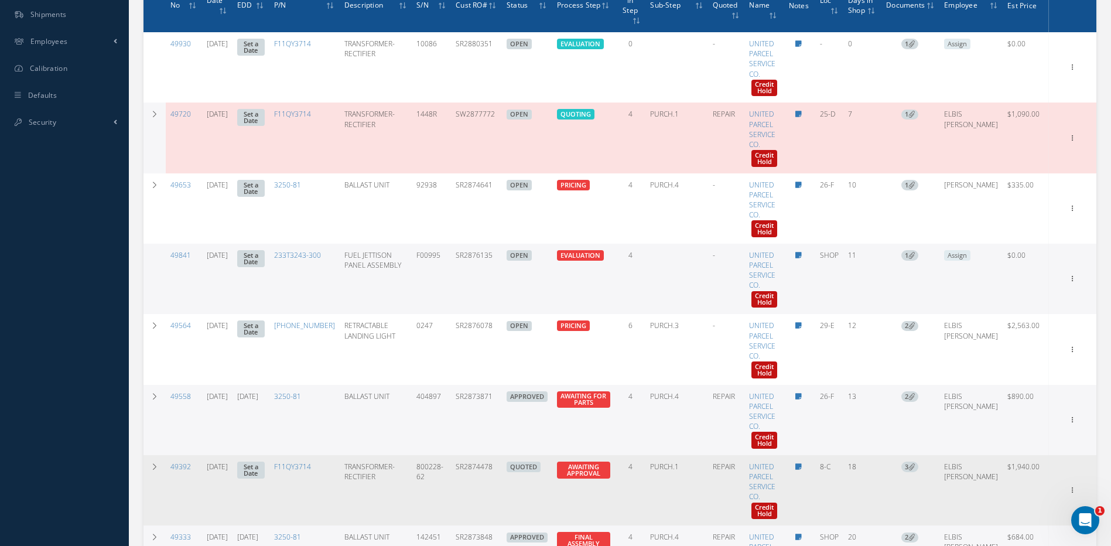
click at [674, 485] on td "PURCH.1" at bounding box center [676, 490] width 63 height 70
click at [1074, 484] on icon at bounding box center [1073, 488] width 12 height 9
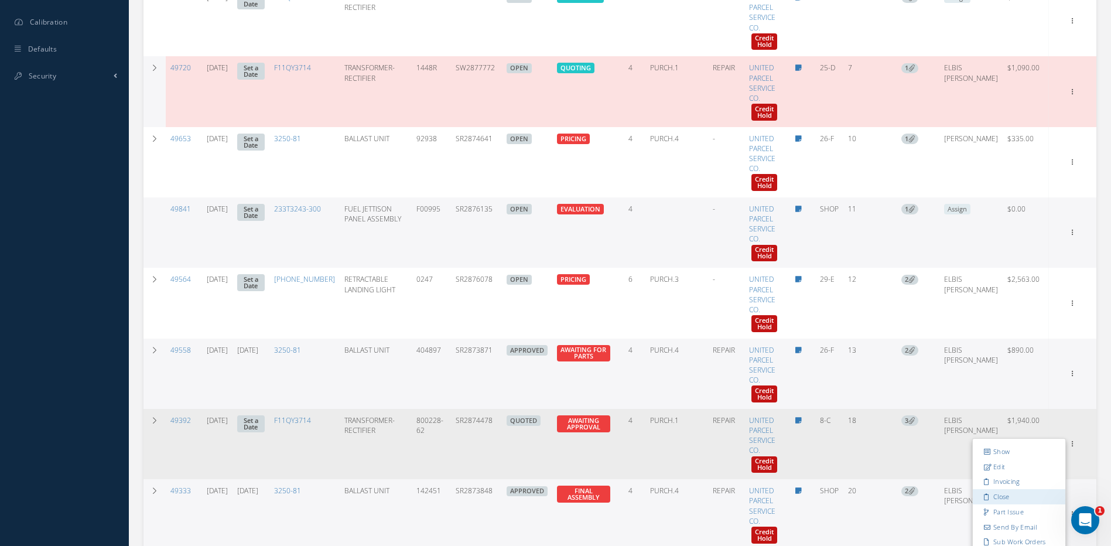
scroll to position [646, 0]
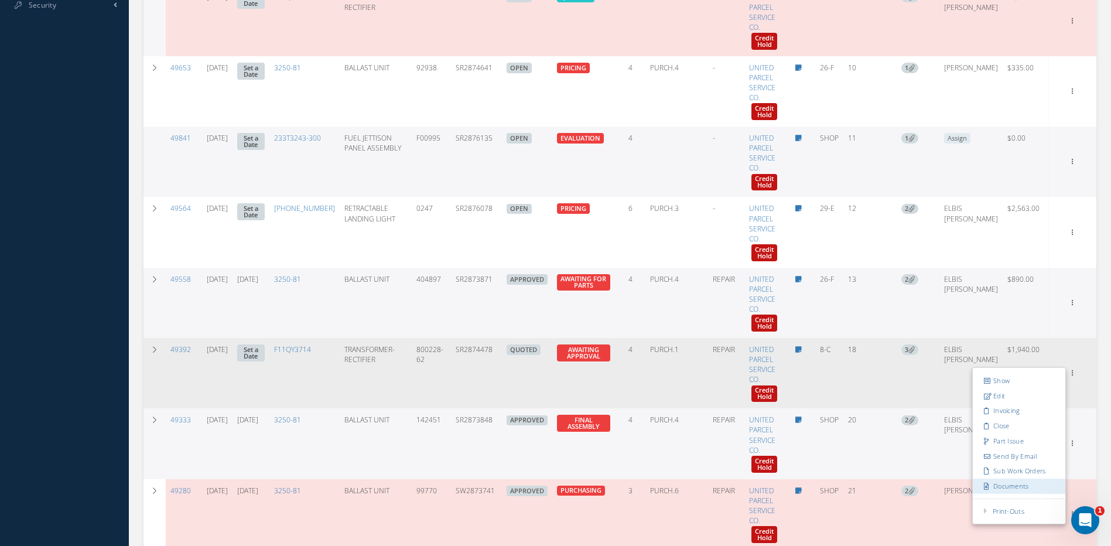
click at [1012, 478] on link "Documents" at bounding box center [1019, 485] width 93 height 15
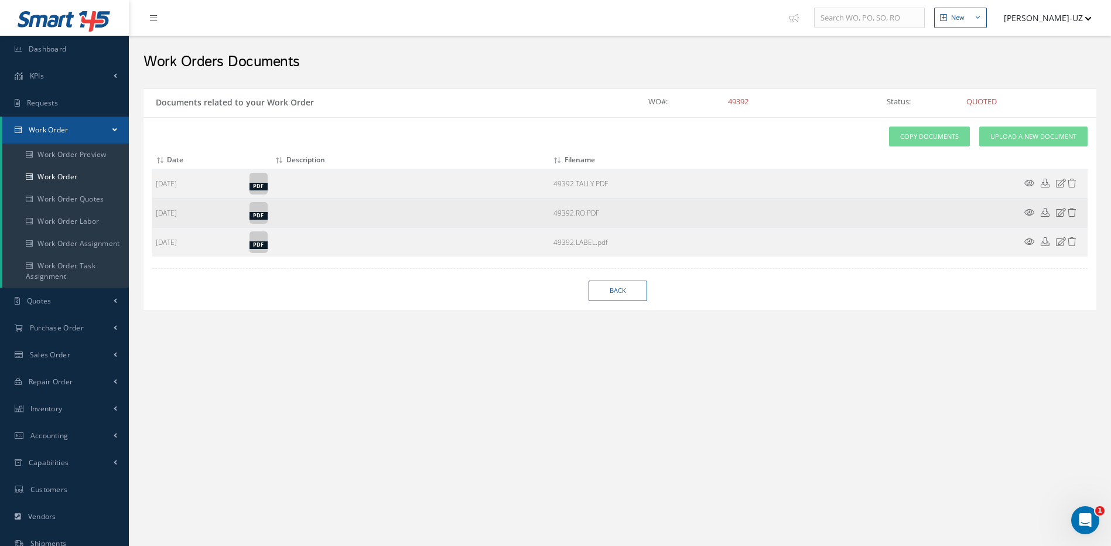
click at [1027, 211] on icon at bounding box center [1029, 212] width 10 height 9
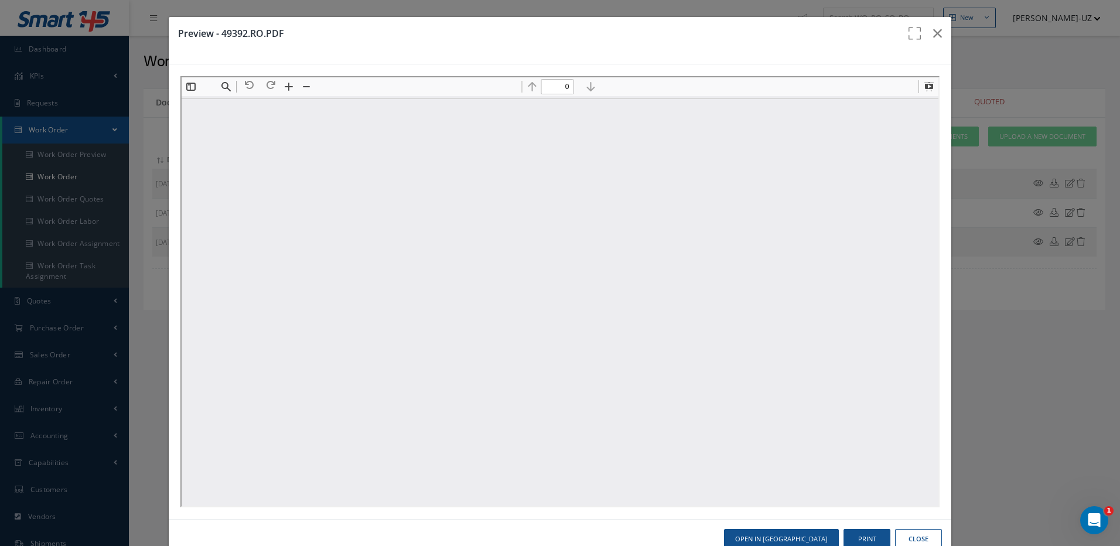
type input "1"
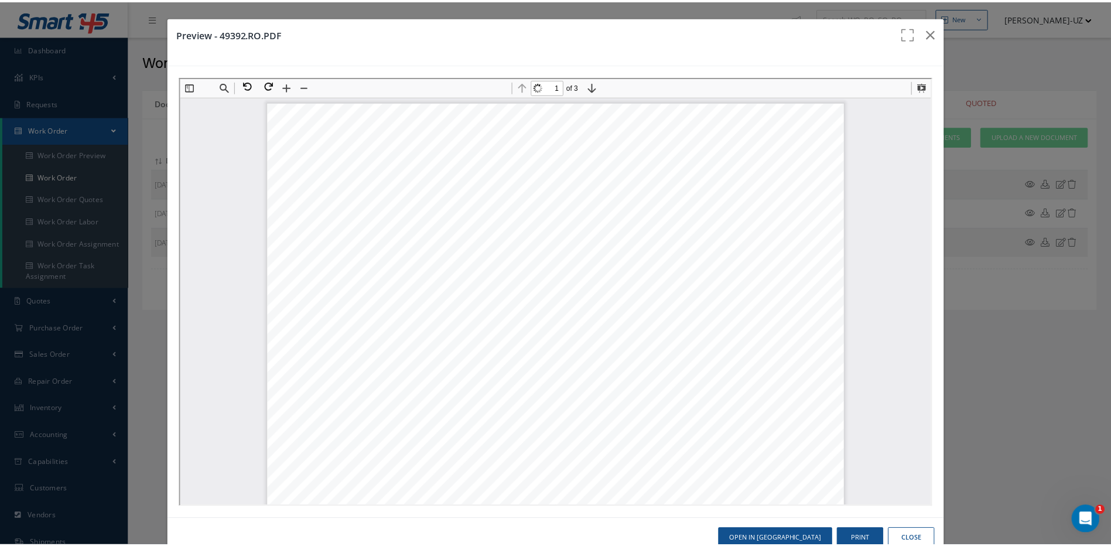
scroll to position [6, 0]
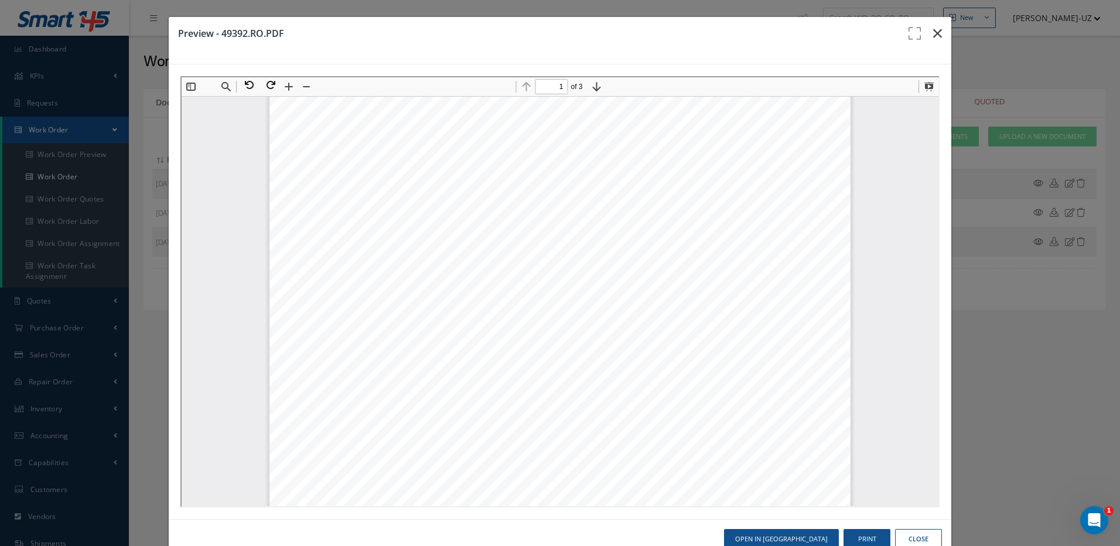
click at [933, 29] on icon "button" at bounding box center [937, 33] width 9 height 14
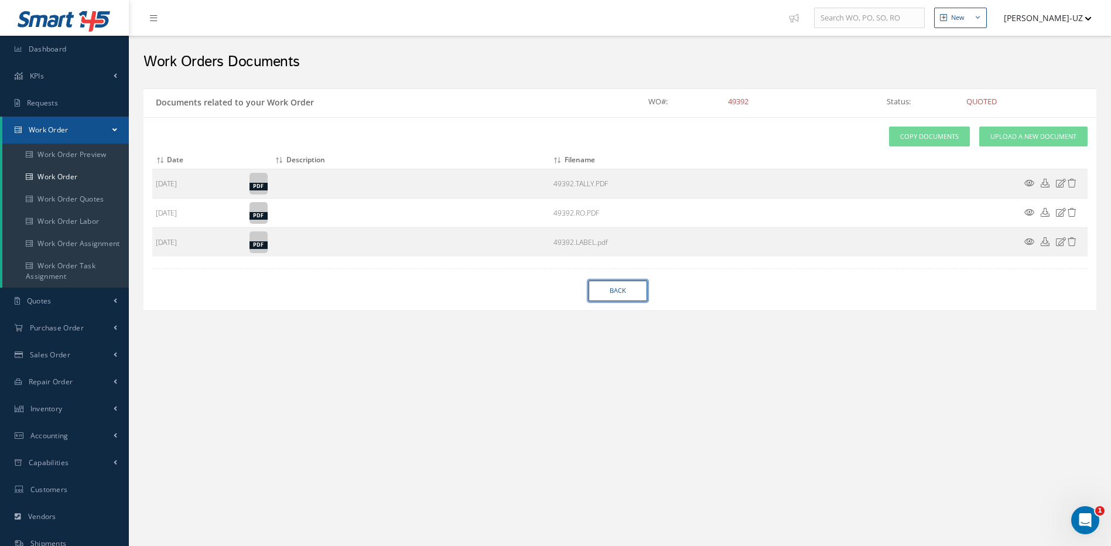
drag, startPoint x: 624, startPoint y: 292, endPoint x: 411, endPoint y: 508, distance: 303.1
click at [624, 292] on link "Back" at bounding box center [617, 290] width 59 height 20
select select "25"
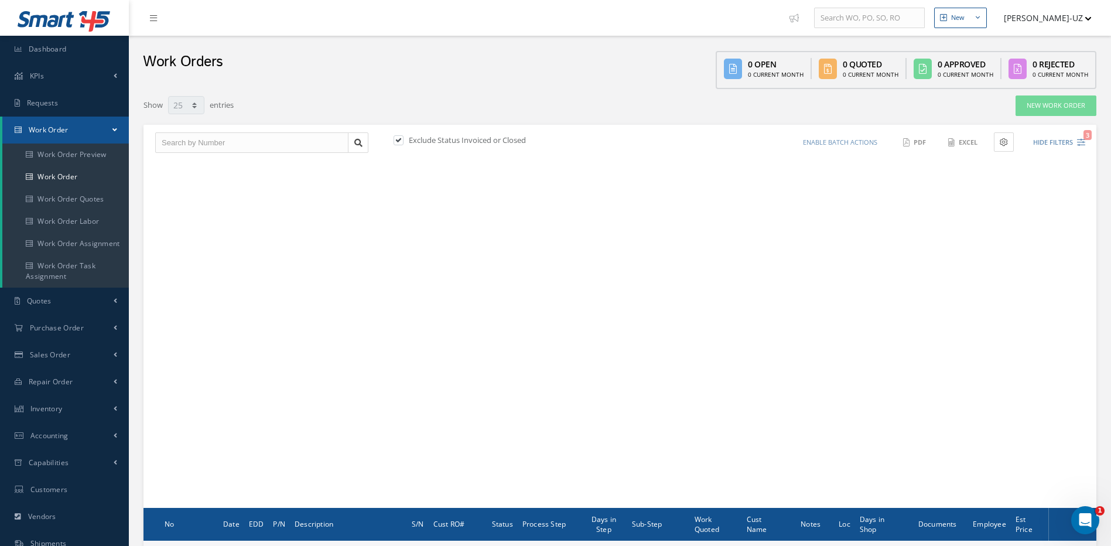
scroll to position [119, 0]
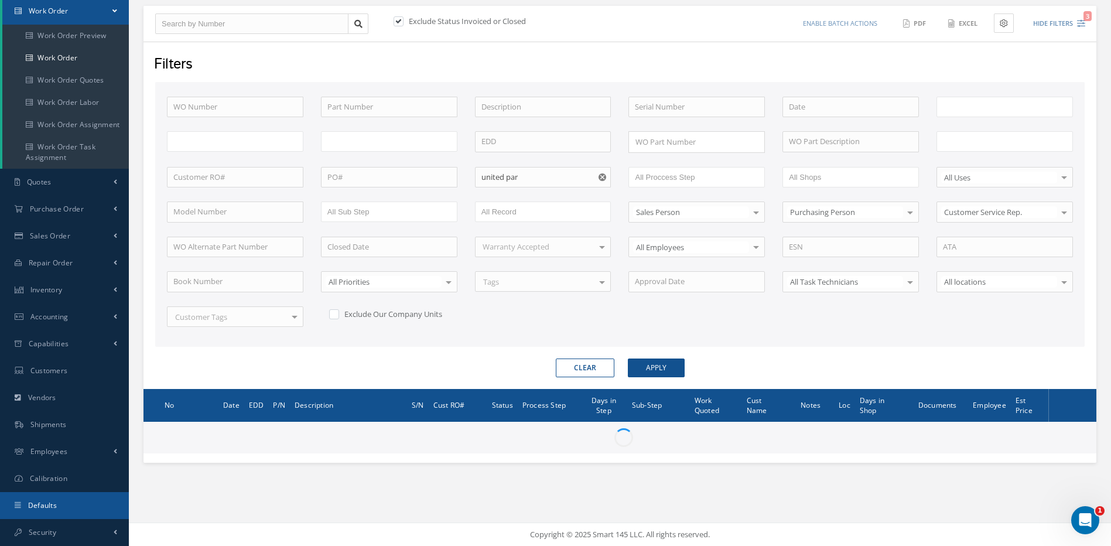
type input "All Work Request"
type input "All Work Performed"
type input "All Status"
type input "WO Part Status"
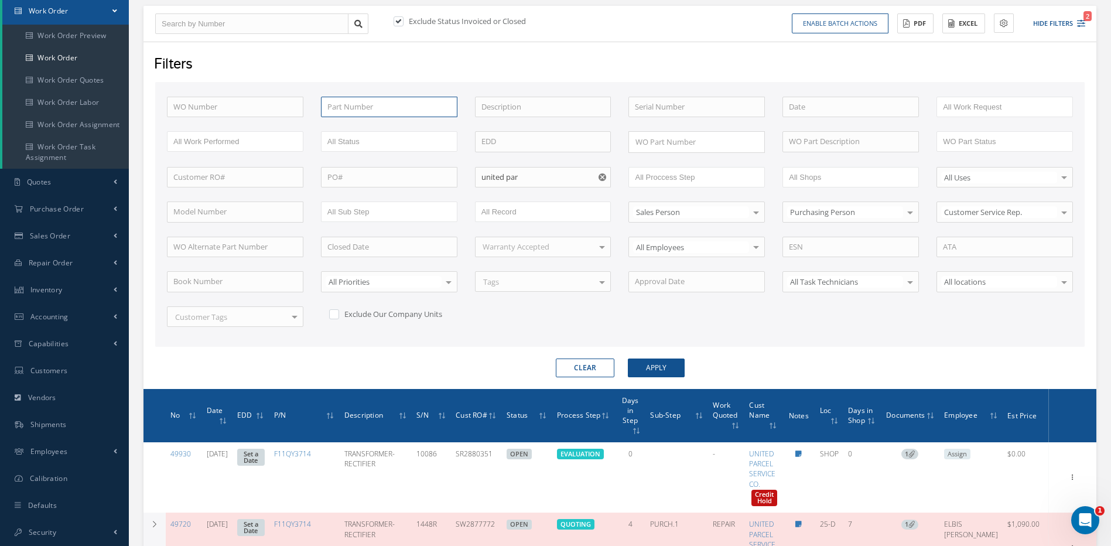
click at [382, 106] on input "text" at bounding box center [389, 107] width 136 height 21
type input "f11"
click at [352, 109] on input "f11" at bounding box center [389, 107] width 136 height 21
click at [339, 129] on span "F11QY3714" at bounding box center [346, 127] width 39 height 11
type input "F11QY3714"
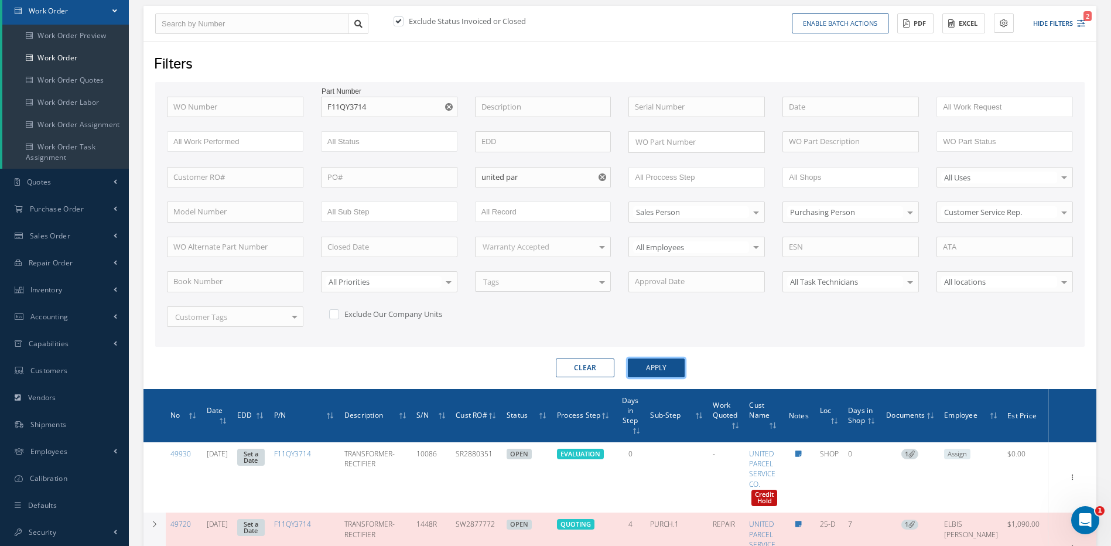
click at [665, 368] on button "Apply" at bounding box center [656, 367] width 57 height 19
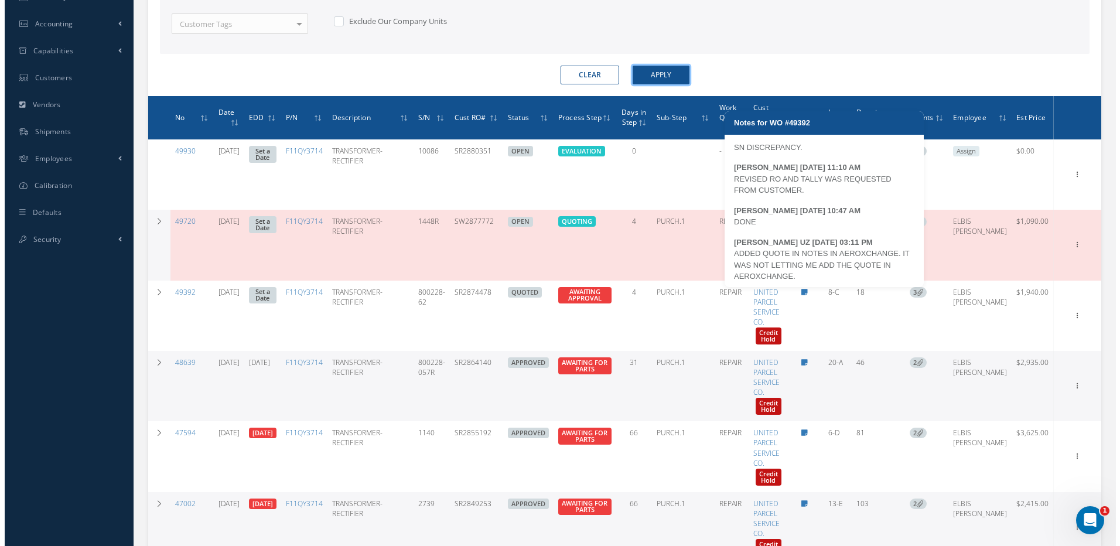
scroll to position [184, 0]
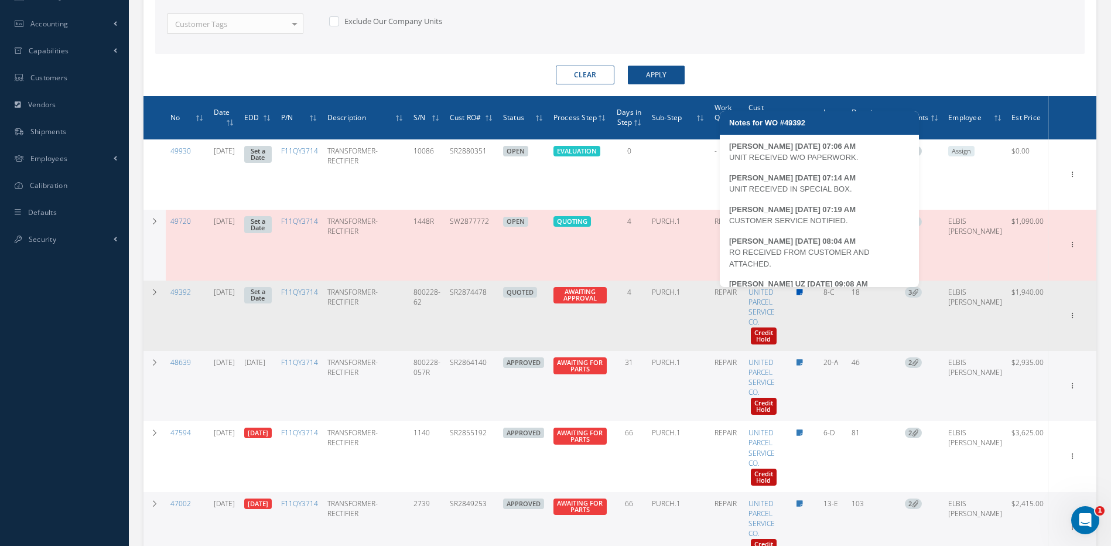
click at [803, 290] on icon at bounding box center [799, 292] width 6 height 7
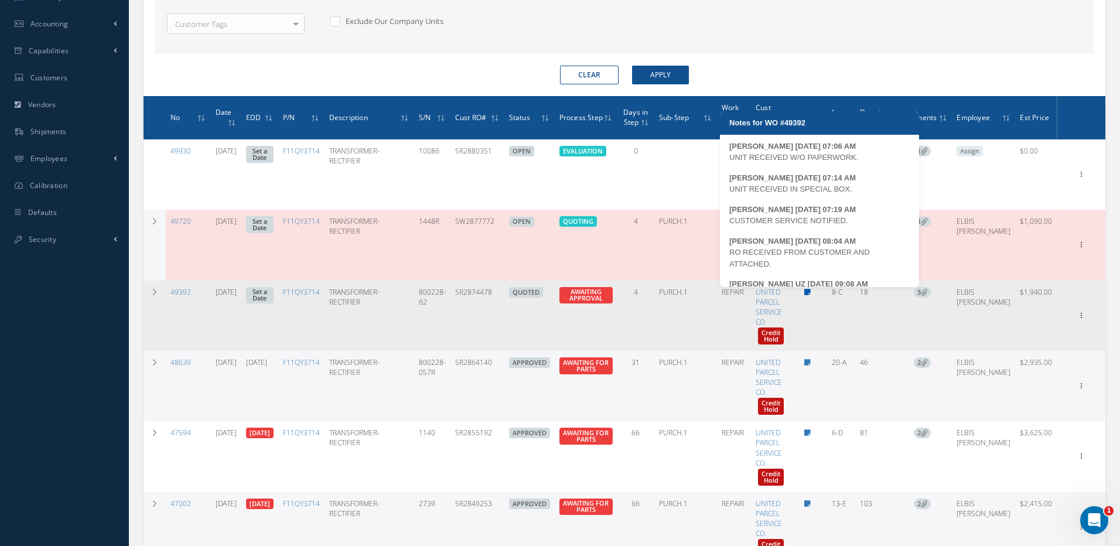
type textarea "UNIT RECEIVED W/O PAPERWORK. -- MARCOS FERRER 09/11/2025 07:06AM UNIT RECEIVED …"
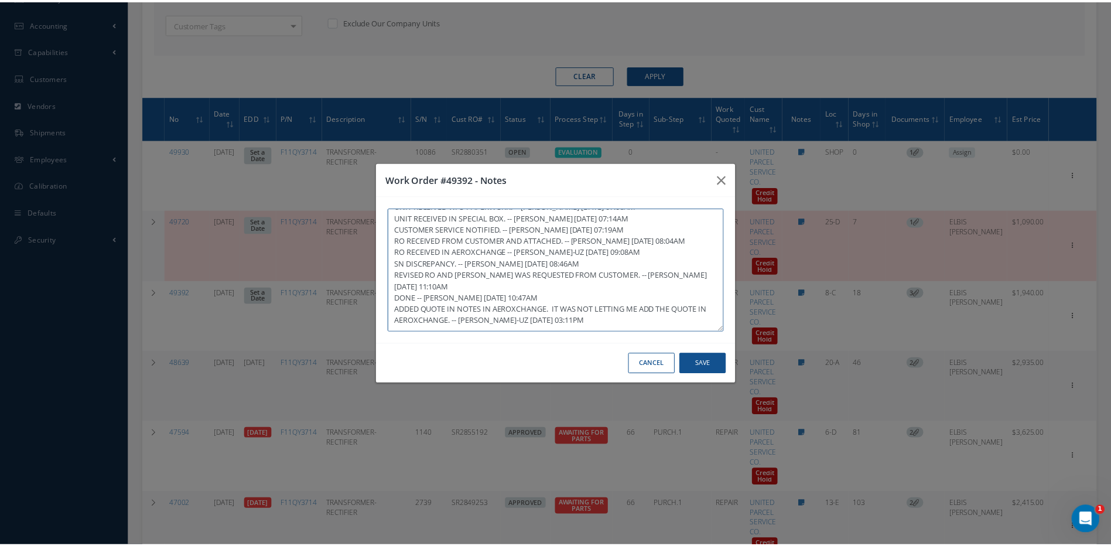
scroll to position [0, 0]
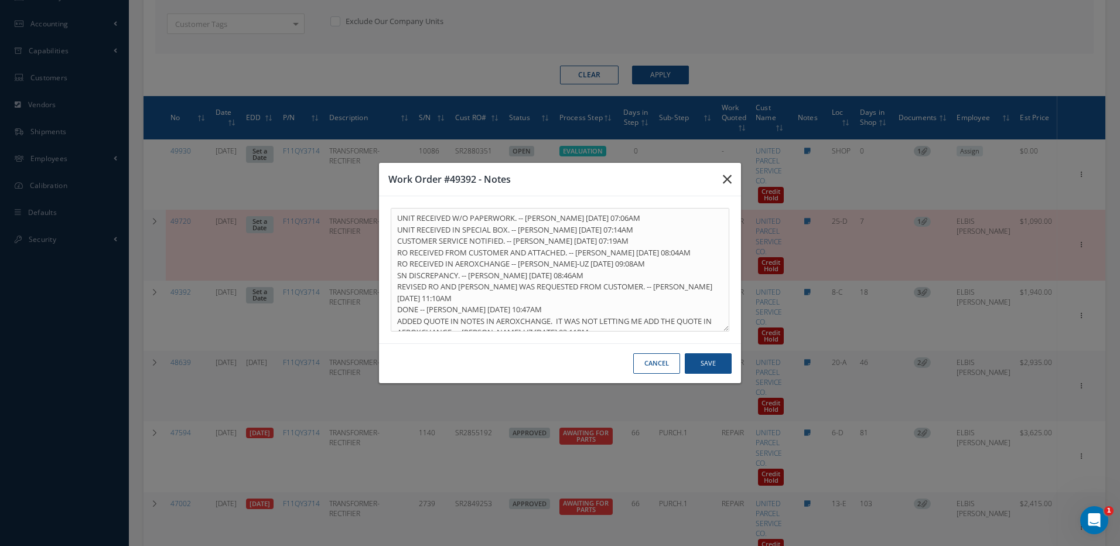
click at [727, 177] on icon "button" at bounding box center [727, 179] width 9 height 14
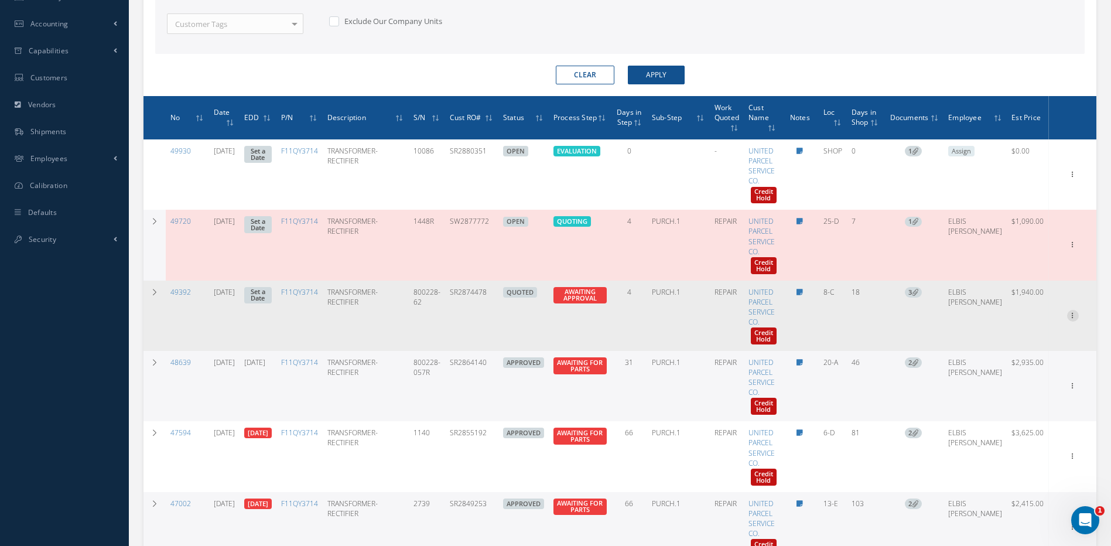
click at [1075, 315] on icon at bounding box center [1073, 314] width 12 height 9
click at [1022, 430] on link "Documents" at bounding box center [1019, 428] width 93 height 15
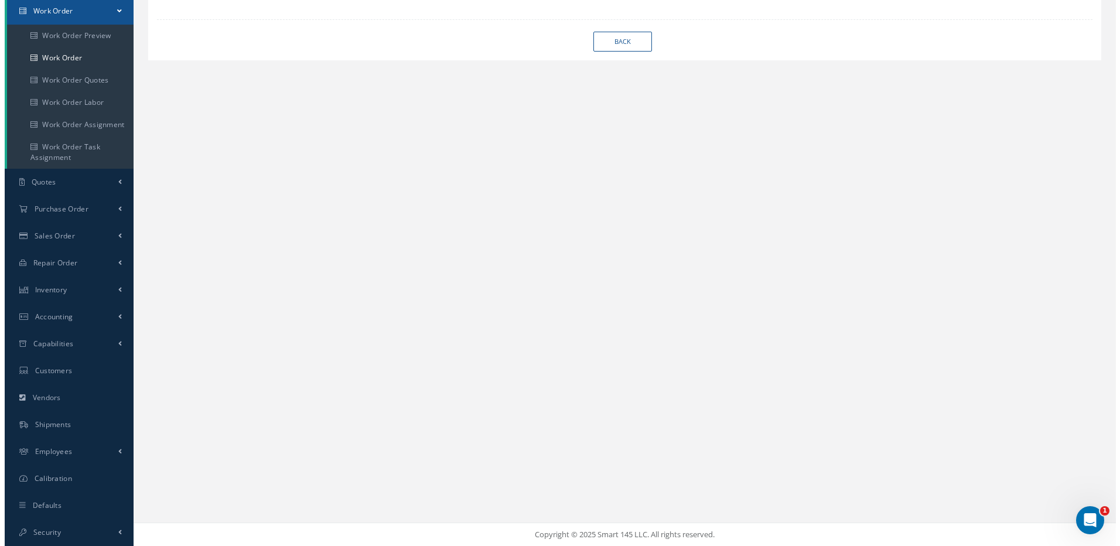
scroll to position [119, 0]
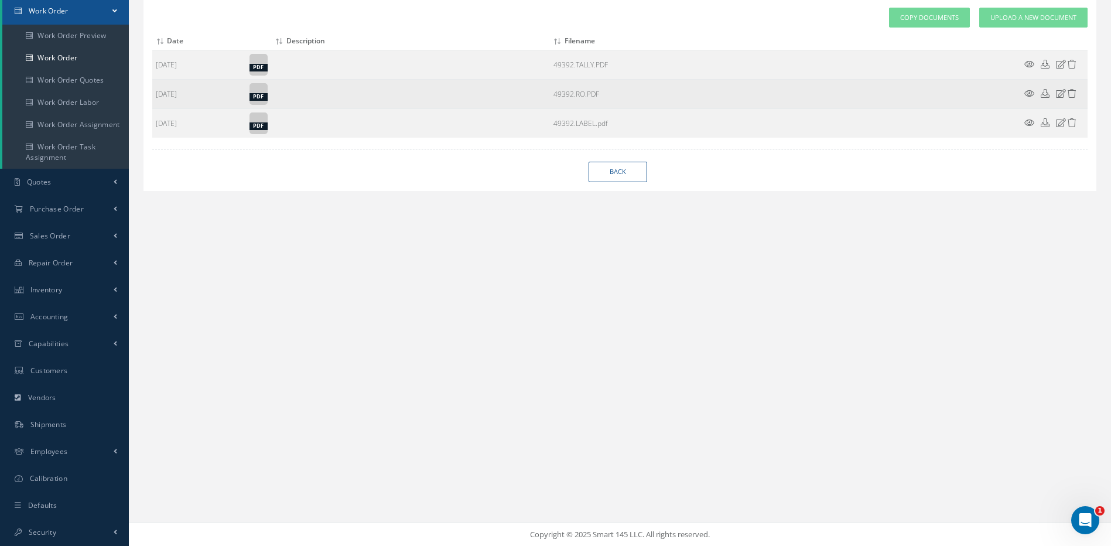
click at [1029, 94] on icon at bounding box center [1029, 93] width 10 height 9
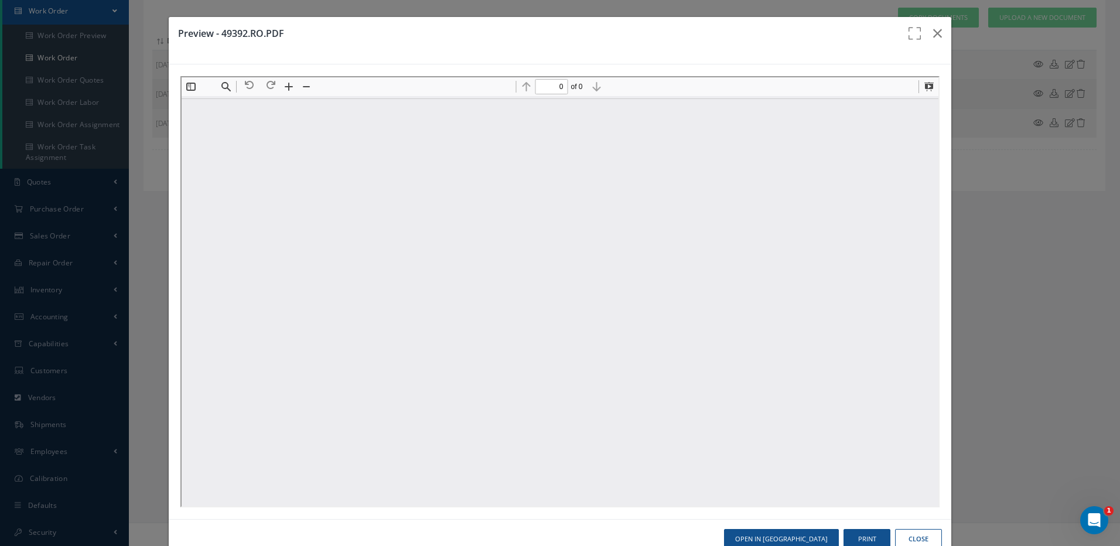
scroll to position [0, 0]
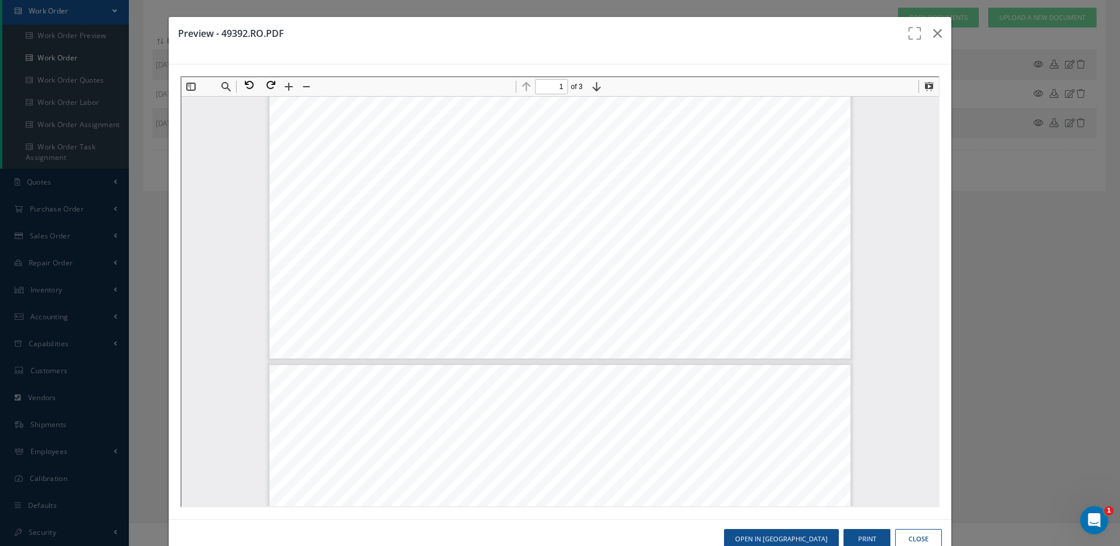
type input "2"
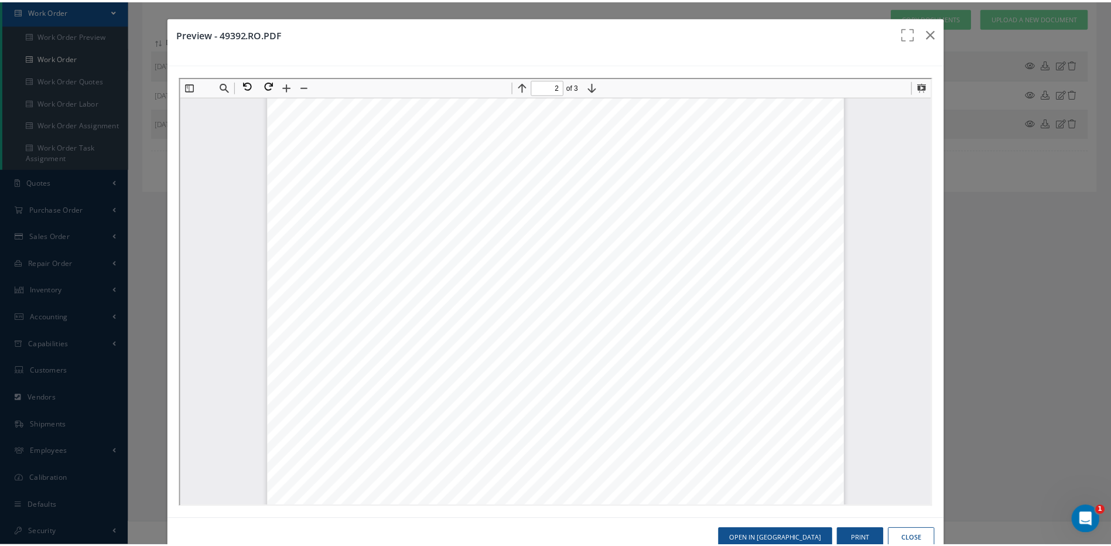
scroll to position [1001, 0]
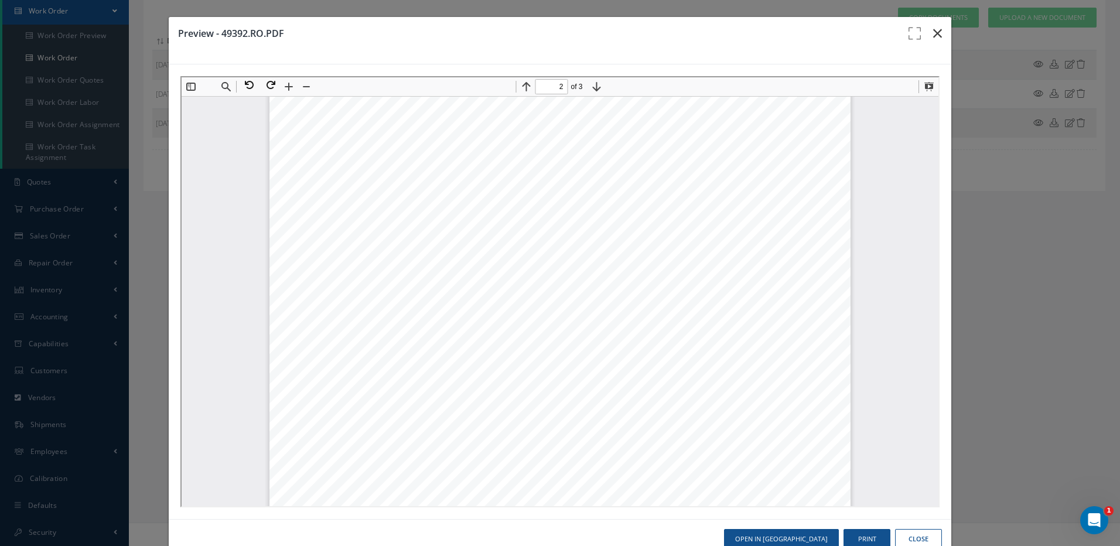
click at [933, 31] on icon "button" at bounding box center [937, 33] width 9 height 14
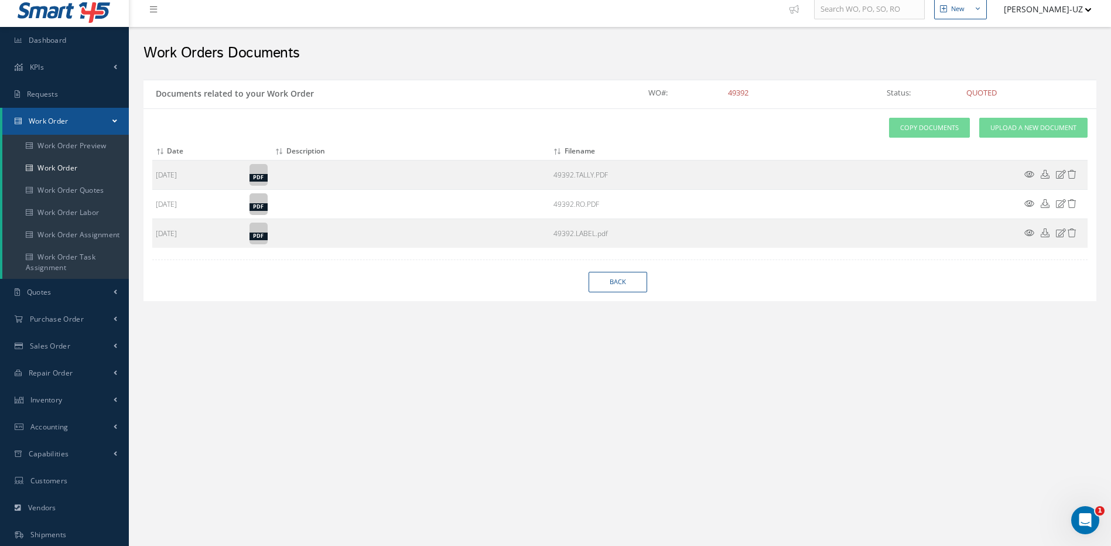
scroll to position [0, 0]
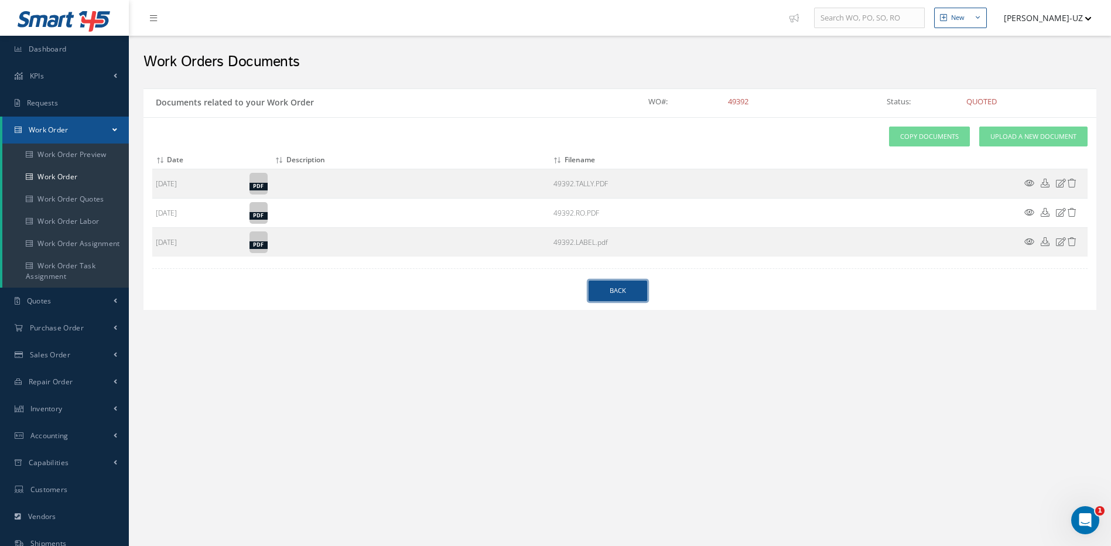
click at [619, 284] on link "Back" at bounding box center [617, 290] width 59 height 20
select select "25"
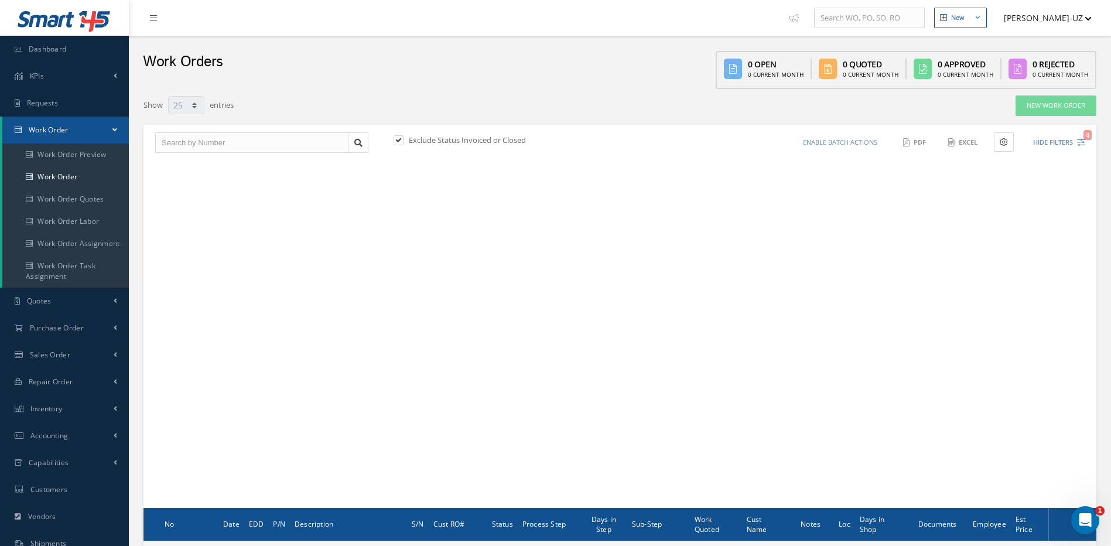
scroll to position [119, 0]
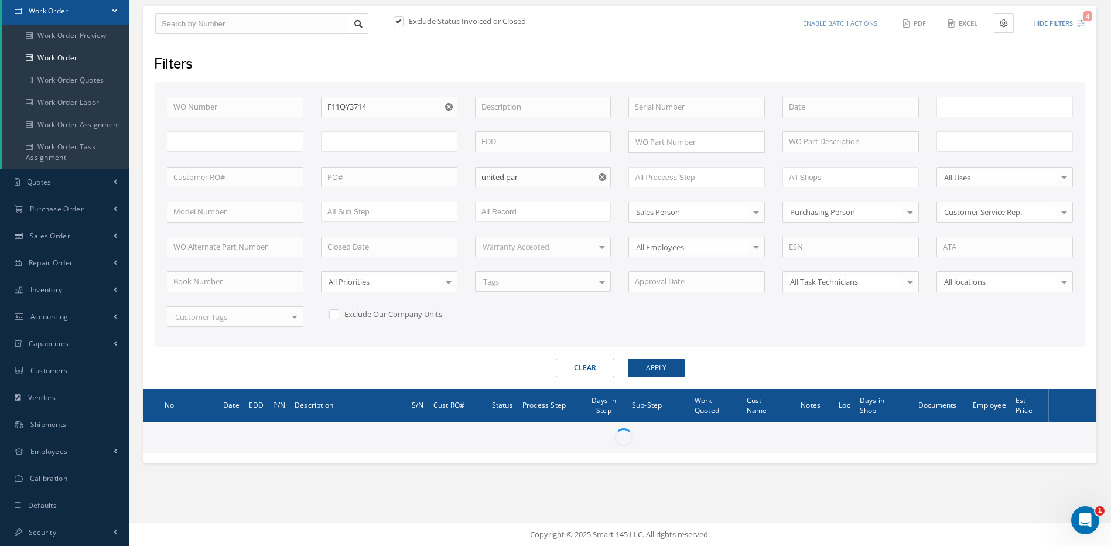
type input "All Work Request"
type input "All Work Performed"
type input "All Status"
type input "WO Part Status"
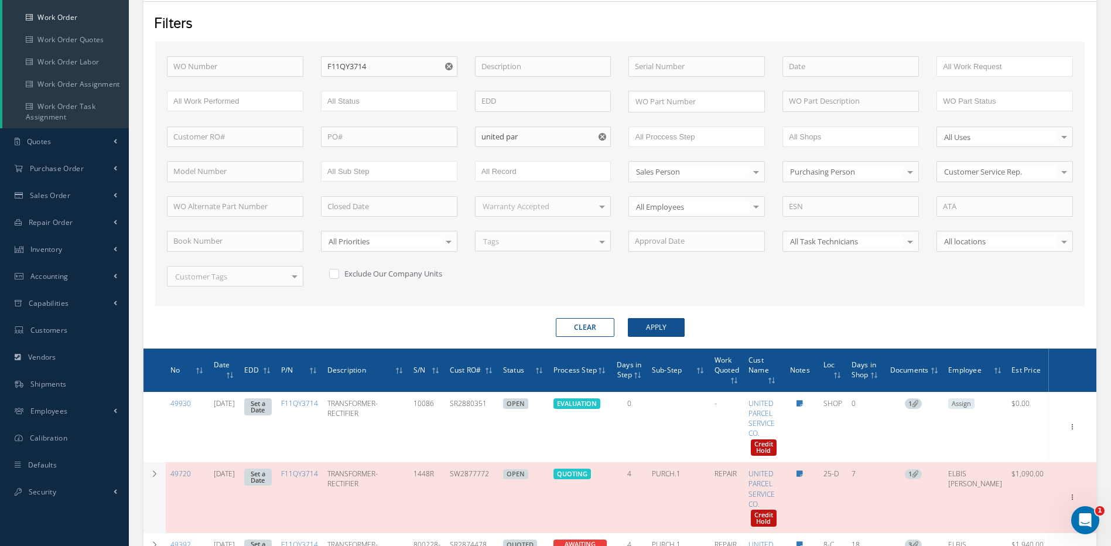
scroll to position [236, 0]
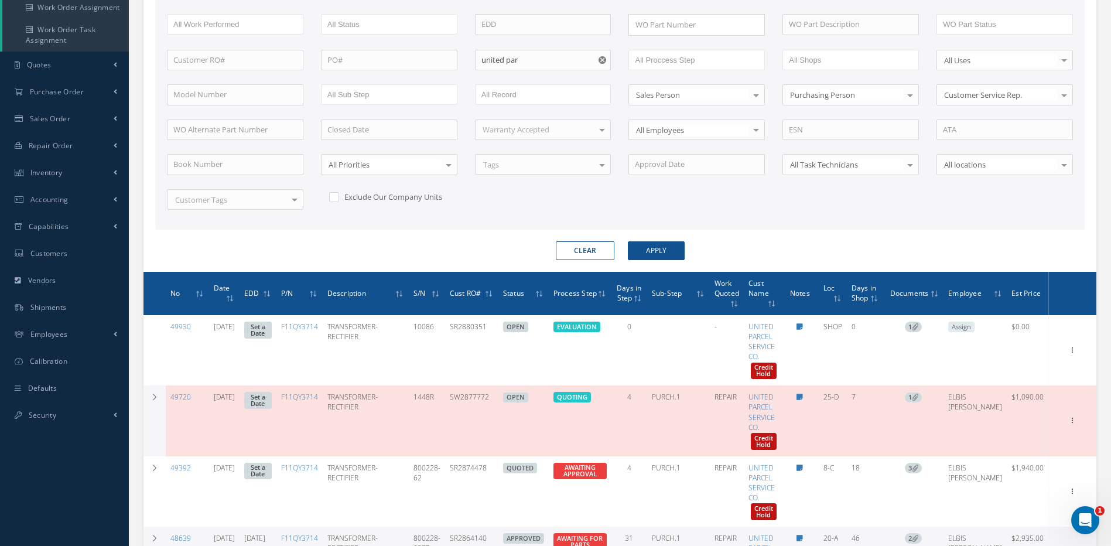
click at [604, 58] on use "Reset" at bounding box center [602, 60] width 8 height 8
click at [617, 213] on div "WO Number Part Number F11QY3714 Description Serial Number - BENCH CHECK CALIBRA…" at bounding box center [619, 102] width 923 height 244
click at [581, 249] on button "Clear" at bounding box center [585, 250] width 59 height 19
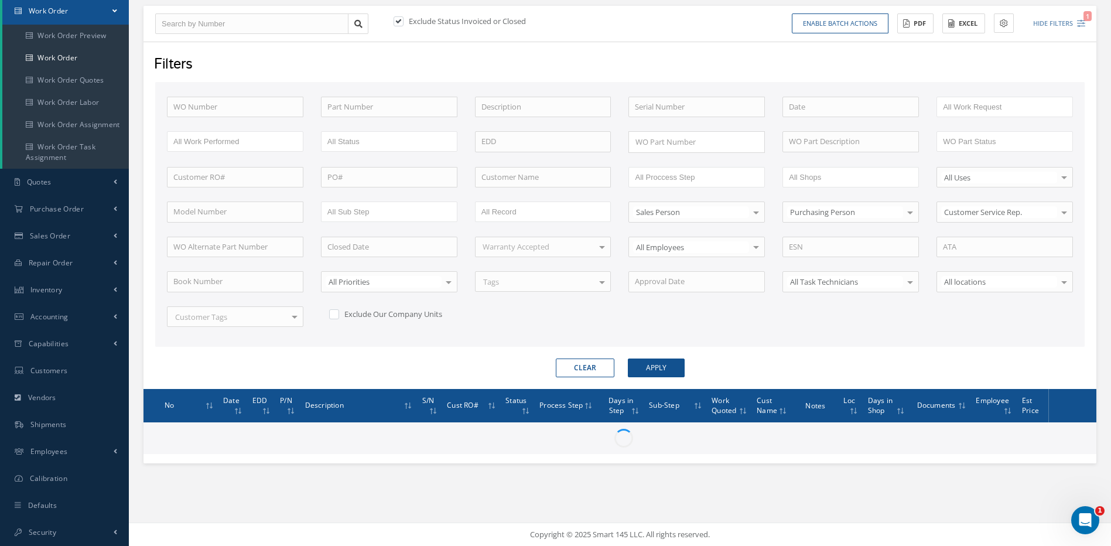
scroll to position [119, 0]
click at [511, 178] on input "text" at bounding box center [543, 177] width 136 height 21
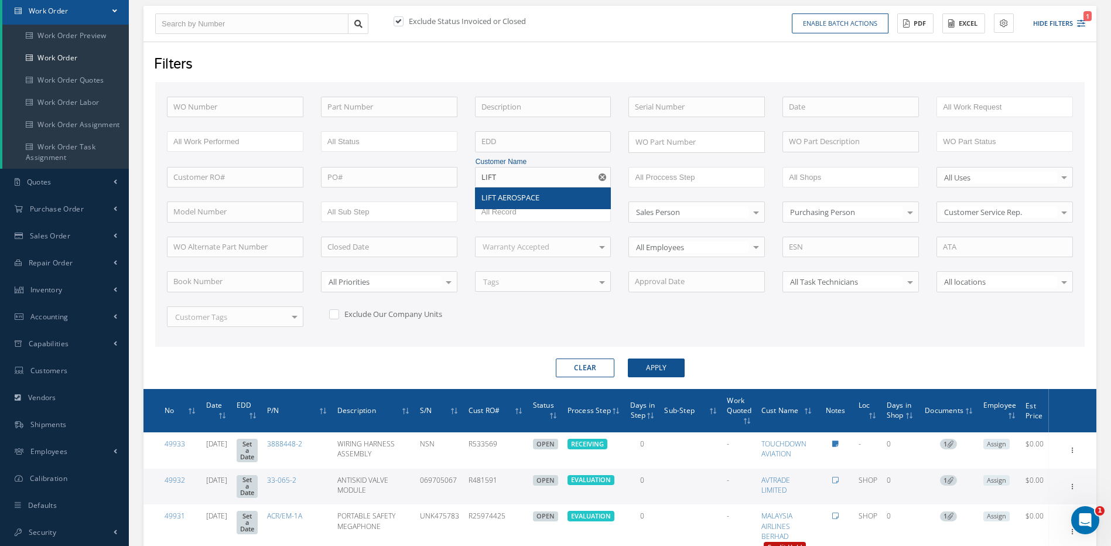
click at [498, 198] on span "LIFT AEROSPACE" at bounding box center [510, 197] width 58 height 11
type input "LIFT AEROSPACE"
click at [663, 362] on button "Apply" at bounding box center [656, 367] width 57 height 19
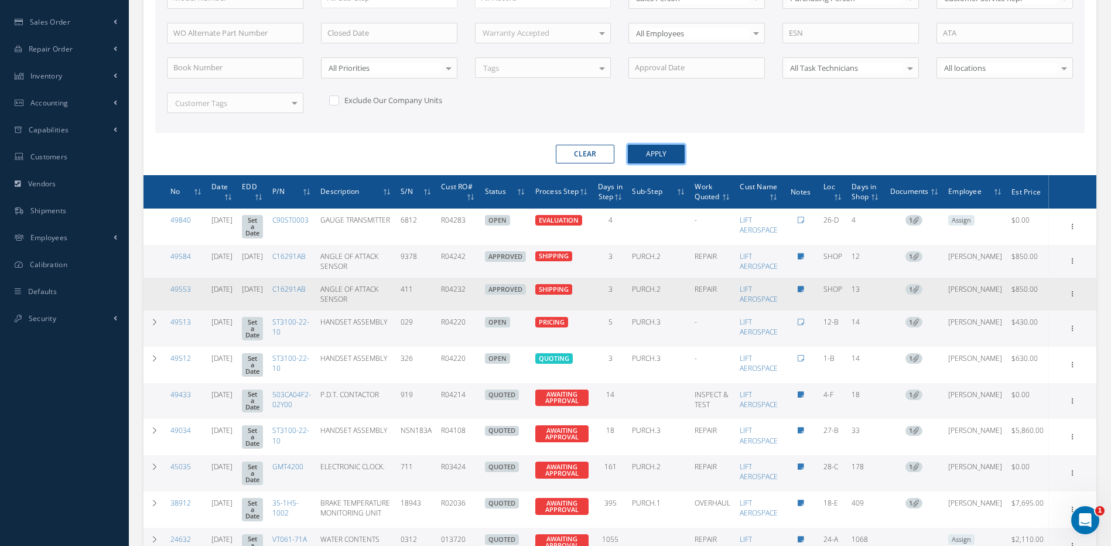
scroll to position [353, 0]
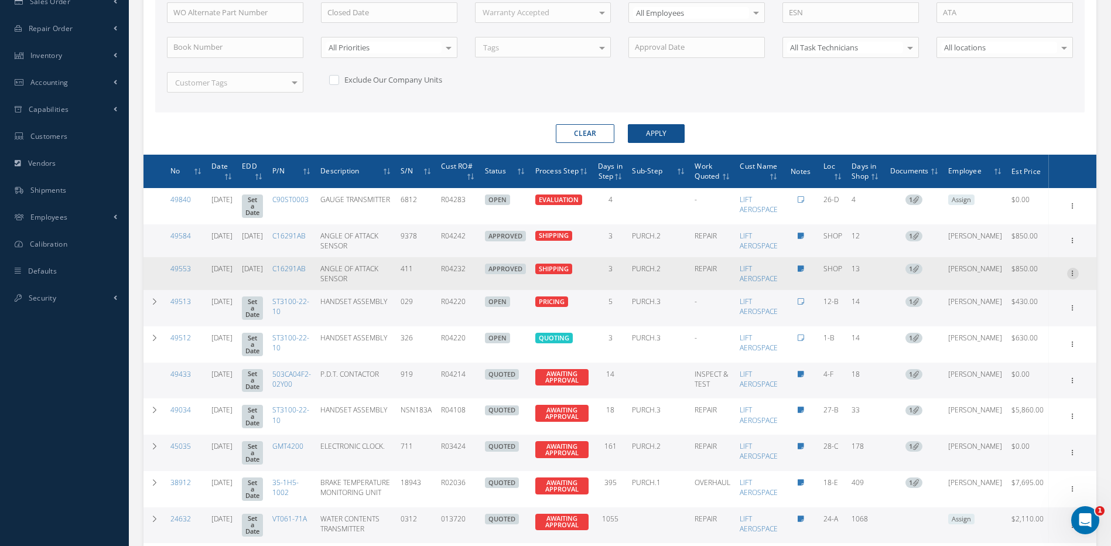
click at [1072, 277] on icon at bounding box center [1073, 272] width 12 height 9
click at [997, 304] on link "Edit" at bounding box center [1019, 296] width 93 height 15
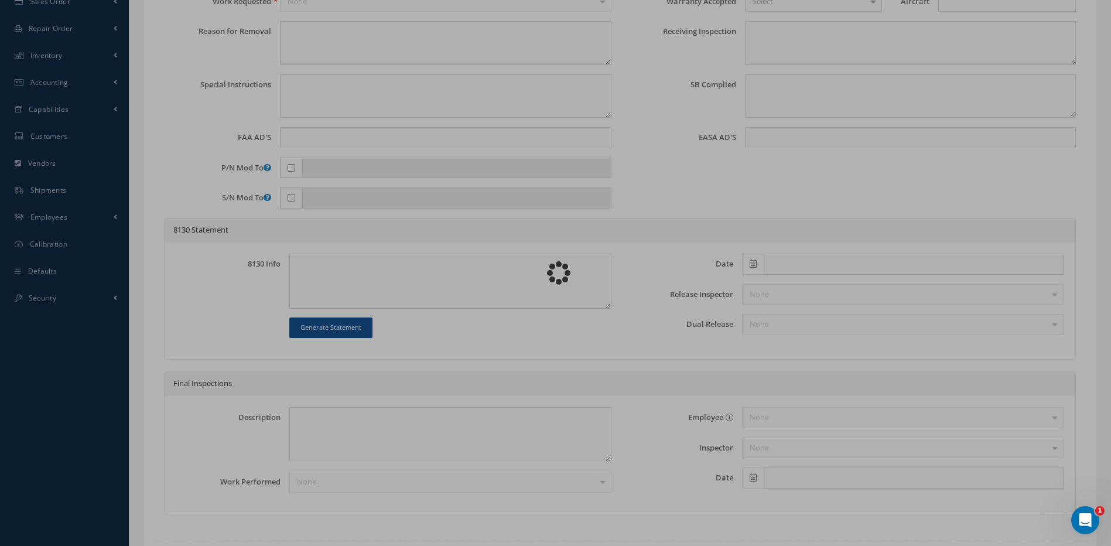
type input "C16291AB"
type input "SHOP"
type input "09/16/2025"
type input "ANGLE OF ATTACK SENSOR"
type input "R04232"
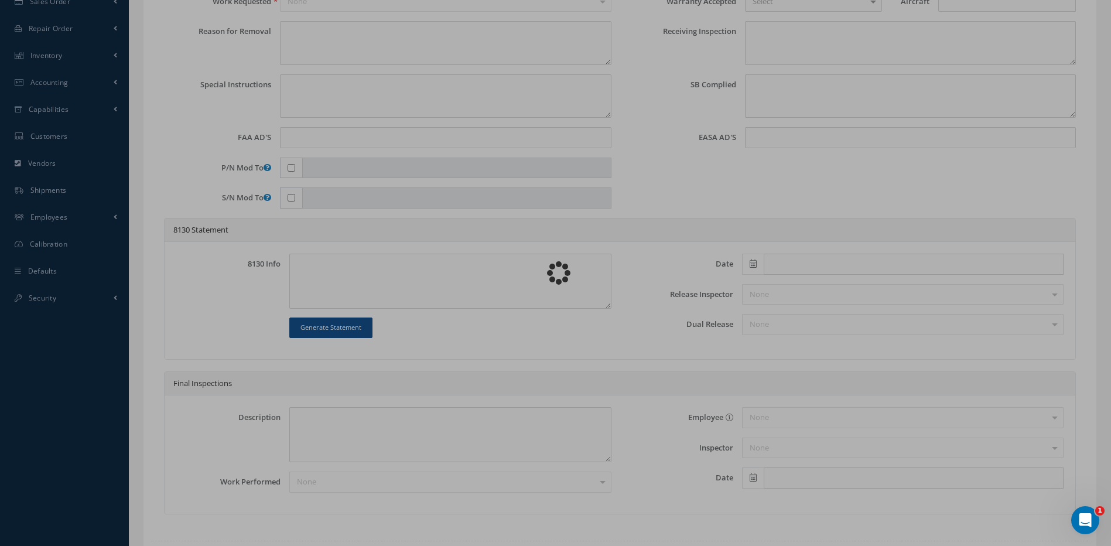
type input "10/06/2025"
type input "411"
type textarea "NONE"
type textarea "PLEASE SEE R.O. FOR DETAILS"
type input "2020-01-12"
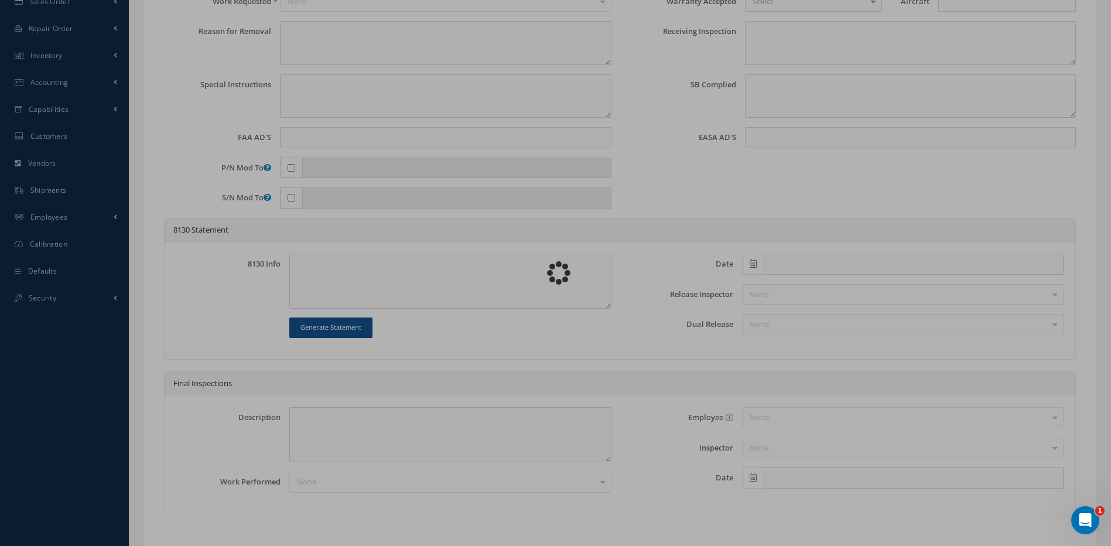
type textarea "NO VISUAL DAMAGE"
type textarea "NO S/B INSTALLED. AD NOT APPLICABLE TO THIS P/N. COMPLIED WITH AD #"
type input "2019-0028"
type textarea "REPAIRED IN ACCORDANCE WITH CMM ATA 34-20-12, REV 24, DATED Jun 03, 2022. FULL …"
type input "[DATE]"
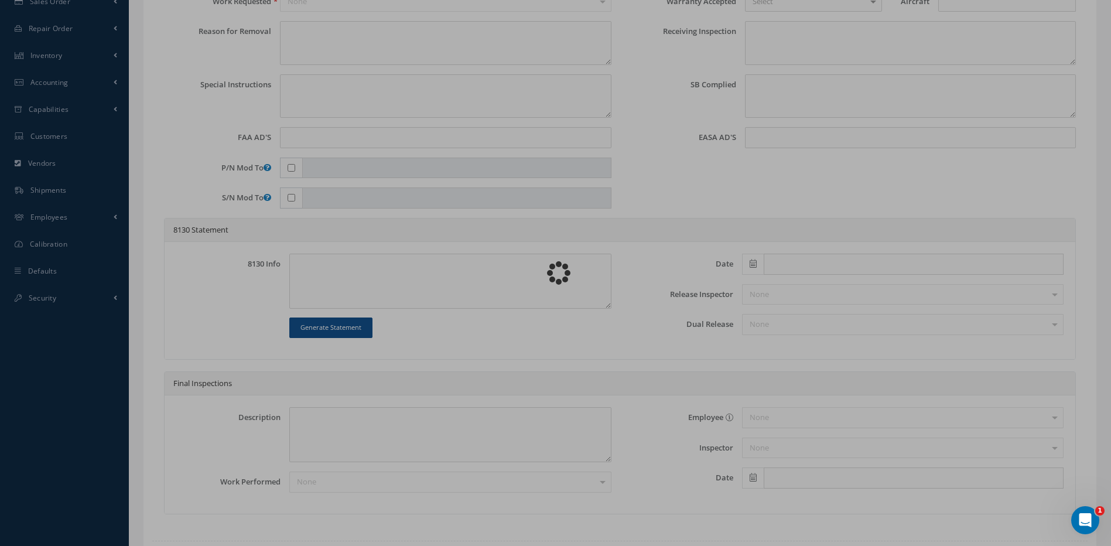
type input "09/25/2025"
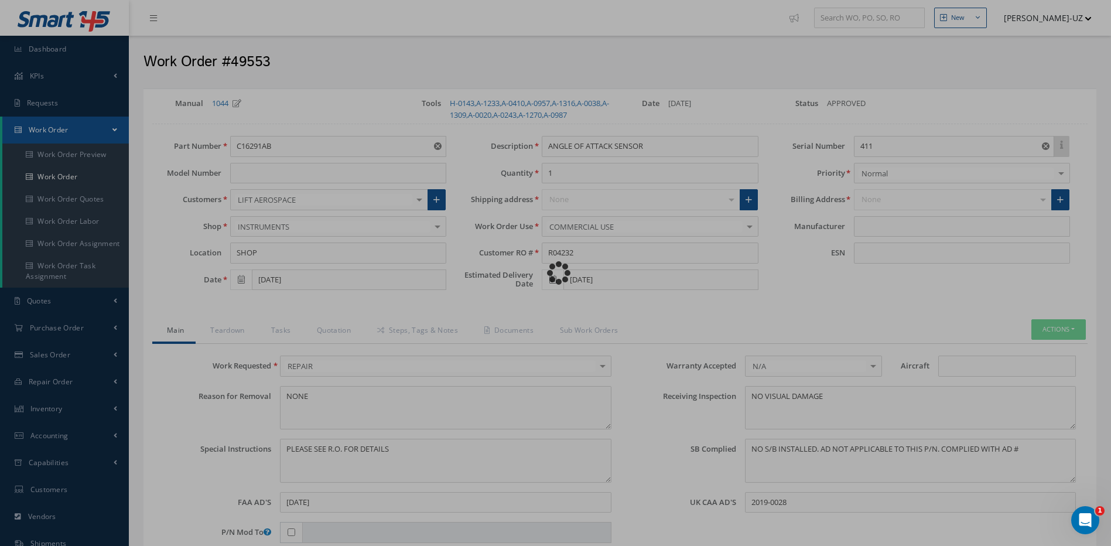
type input "THALES"
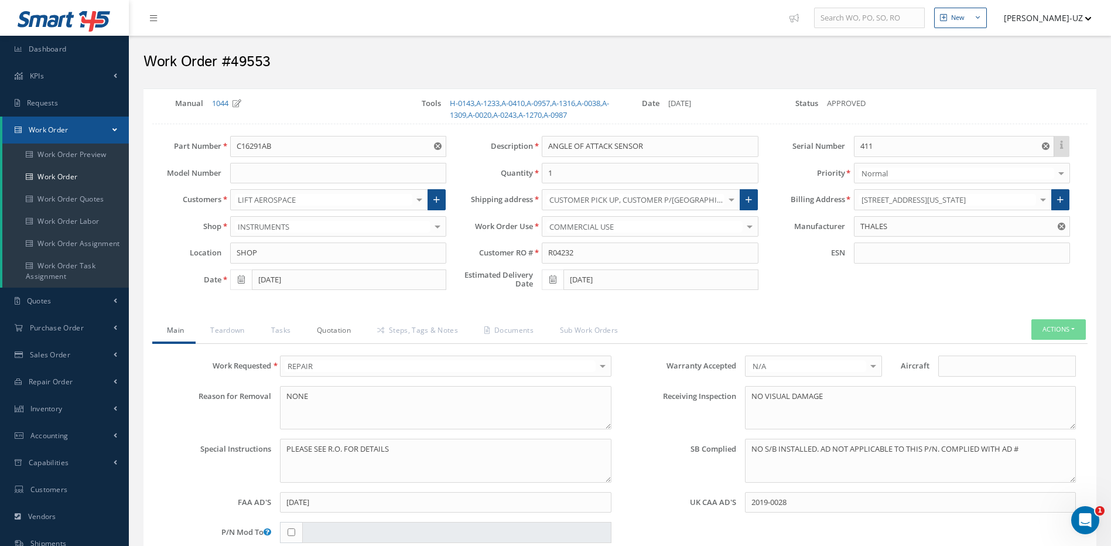
click at [335, 327] on link "Quotation" at bounding box center [332, 331] width 60 height 25
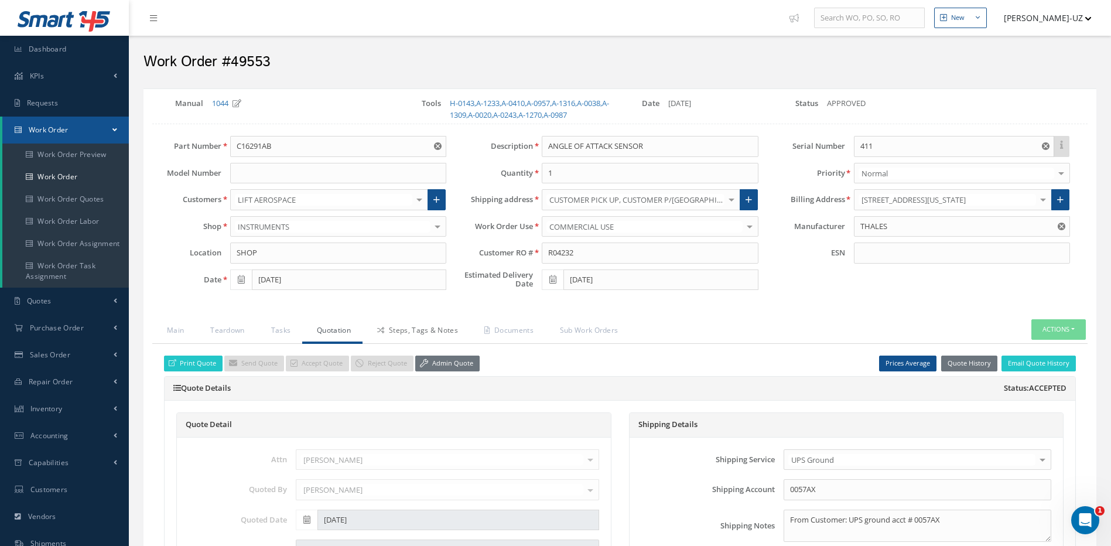
click at [413, 328] on link "Steps, Tags & Notes" at bounding box center [415, 331] width 107 height 25
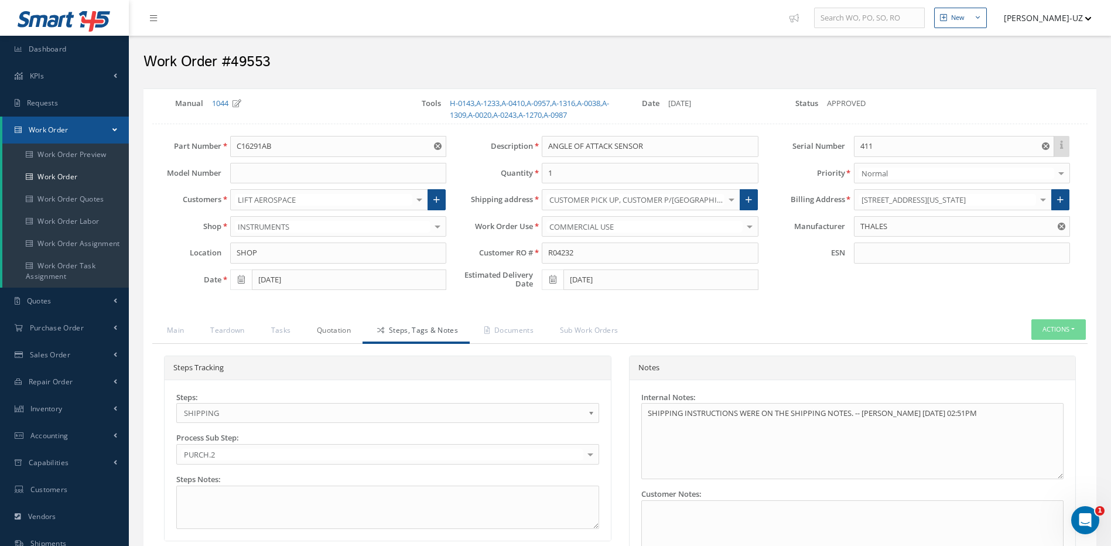
click at [335, 331] on link "Quotation" at bounding box center [332, 331] width 60 height 25
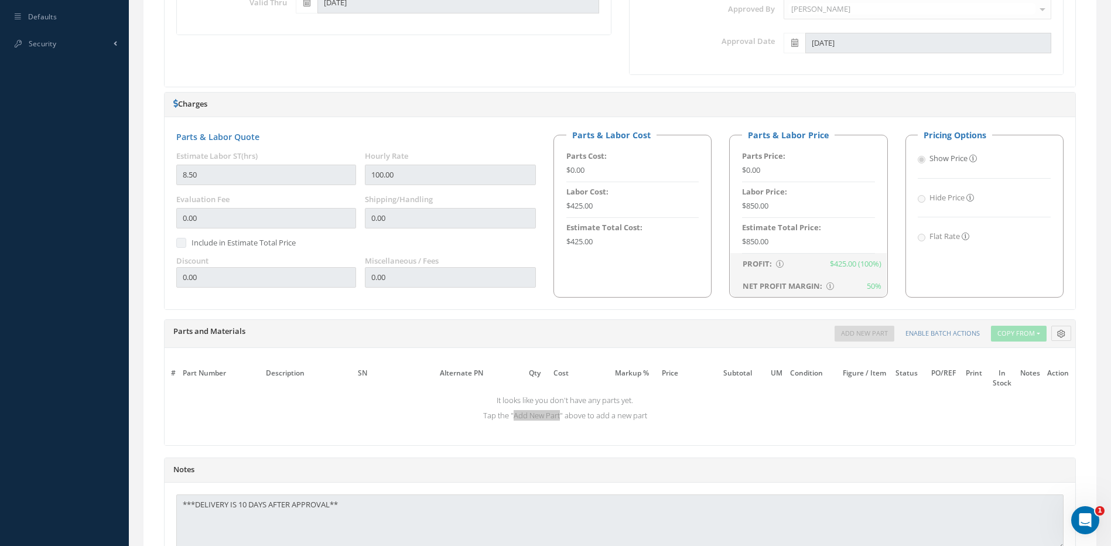
scroll to position [728, 0]
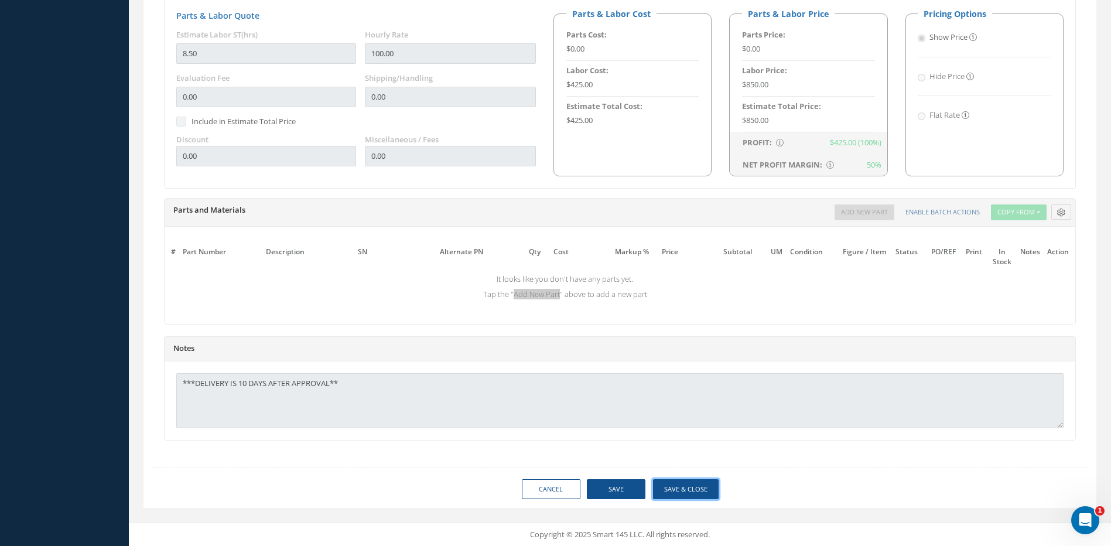
click at [686, 490] on button "Save & Close" at bounding box center [686, 489] width 66 height 20
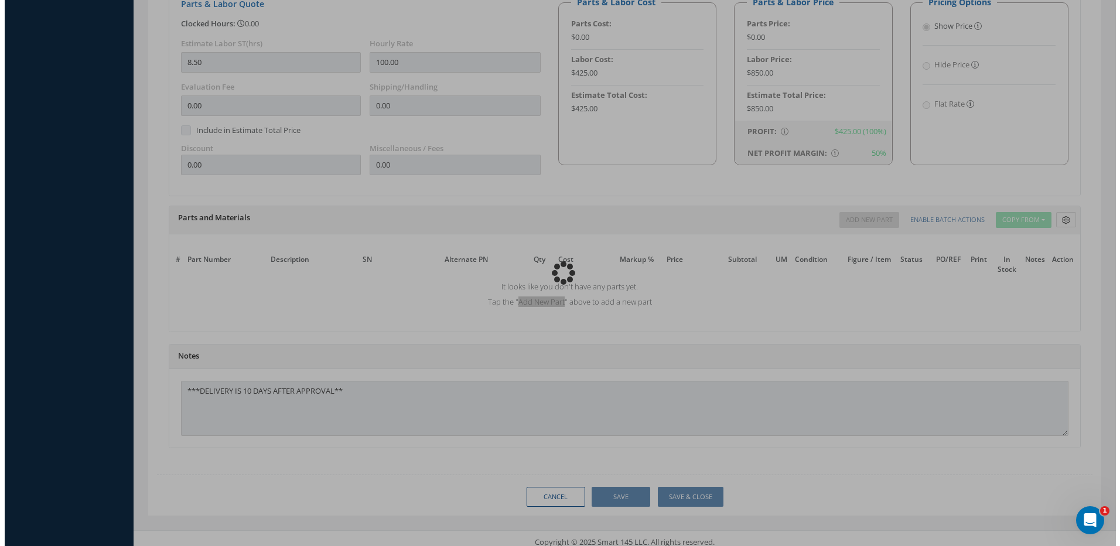
scroll to position [717, 0]
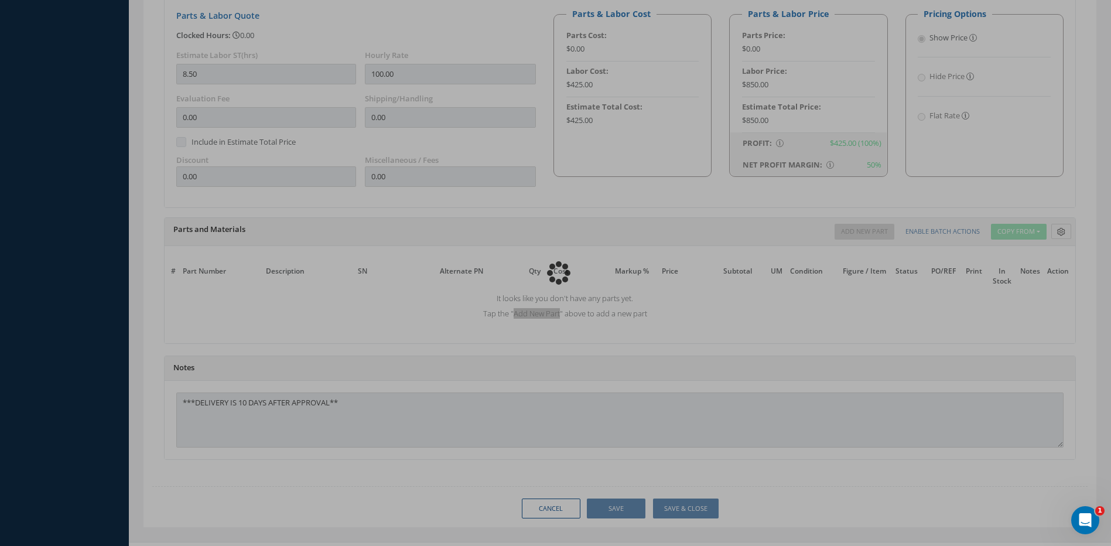
type input "THALES"
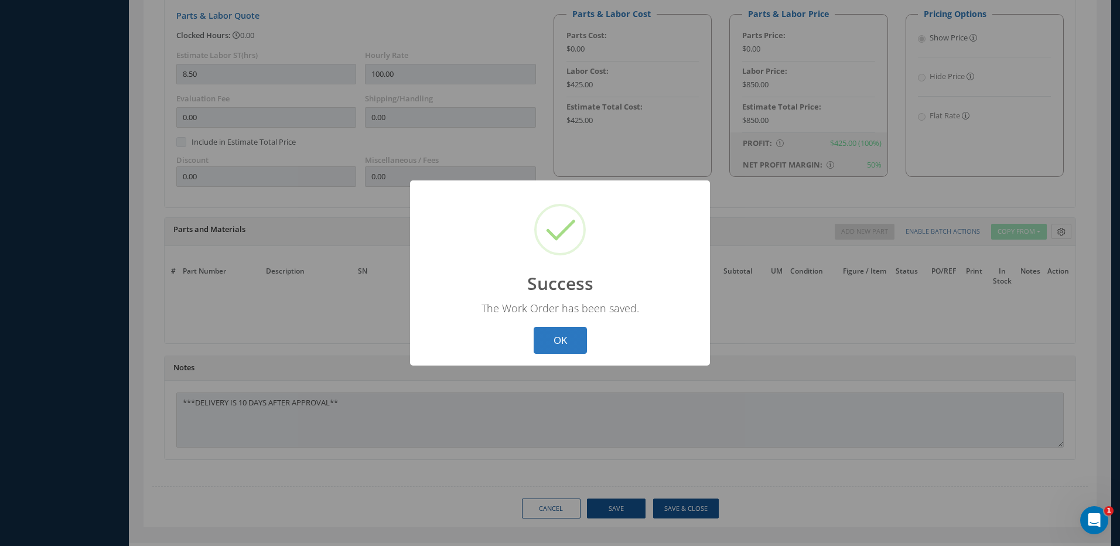
click at [562, 338] on button "OK" at bounding box center [559, 341] width 53 height 28
select select "25"
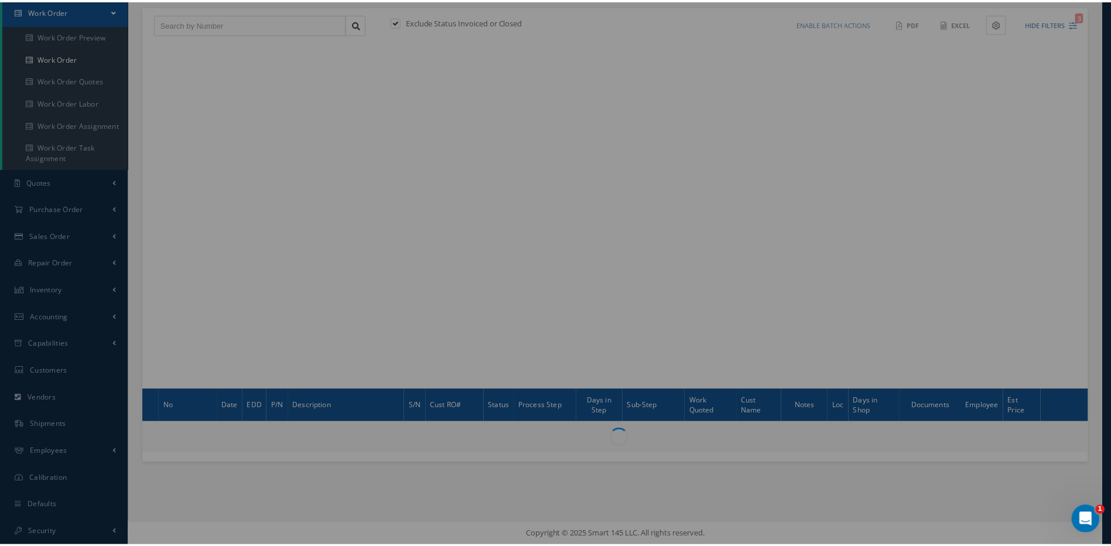
scroll to position [119, 0]
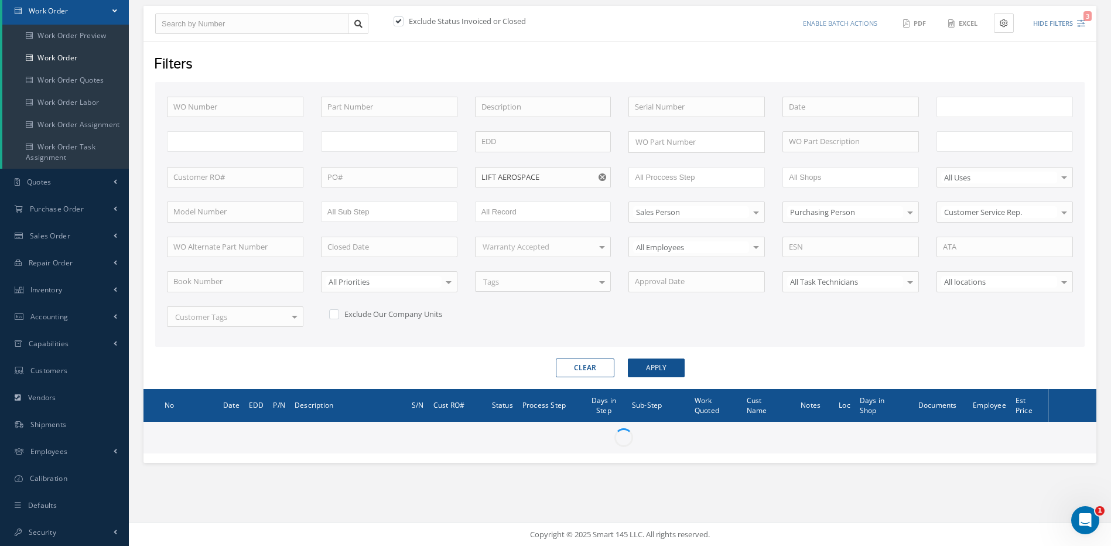
type input "All Work Request"
type input "All Work Performed"
type input "All Status"
type input "WO Part Status"
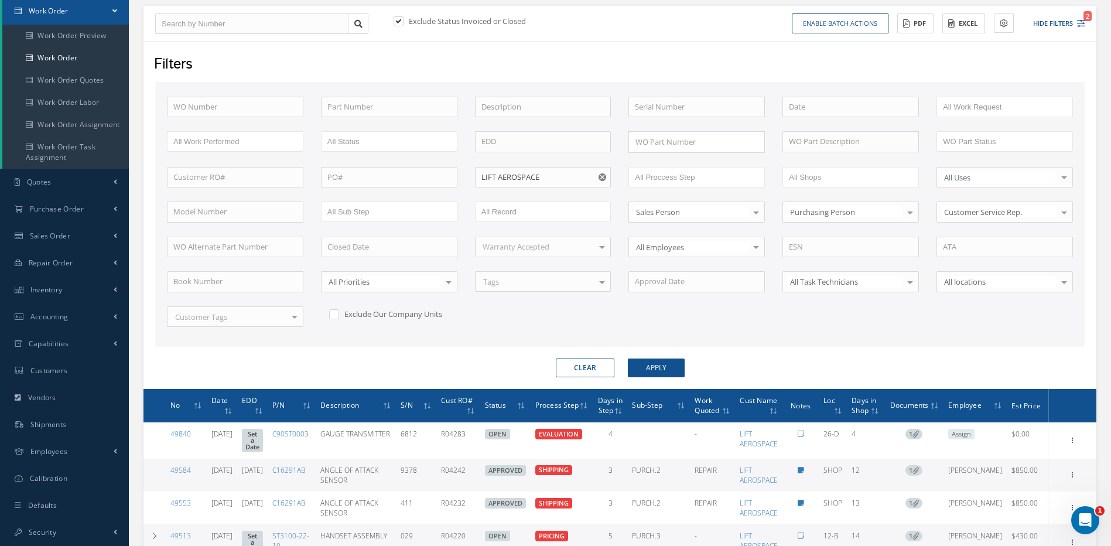
click at [584, 370] on button "Clear" at bounding box center [585, 367] width 59 height 19
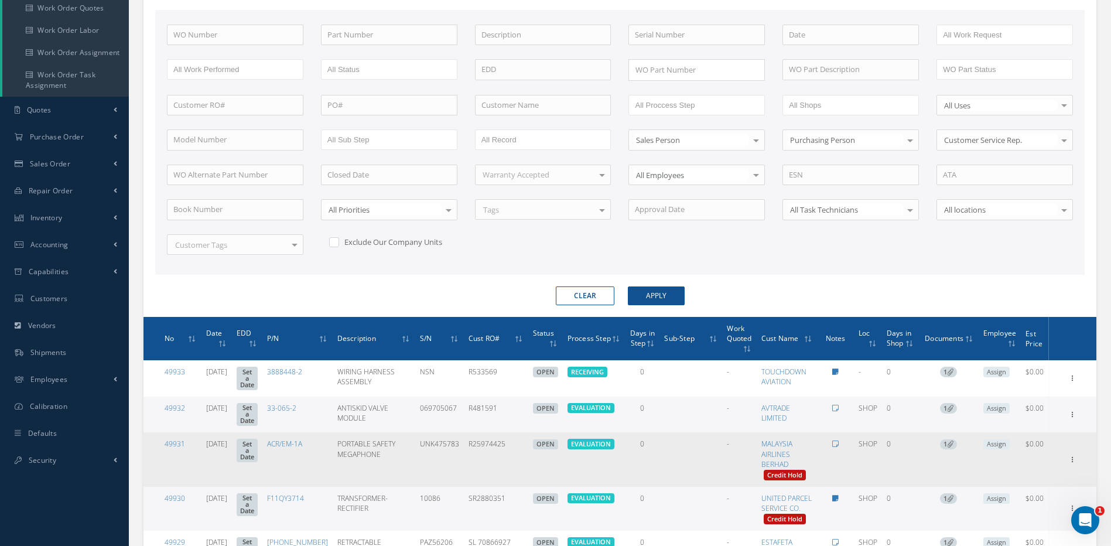
scroll to position [60, 0]
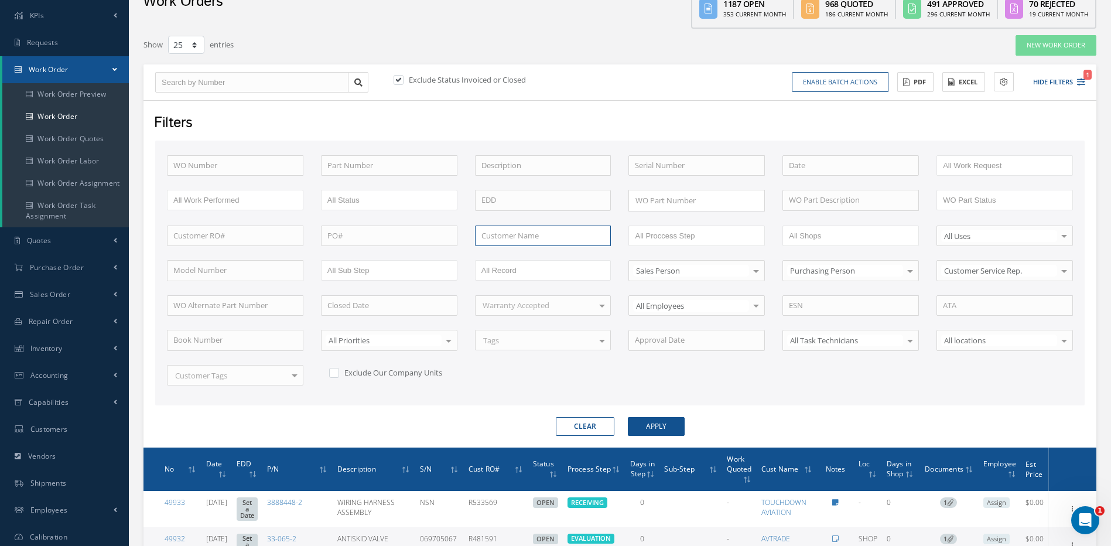
click at [509, 233] on input "text" at bounding box center [543, 235] width 136 height 21
click at [513, 255] on span "LIFT AEROSPACE" at bounding box center [510, 256] width 58 height 11
type input "LIFT AEROSPACE"
click at [653, 426] on button "Apply" at bounding box center [656, 426] width 57 height 19
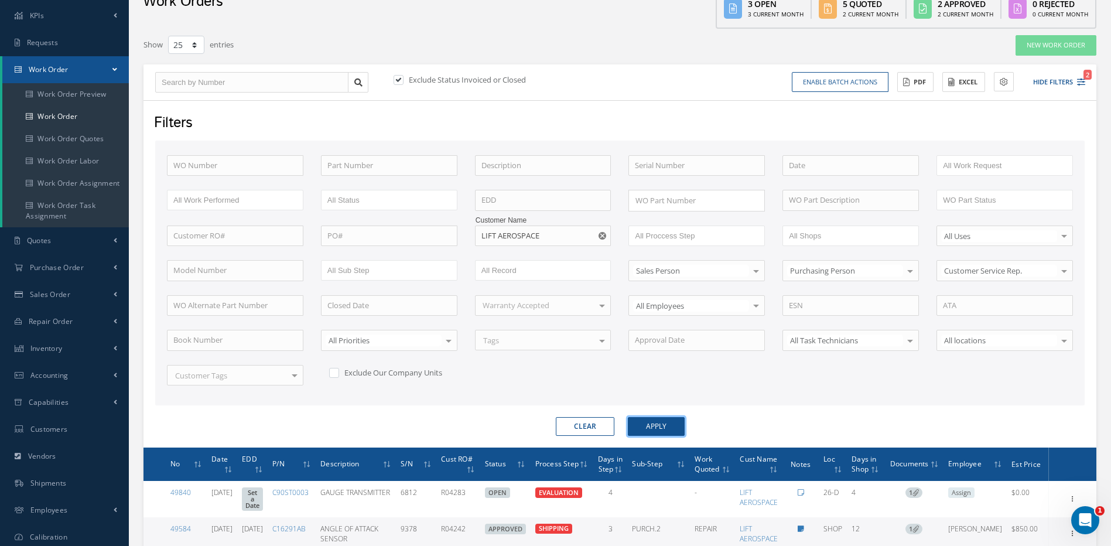
drag, startPoint x: 670, startPoint y: 422, endPoint x: 678, endPoint y: 421, distance: 8.2
click at [669, 422] on button "Apply" at bounding box center [656, 426] width 57 height 19
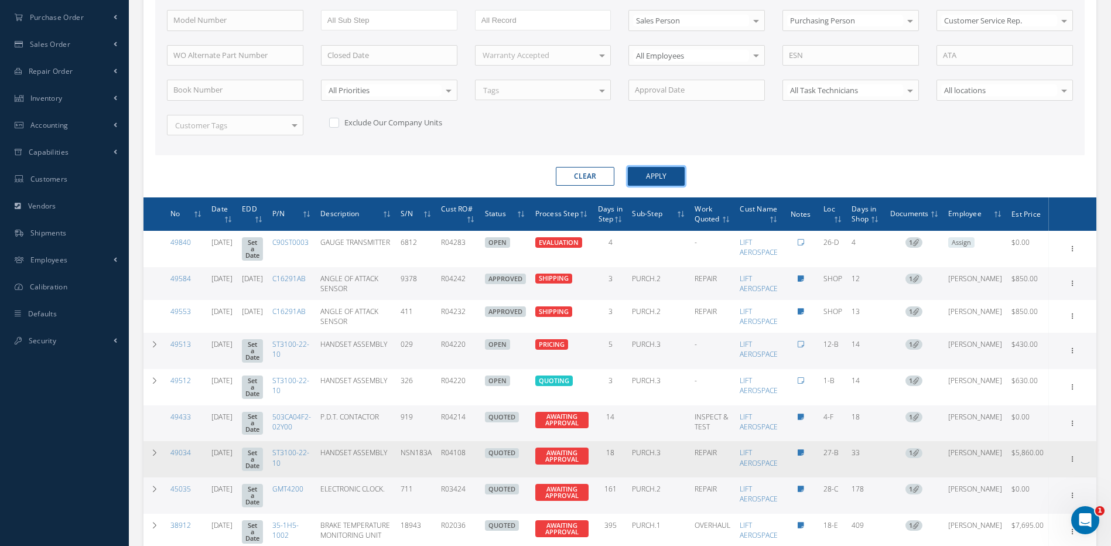
scroll to position [119, 0]
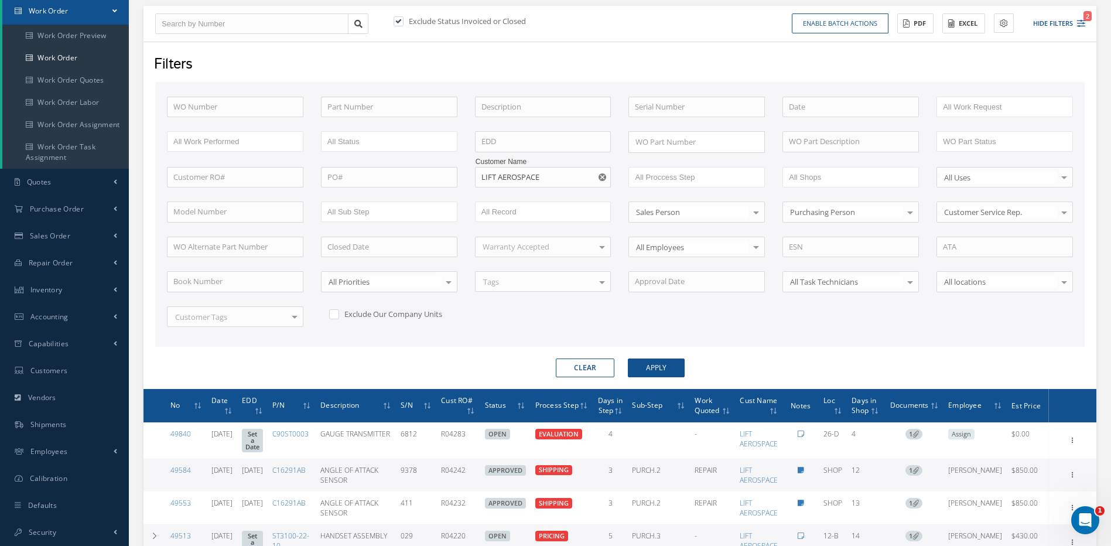
click at [595, 361] on button "Clear" at bounding box center [585, 367] width 59 height 19
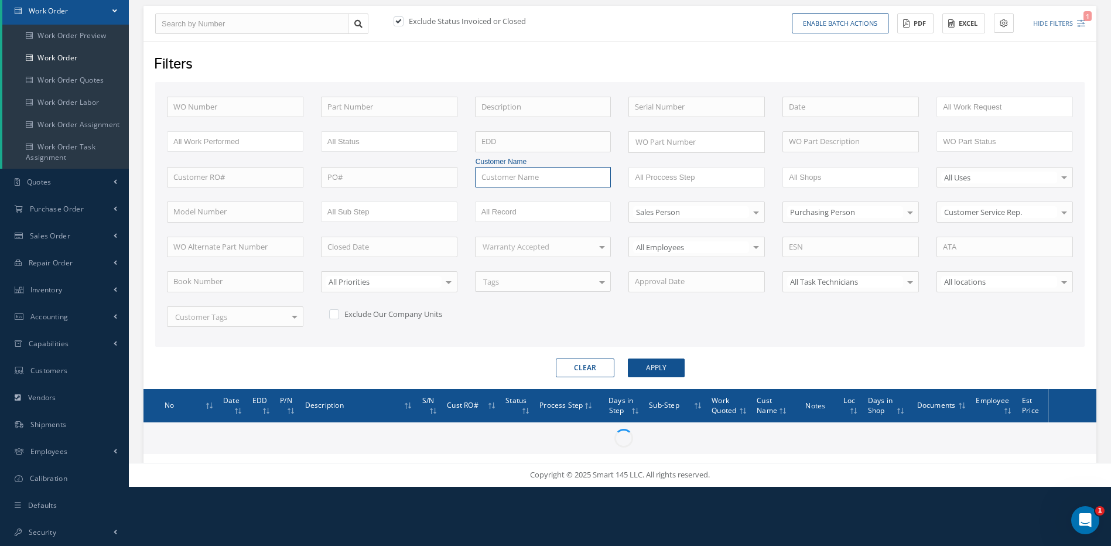
click at [511, 173] on input "text" at bounding box center [543, 177] width 136 height 21
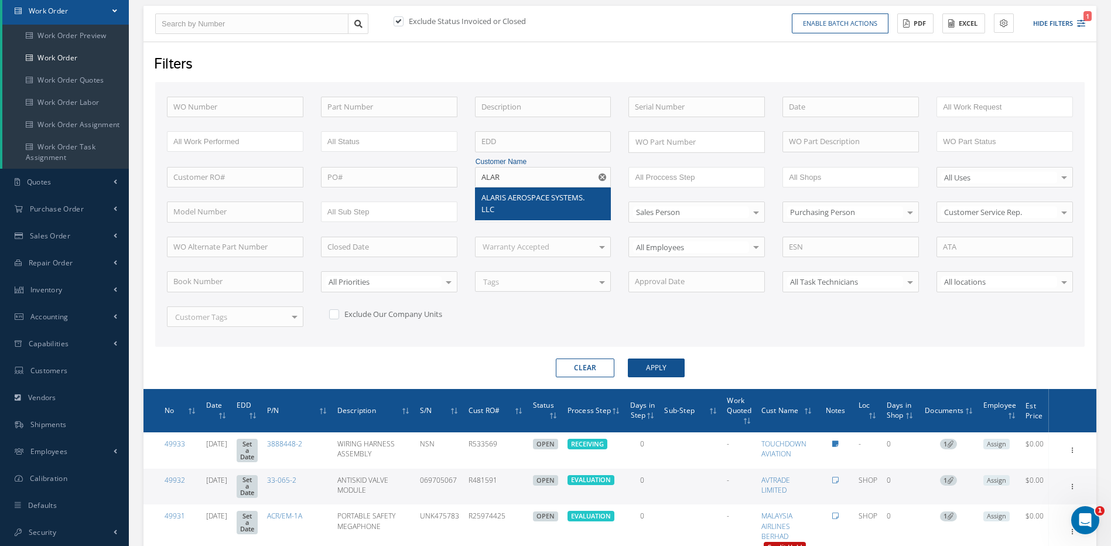
click at [508, 197] on span "ALARIS AEROSPACE SYSTEMS. LLC" at bounding box center [532, 203] width 103 height 22
type input "ALARIS AEROSPACE SYSTEMS. LLC"
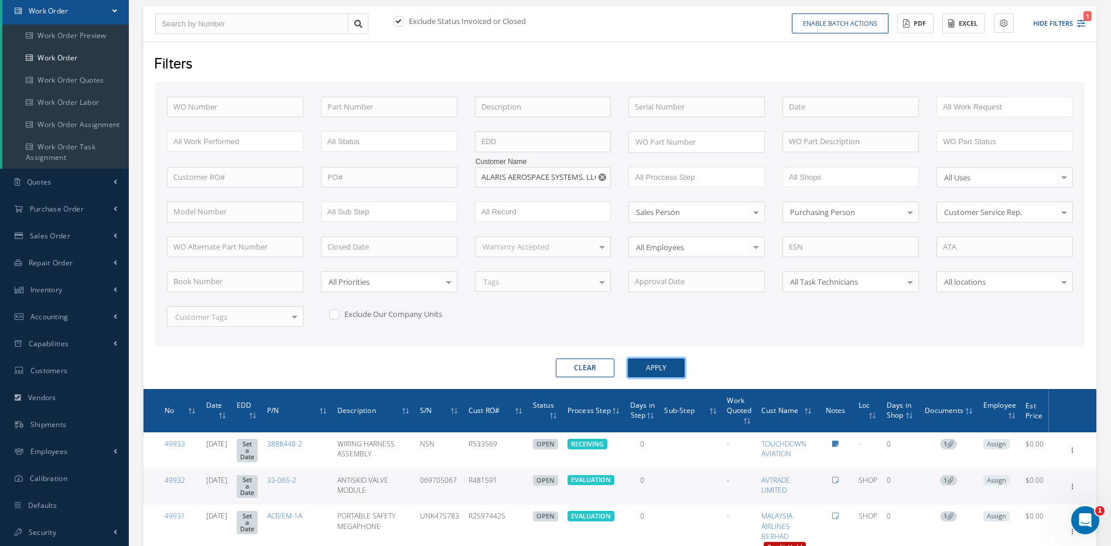
click at [659, 368] on button "Apply" at bounding box center [656, 367] width 57 height 19
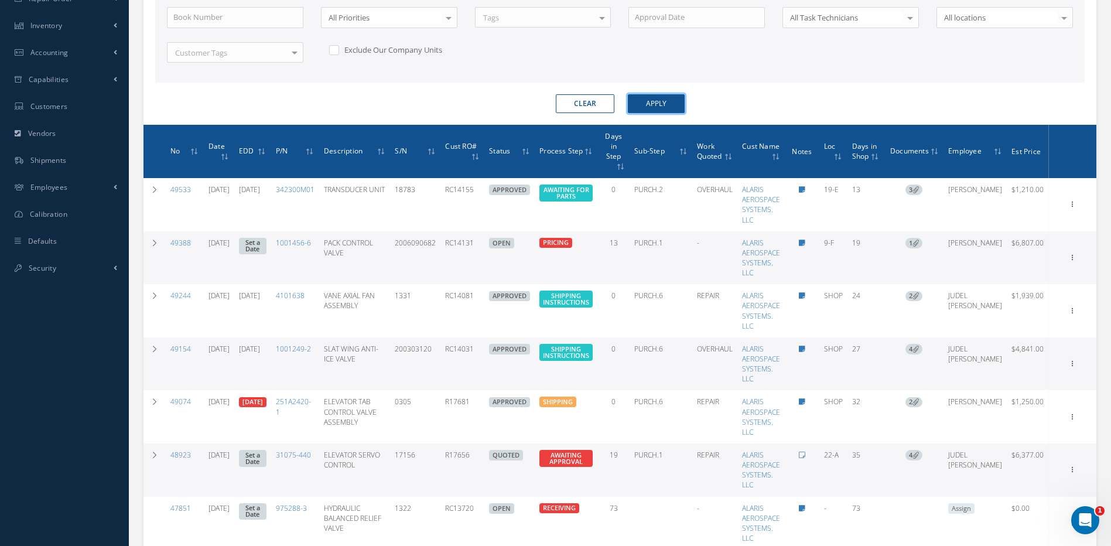
scroll to position [412, 0]
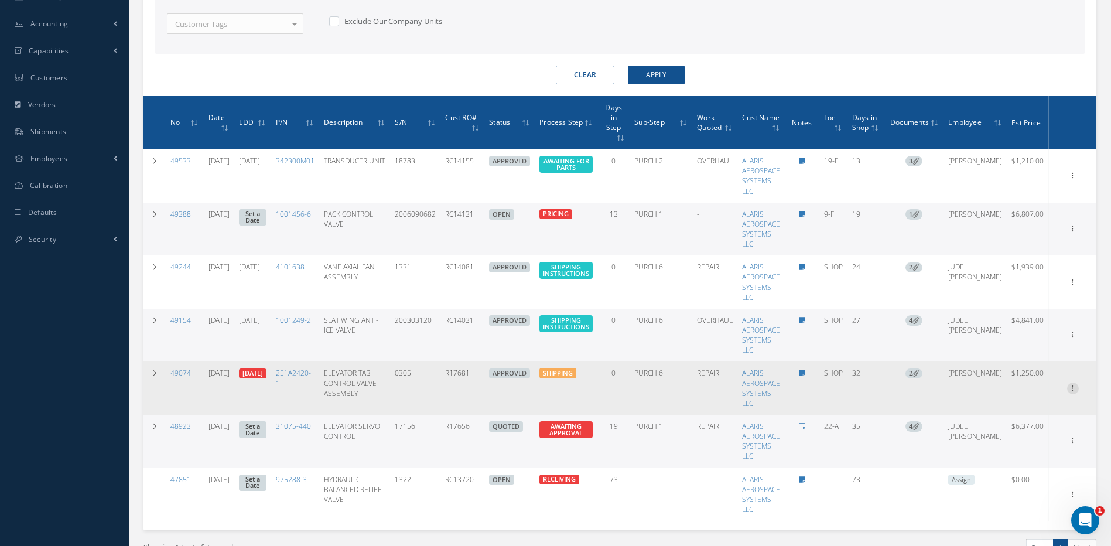
click at [1073, 387] on icon at bounding box center [1073, 386] width 12 height 9
click at [995, 410] on link "Edit" at bounding box center [1019, 410] width 93 height 15
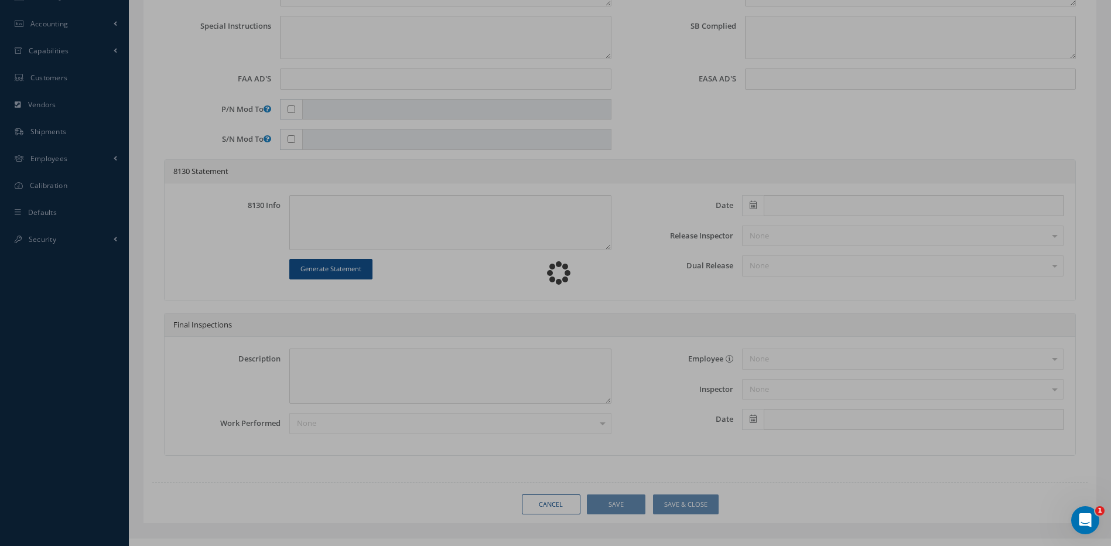
type input "251A2420-1"
type input "SHOP"
type input "08/28/2025"
type input "ELEVATOR TAB CONTROL VALVE ASSEMBLY"
type input "R17681"
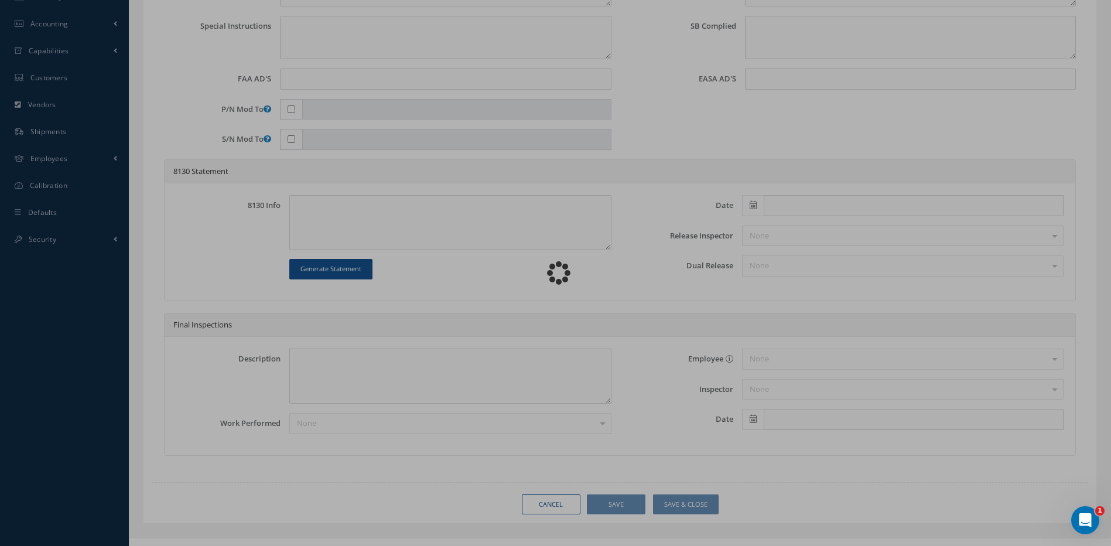
type input "[DATE]"
type input "0305"
type textarea "NONE"
type textarea "PLEASE SEE R.O. FOR DETAILS"
type textarea "NO VISUAL DAMAGE"
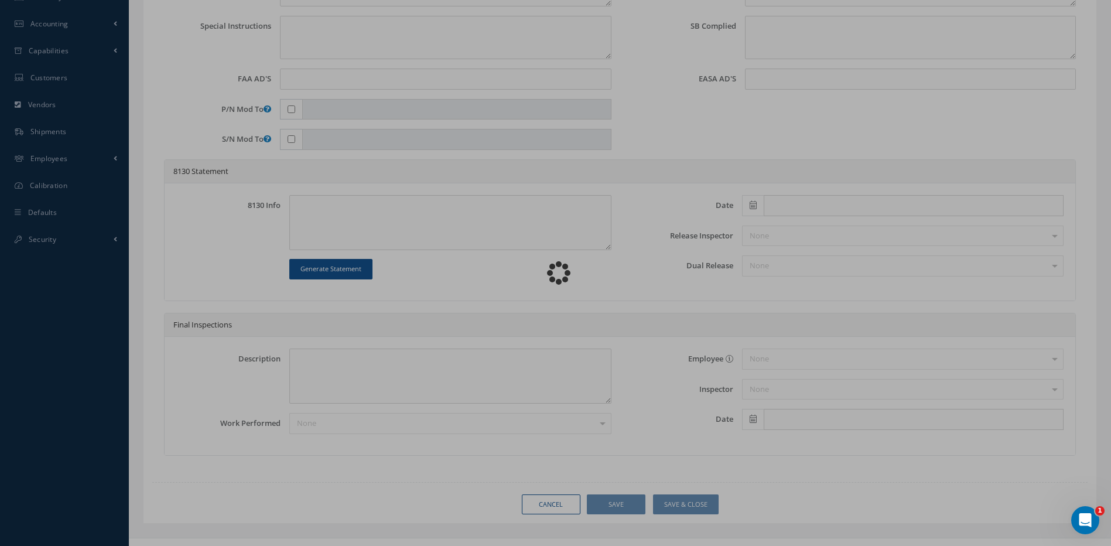
type textarea "NO S/B INSTALLED AND N/A AD'S."
type textarea "REPAIRED IN ACCORDANCE WITH CMM ATA 27-37-25, REV 32, DATED Jul 01, 2025. FULL …"
type input "[DATE]"
type textarea "REVIEWED BY YUSMARY. -- YUSMARY PADRON 09/05/2025 10:04AM REQUESTED SHIPPING IN…"
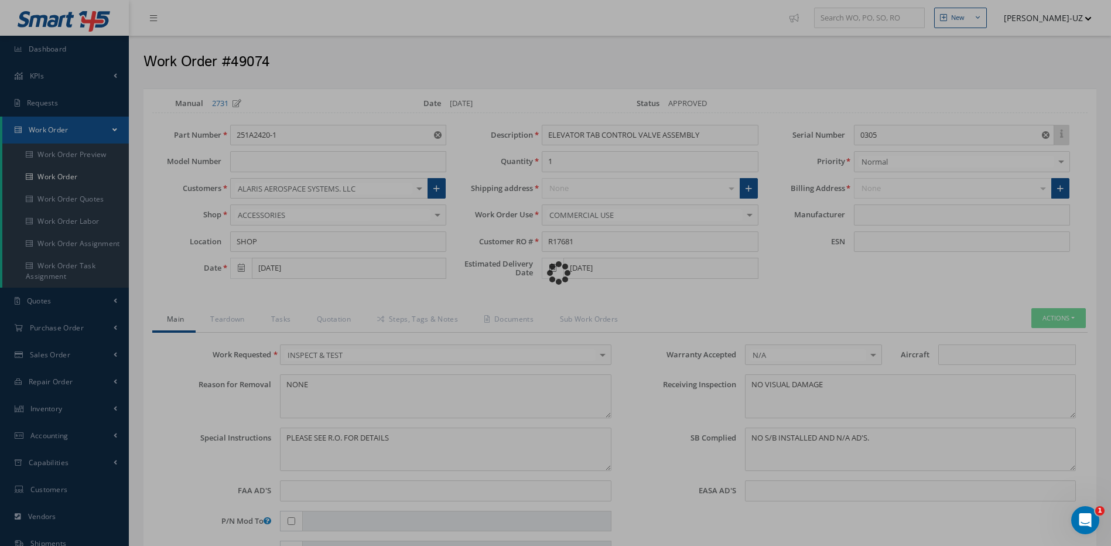
type input "BOEING"
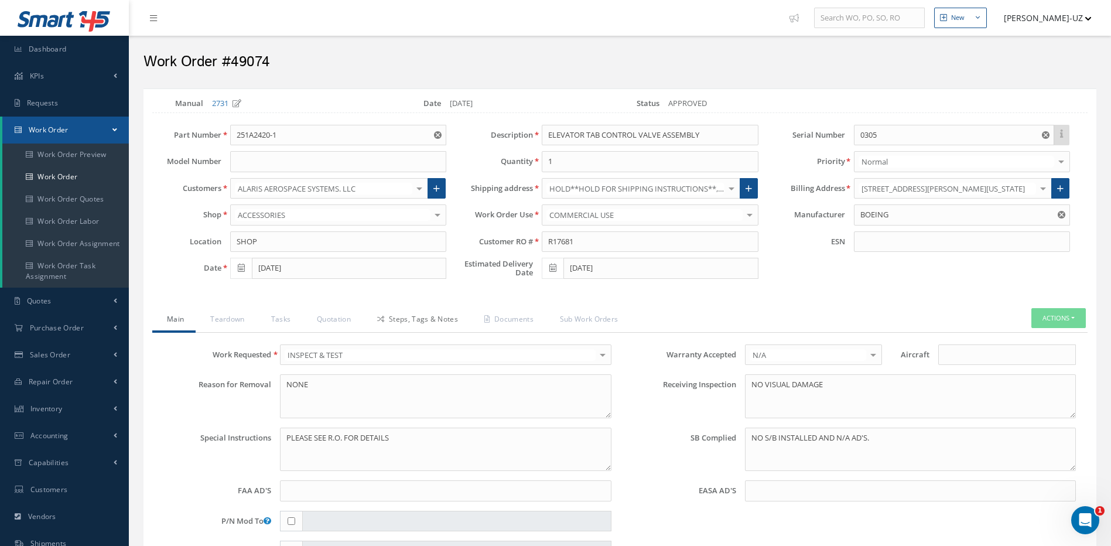
click at [434, 318] on link "Steps, Tags & Notes" at bounding box center [415, 320] width 107 height 25
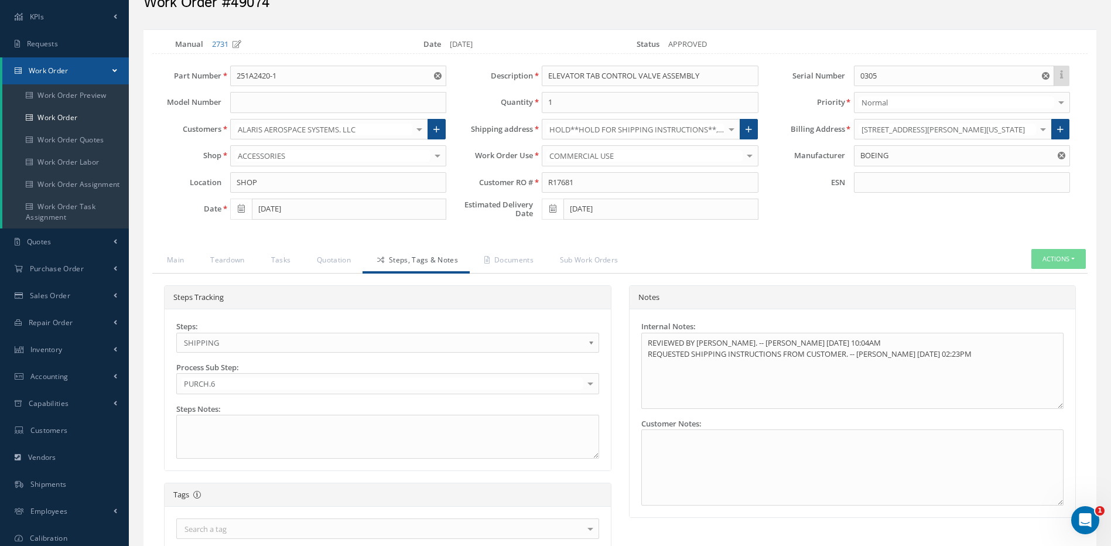
scroll to position [59, 0]
click at [331, 262] on link "Quotation" at bounding box center [332, 261] width 60 height 25
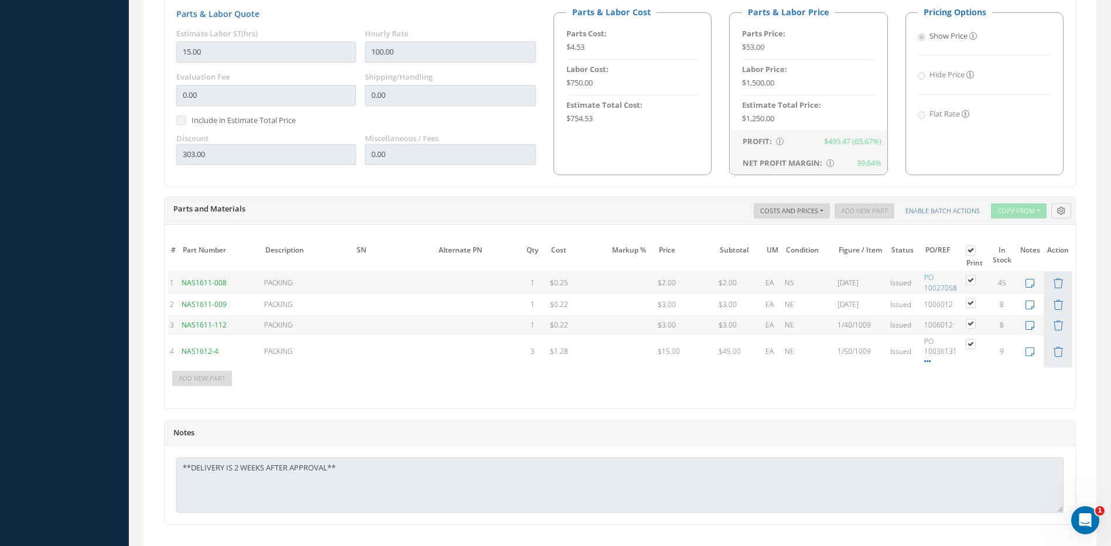
scroll to position [803, 0]
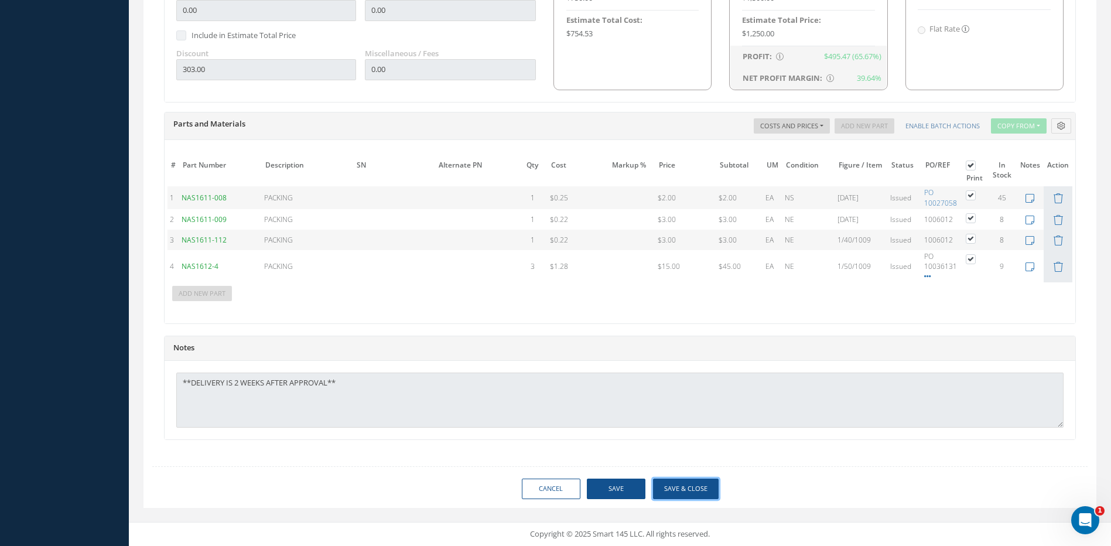
click at [700, 491] on button "Save & Close" at bounding box center [686, 488] width 66 height 20
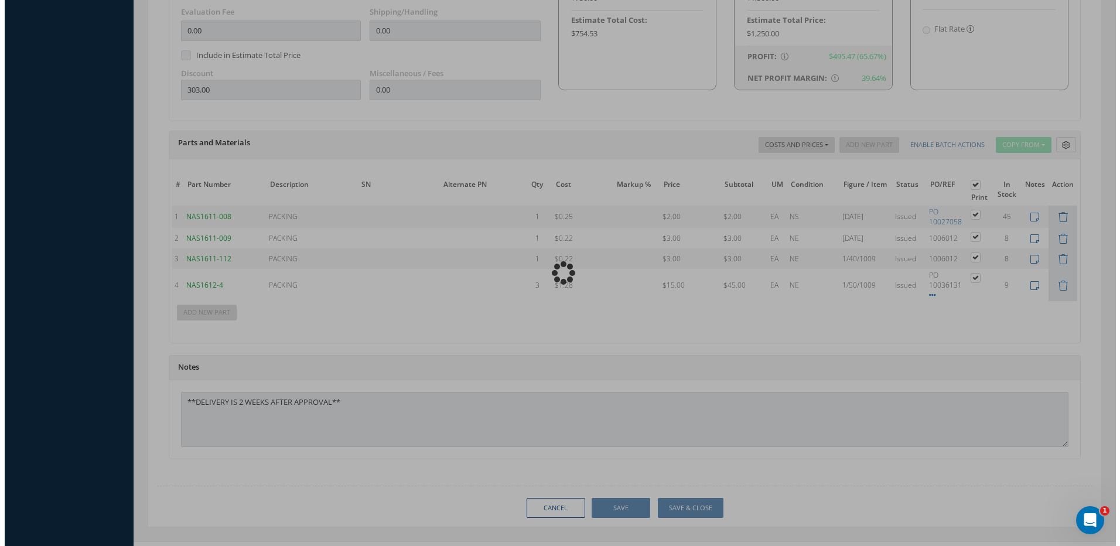
scroll to position [822, 0]
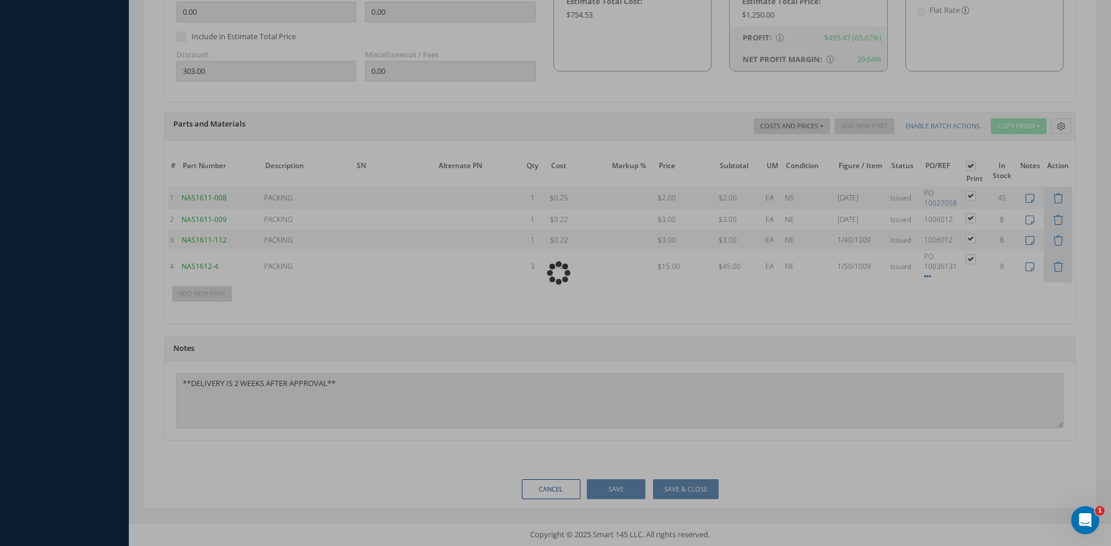
type input "BOEING"
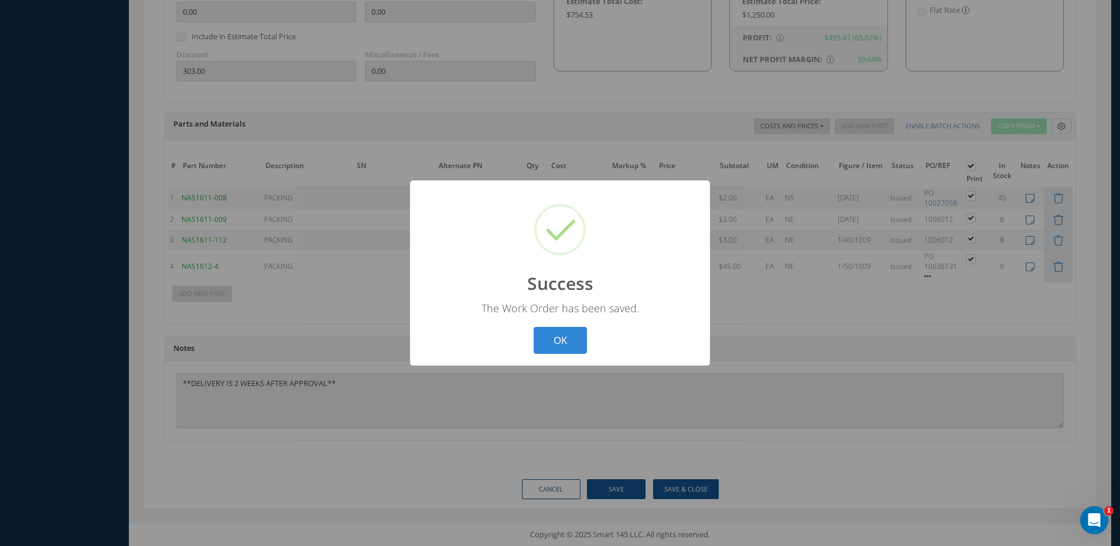
click at [566, 337] on button "OK" at bounding box center [559, 341] width 53 height 28
select select "25"
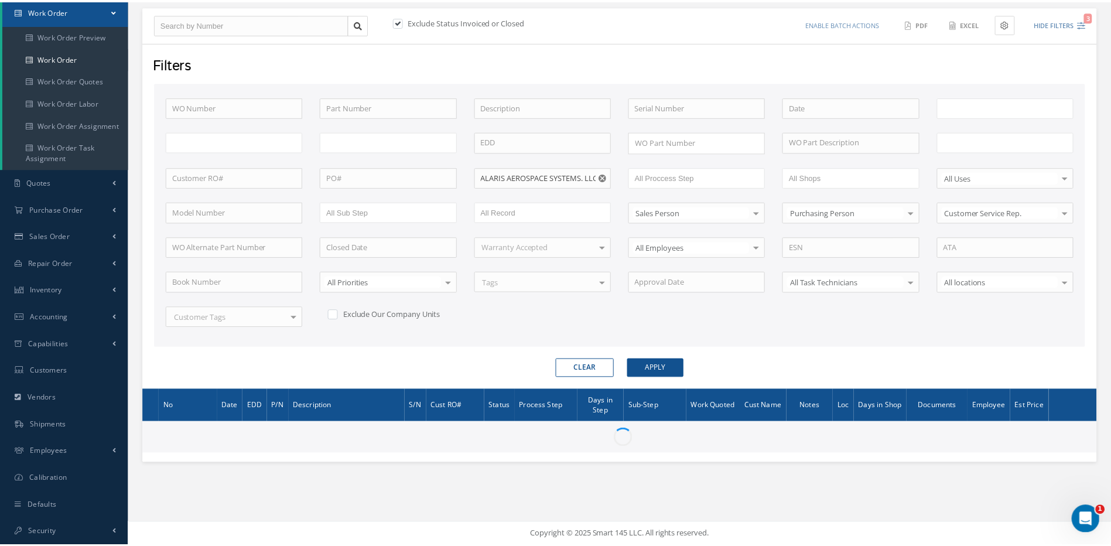
scroll to position [119, 0]
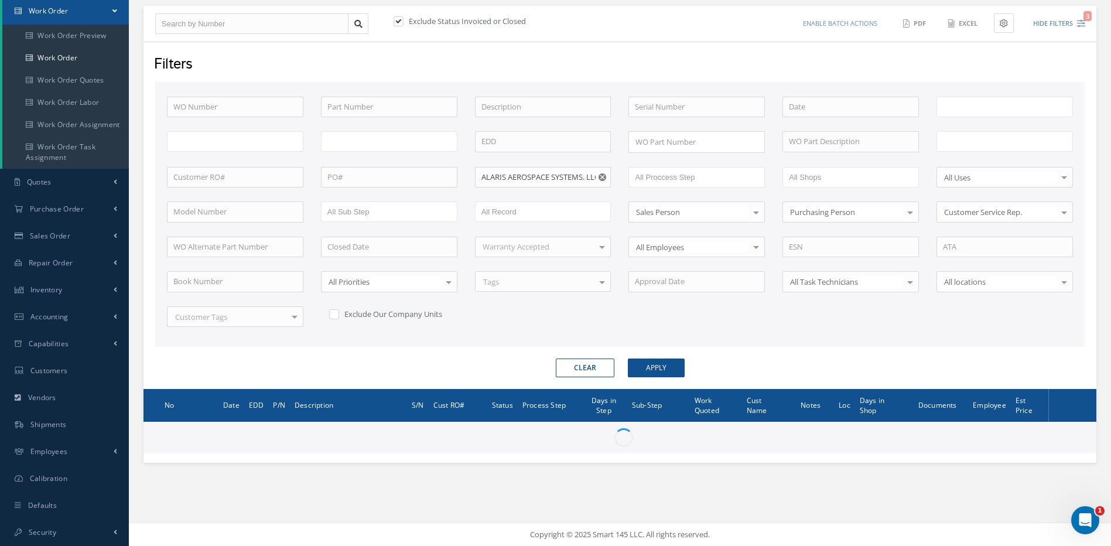
type input "All Work Request"
type input "All Work Performed"
type input "All Status"
type input "WO Part Status"
